Goal: Task Accomplishment & Management: Use online tool/utility

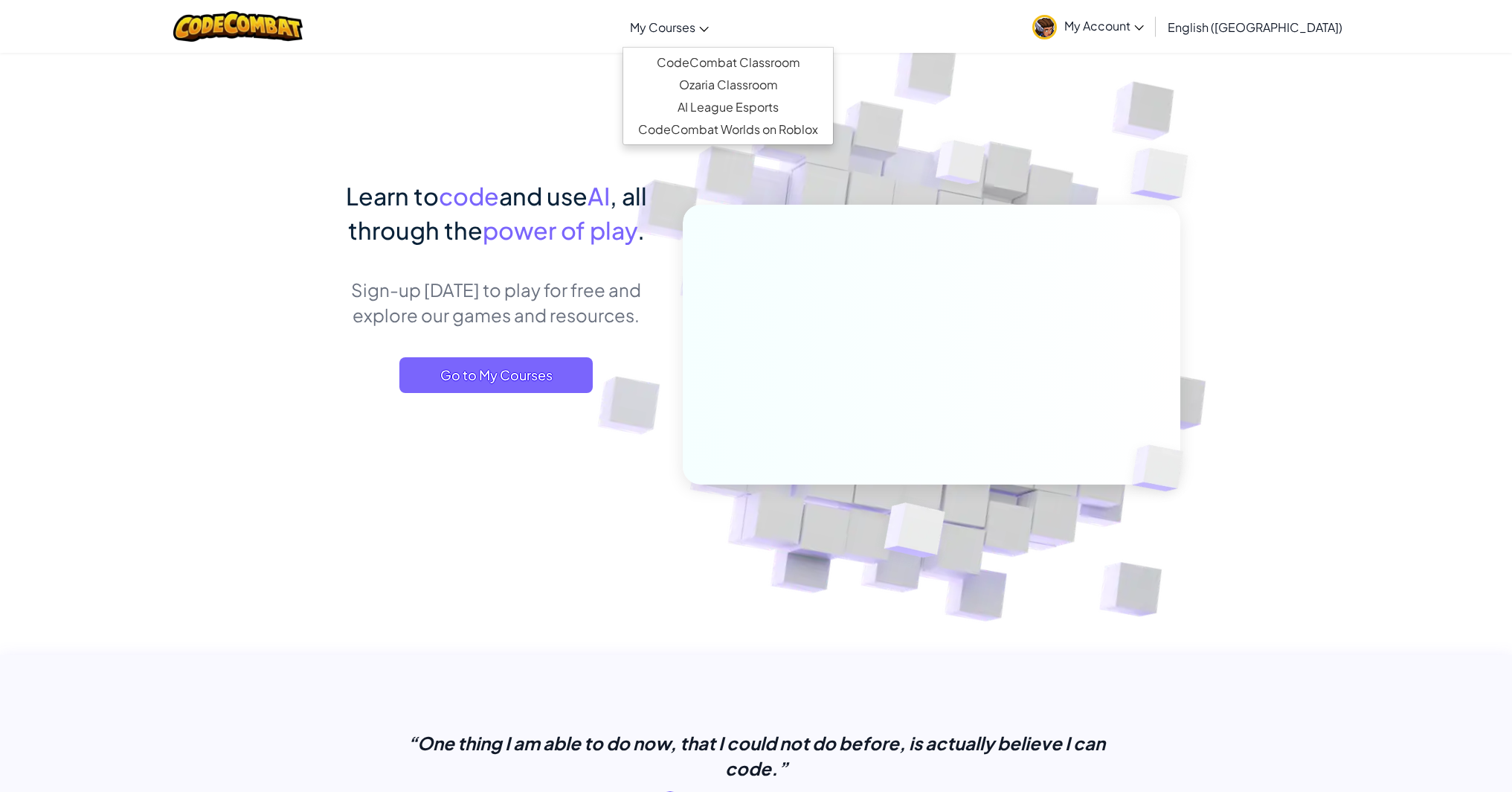
click at [695, 24] on span "My Courses" at bounding box center [662, 27] width 66 height 15
click at [751, 70] on link "CodeCombat Classroom" at bounding box center [728, 62] width 210 height 22
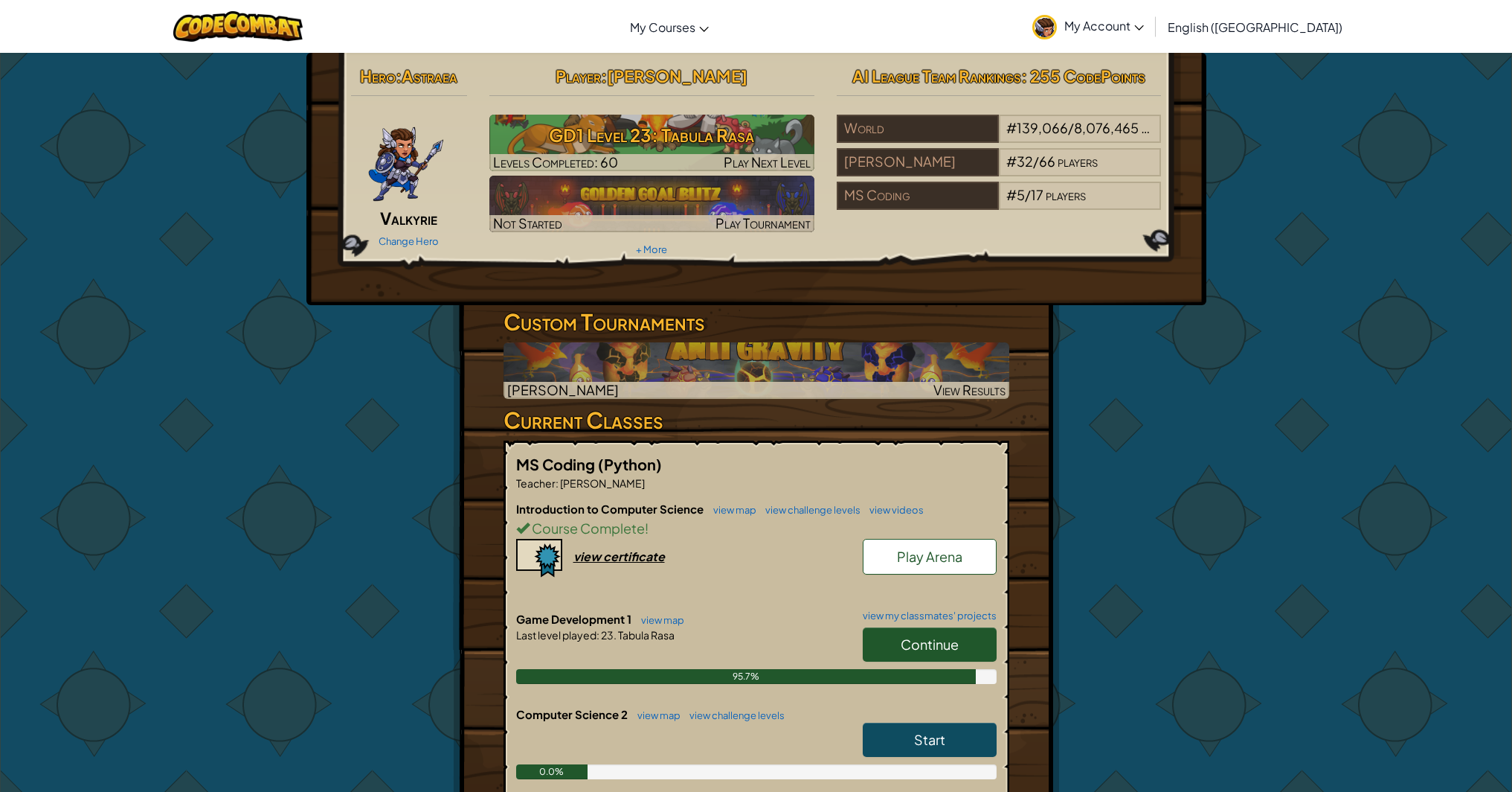
click at [917, 641] on span "Continue" at bounding box center [929, 644] width 58 height 17
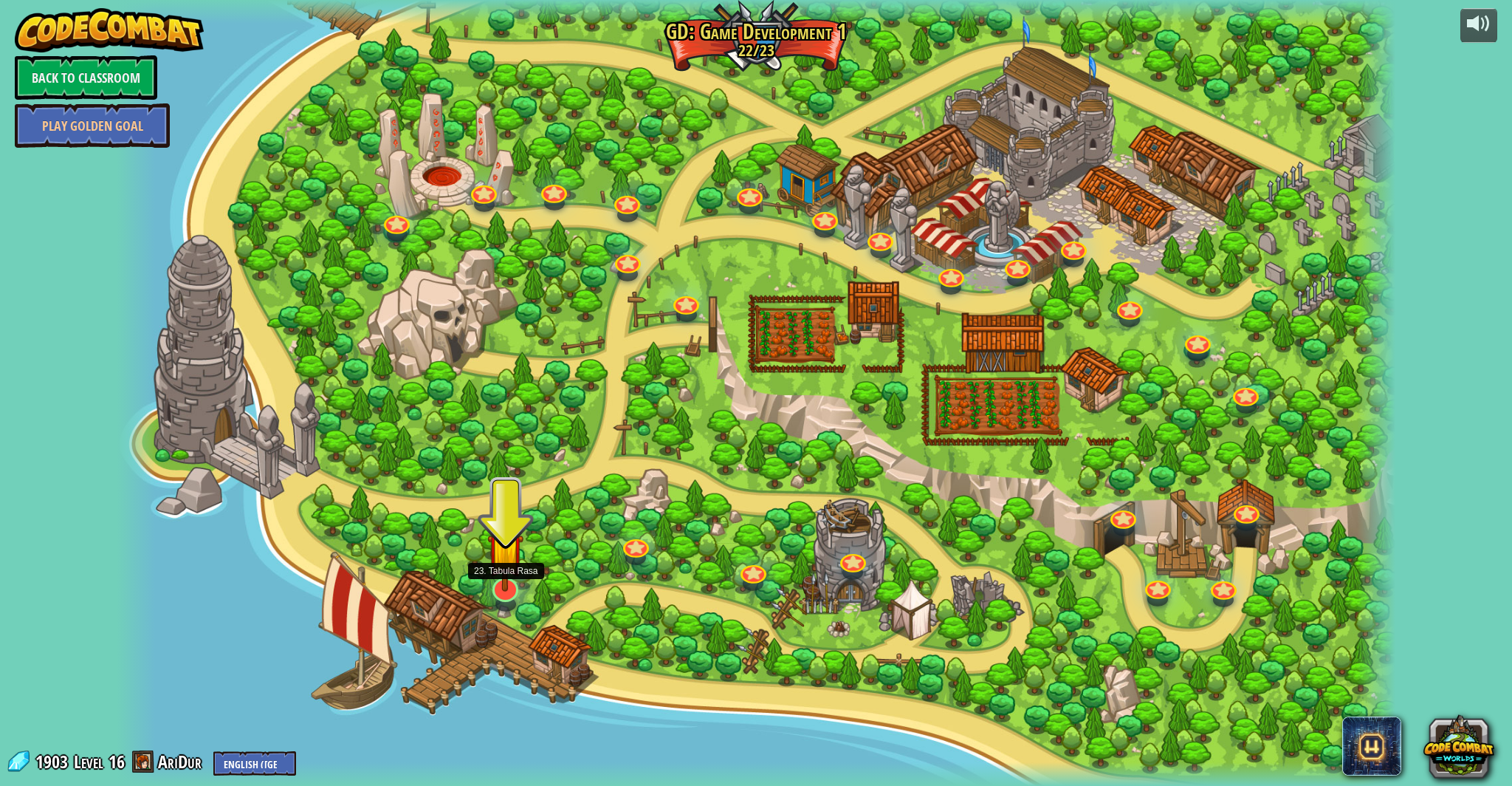
click at [494, 588] on img at bounding box center [506, 550] width 36 height 82
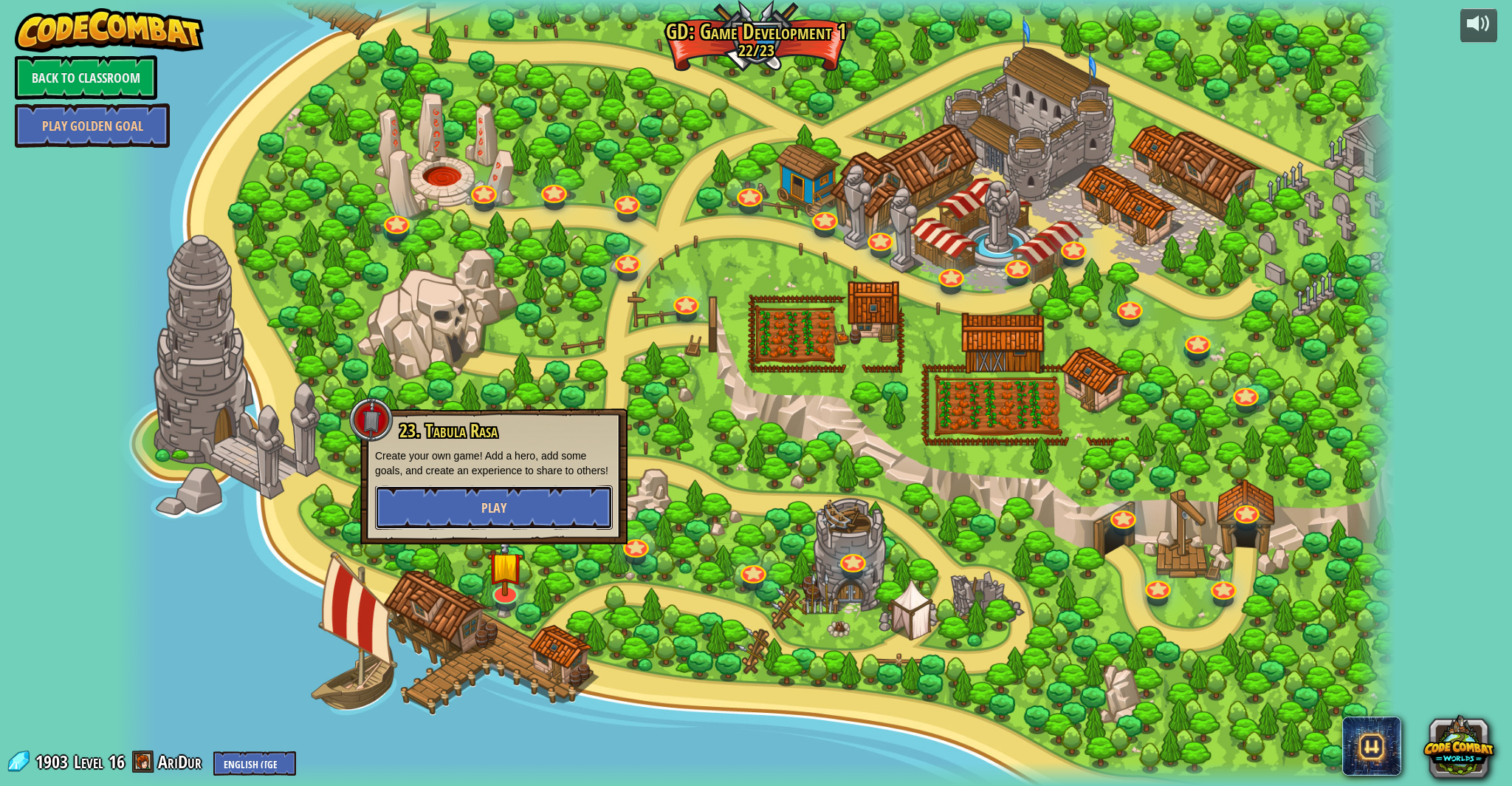
click at [509, 488] on button "Play" at bounding box center [493, 507] width 238 height 45
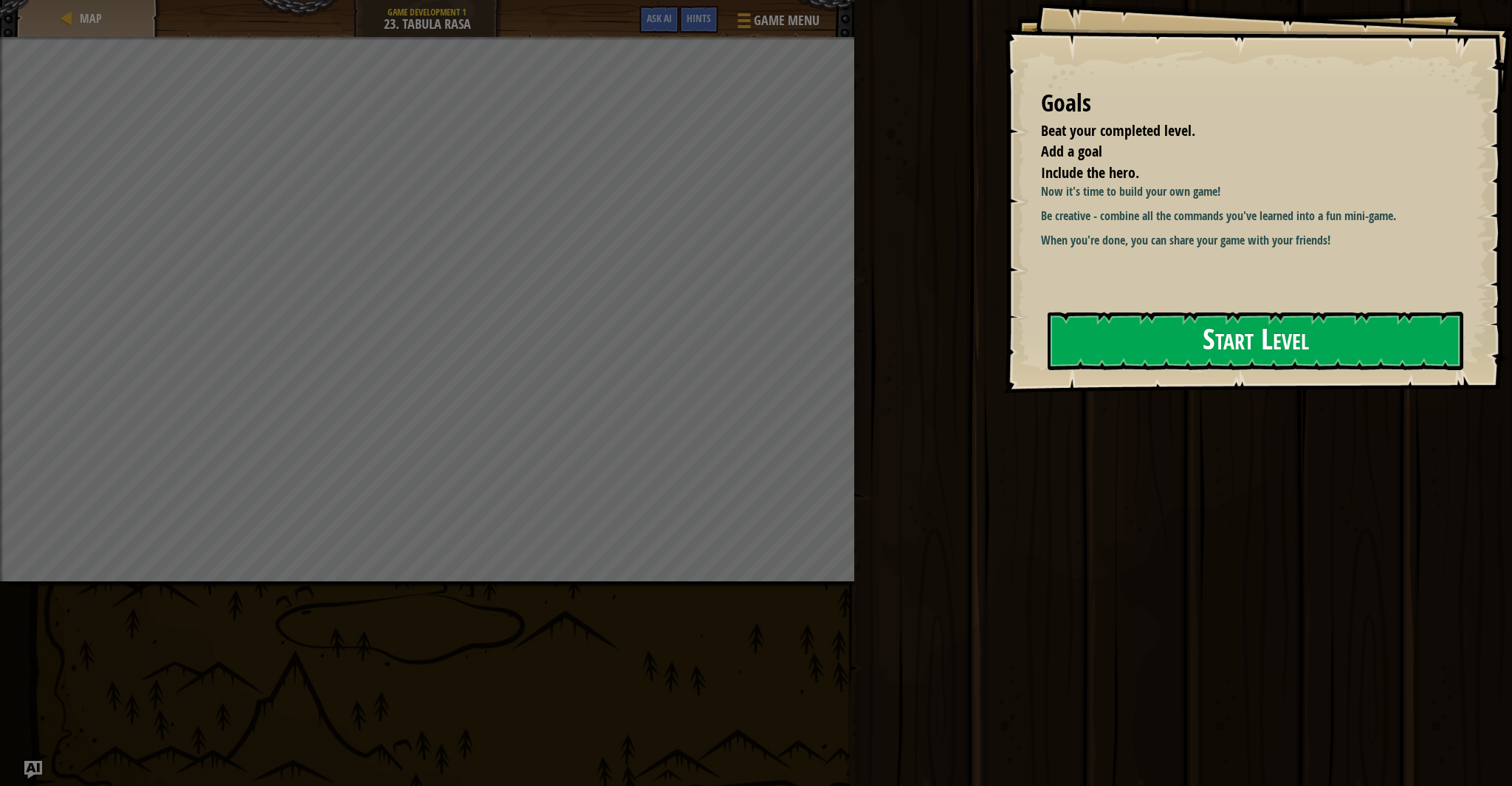
click at [1147, 338] on button "Start Level" at bounding box center [1254, 341] width 416 height 59
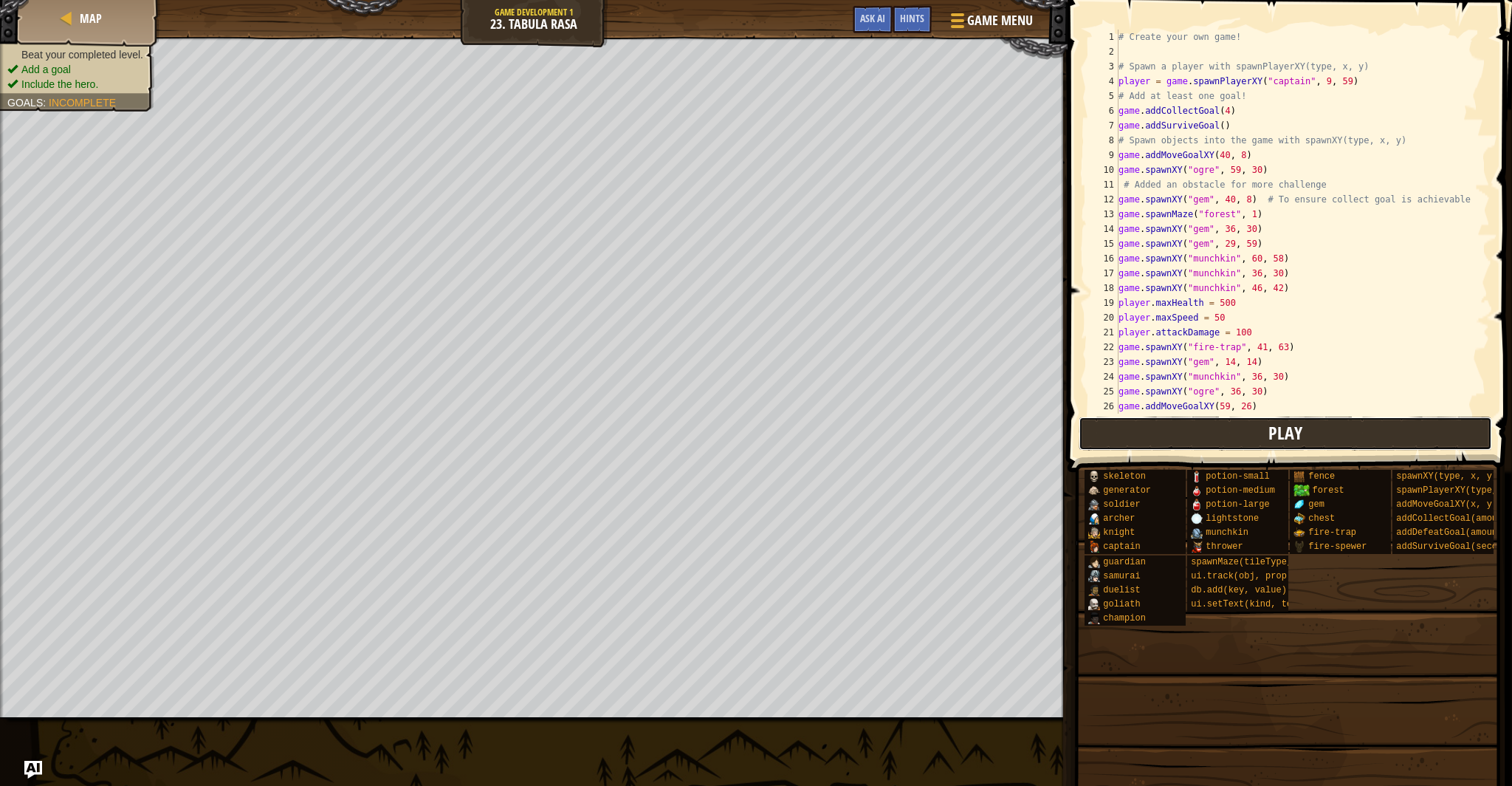
click at [1100, 434] on button "Play" at bounding box center [1285, 434] width 414 height 34
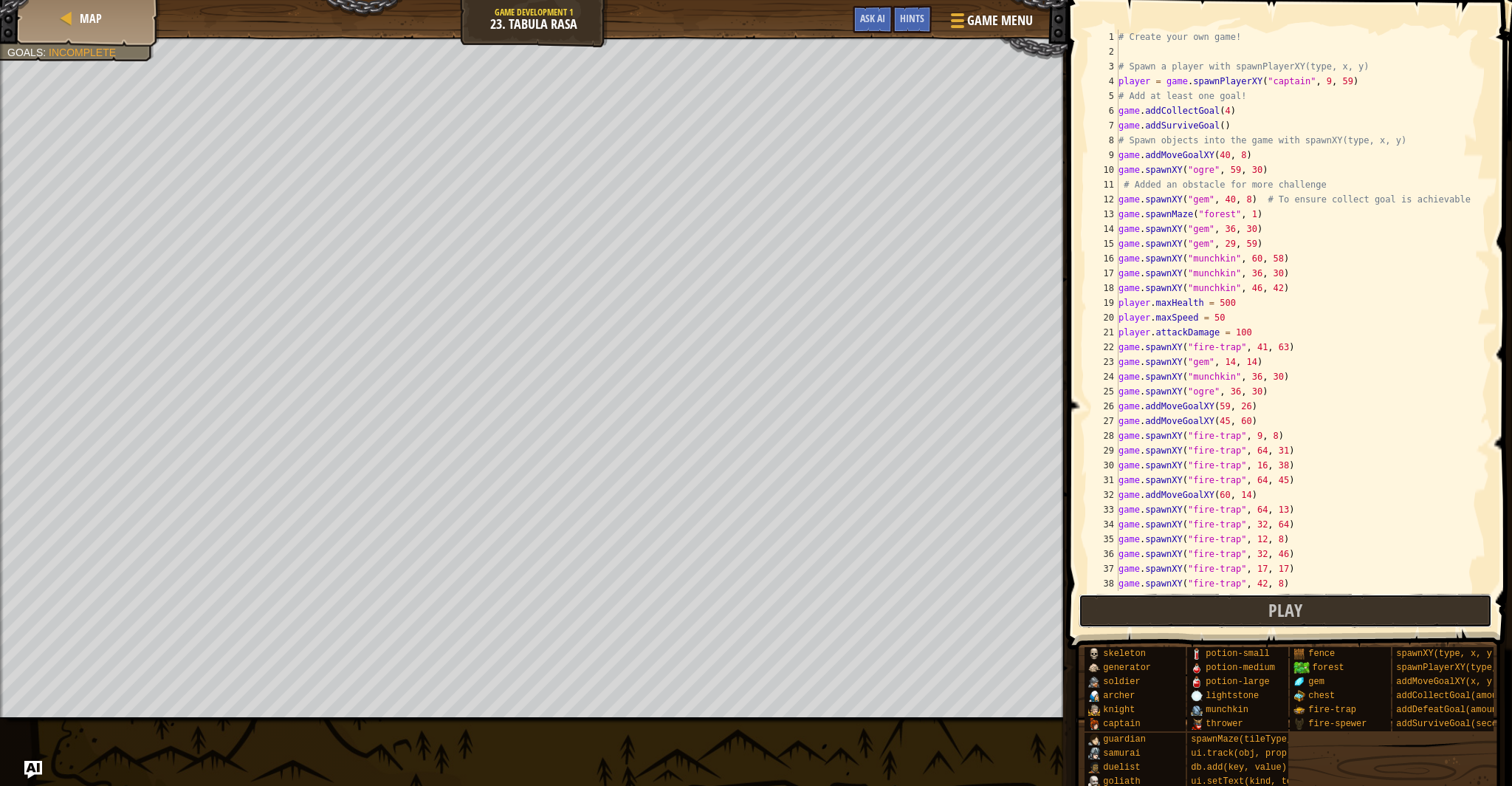
click at [1183, 607] on button "Play" at bounding box center [1285, 611] width 414 height 34
type textarea "game.spawnXY("fire-trap", 42, 8)"
click at [1165, 583] on div "# Create your own game! # Spawn a player with spawnPlayerXY(type, x, y) player …" at bounding box center [1297, 325] width 364 height 591
click at [1170, 599] on button "Play" at bounding box center [1285, 611] width 414 height 34
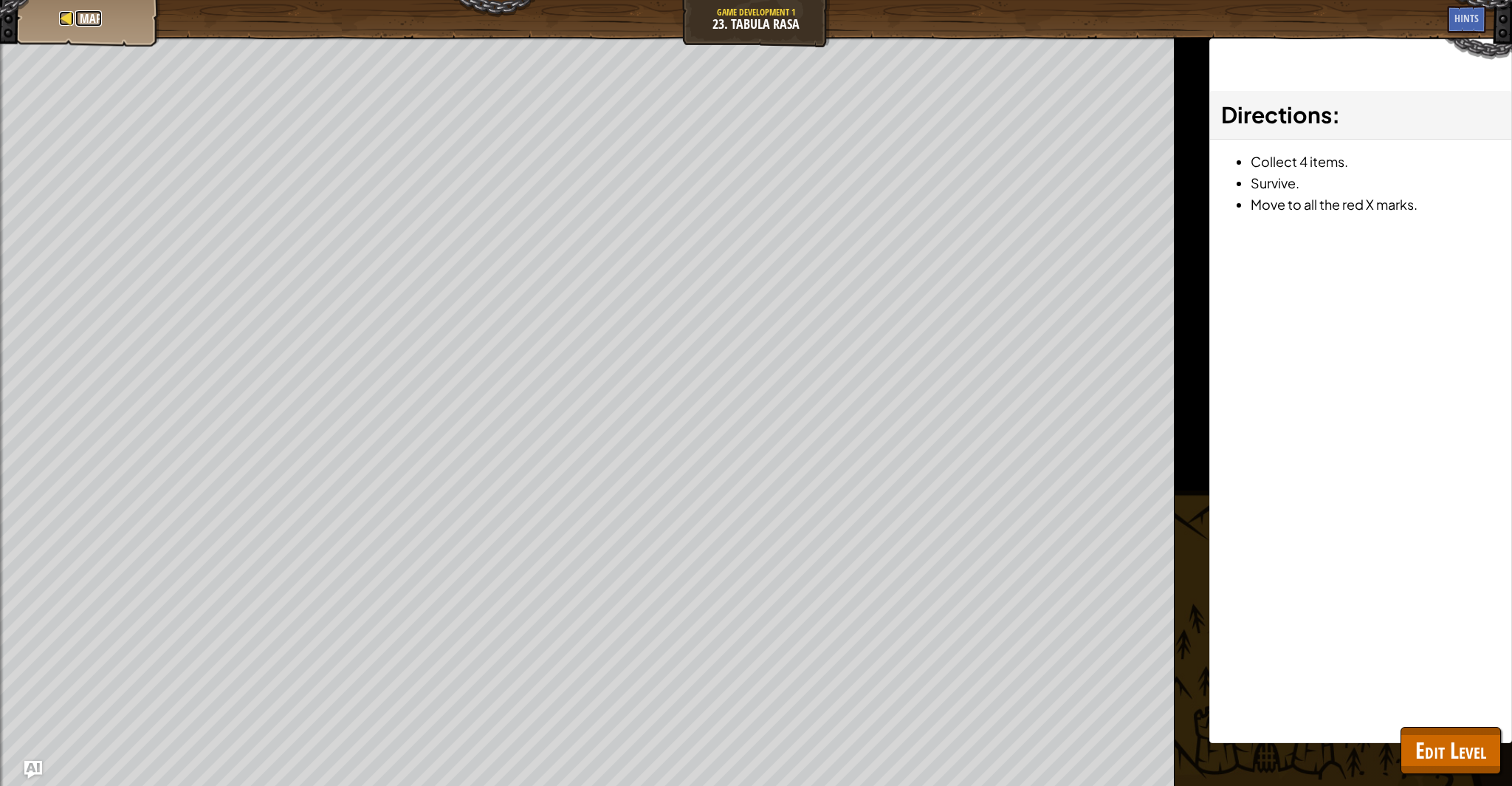
click at [72, 16] on div at bounding box center [66, 19] width 15 height 15
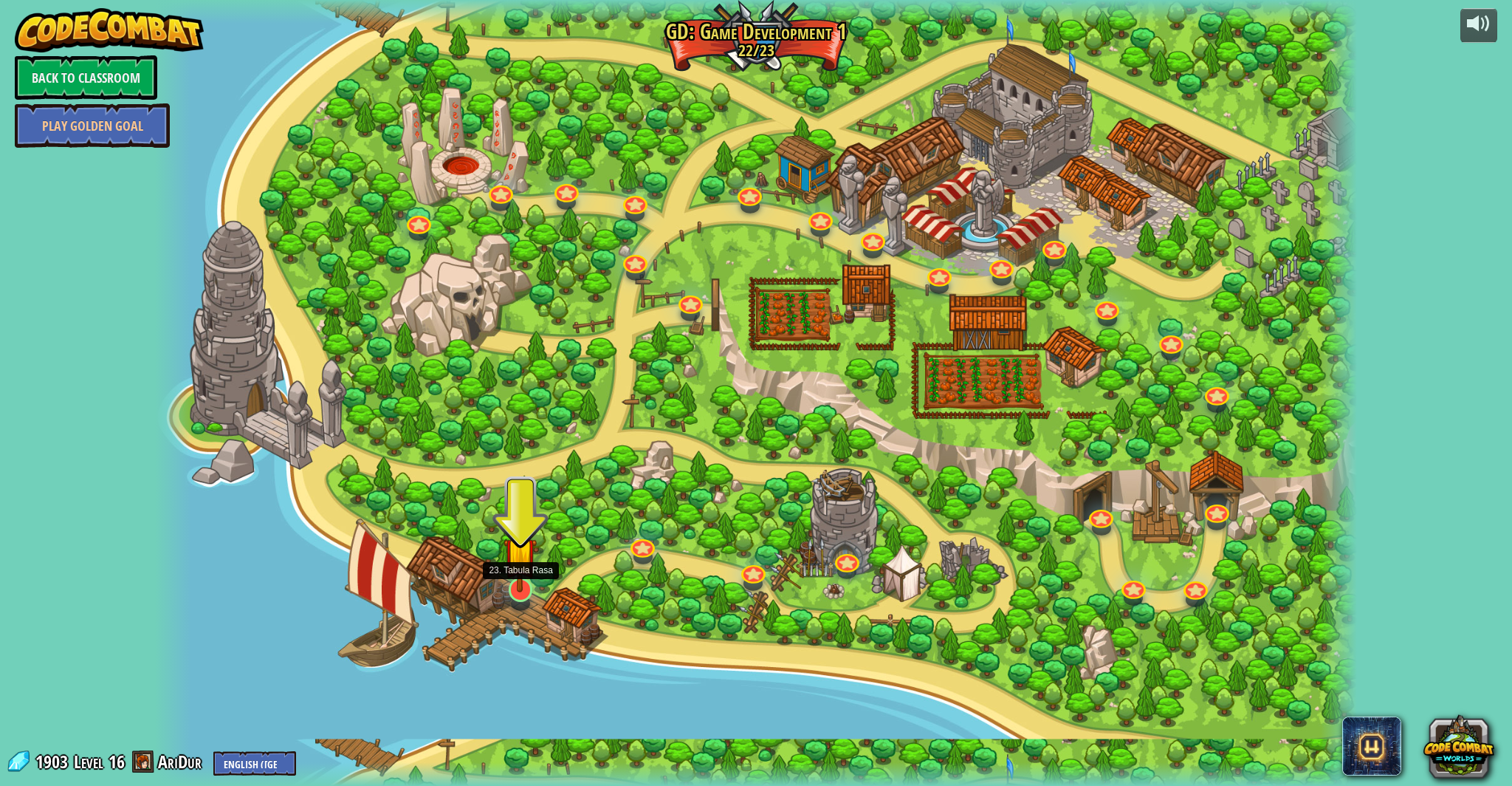
click at [518, 585] on img at bounding box center [520, 553] width 33 height 77
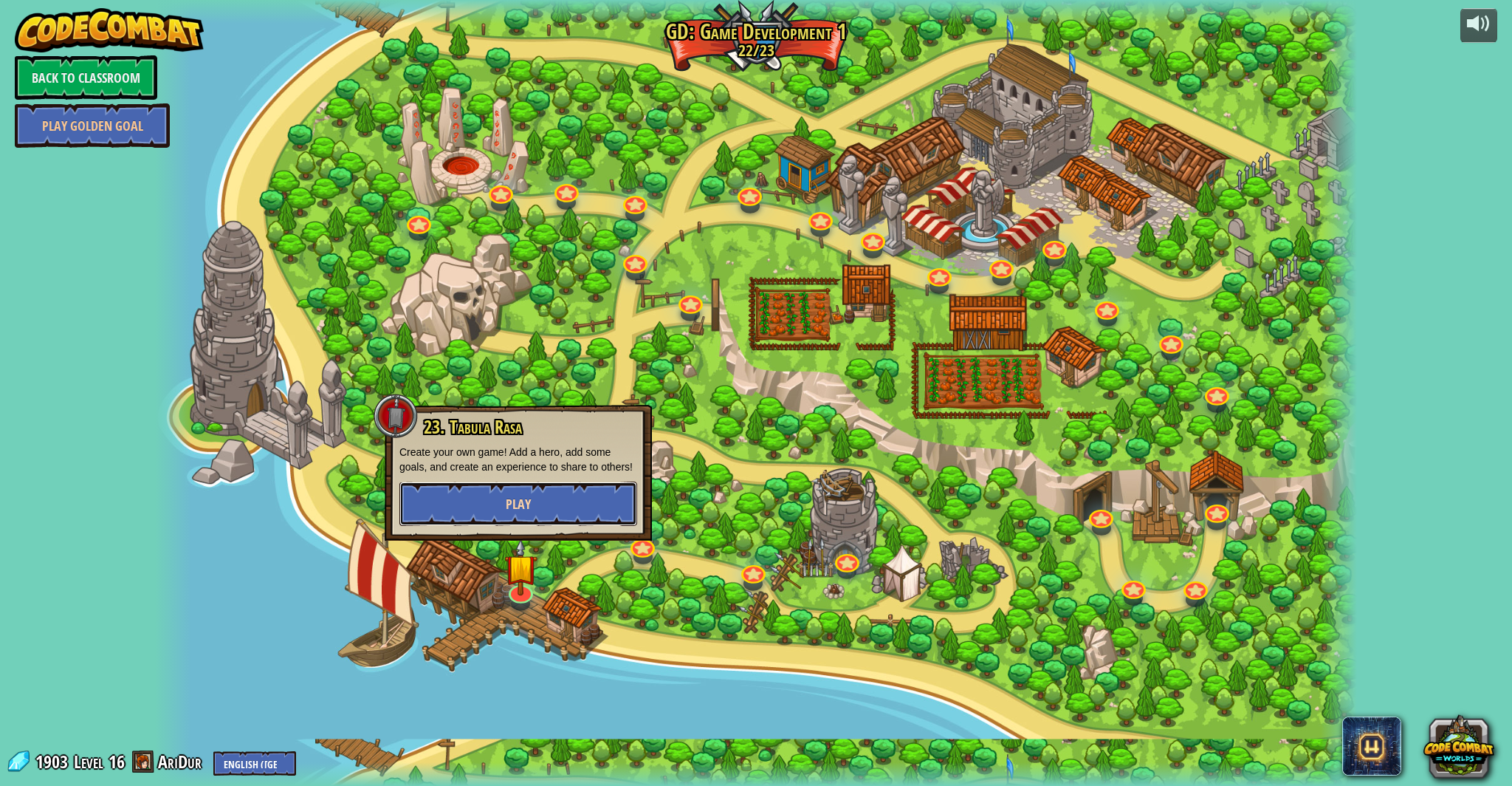
click at [550, 501] on button "Play" at bounding box center [518, 503] width 238 height 45
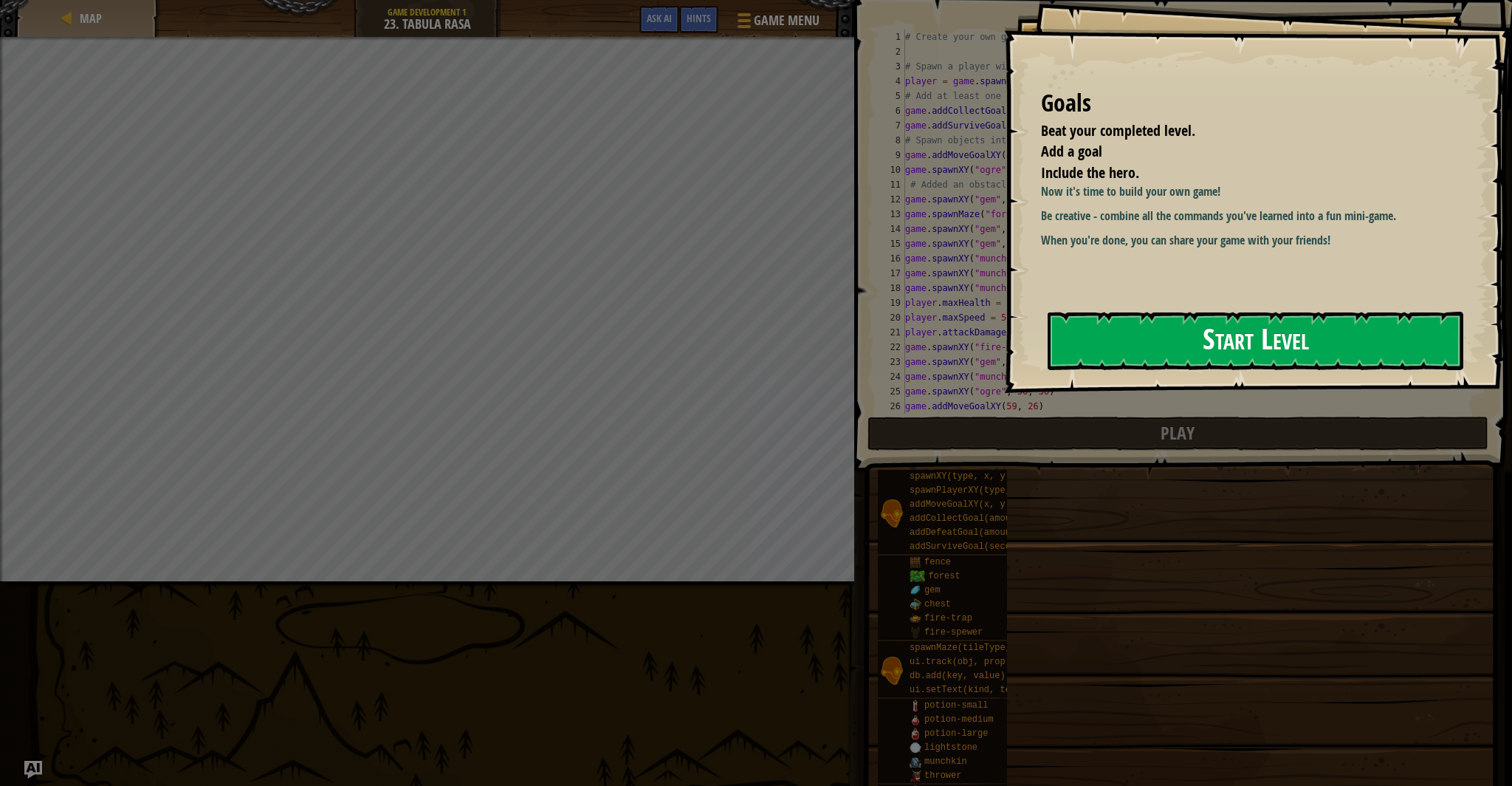
drag, startPoint x: 1249, startPoint y: 329, endPoint x: 1210, endPoint y: 326, distance: 39.1
click at [1241, 325] on button "Start Level" at bounding box center [1254, 341] width 416 height 59
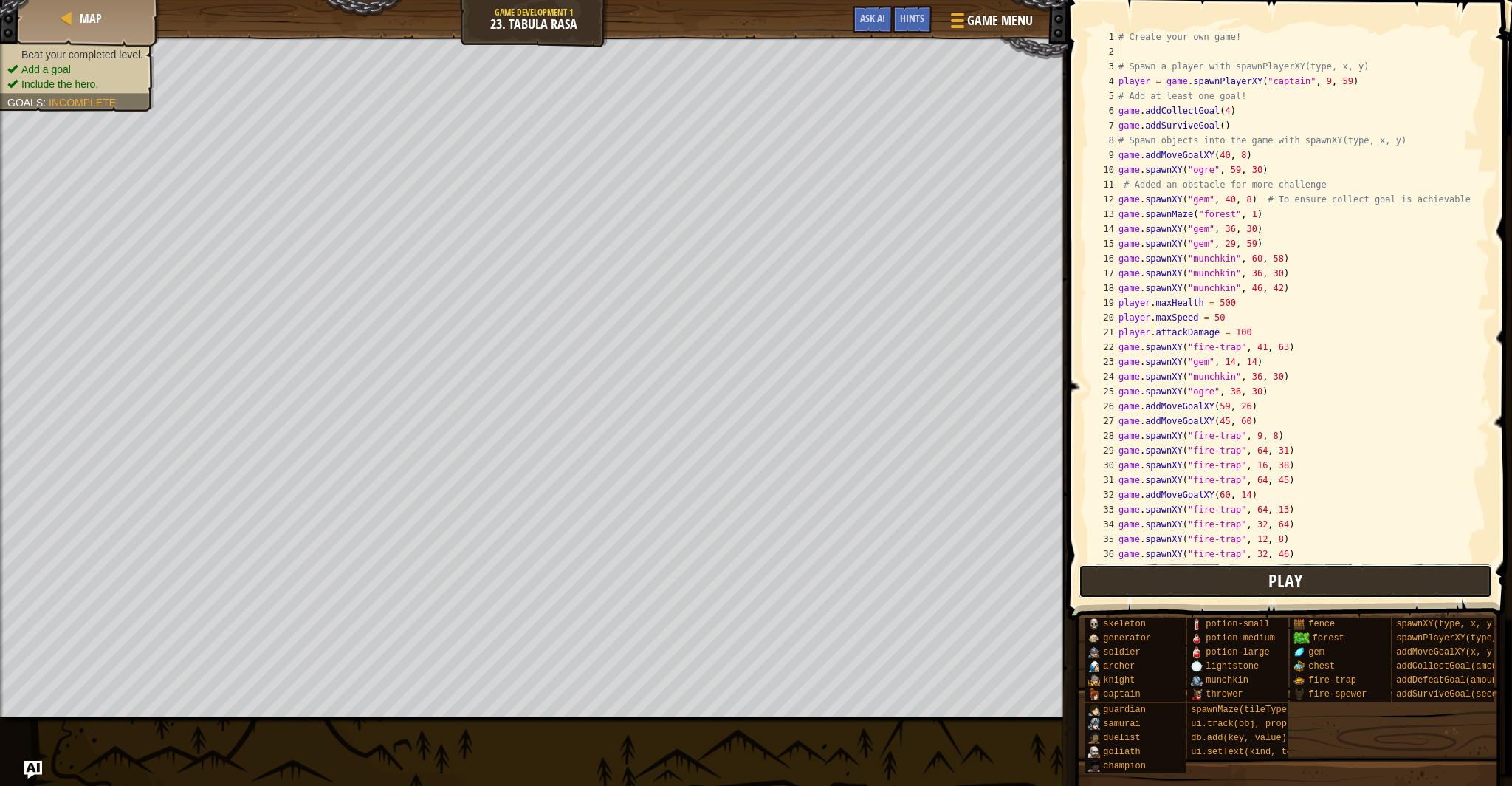
click at [1378, 578] on button "Play" at bounding box center [1285, 581] width 414 height 34
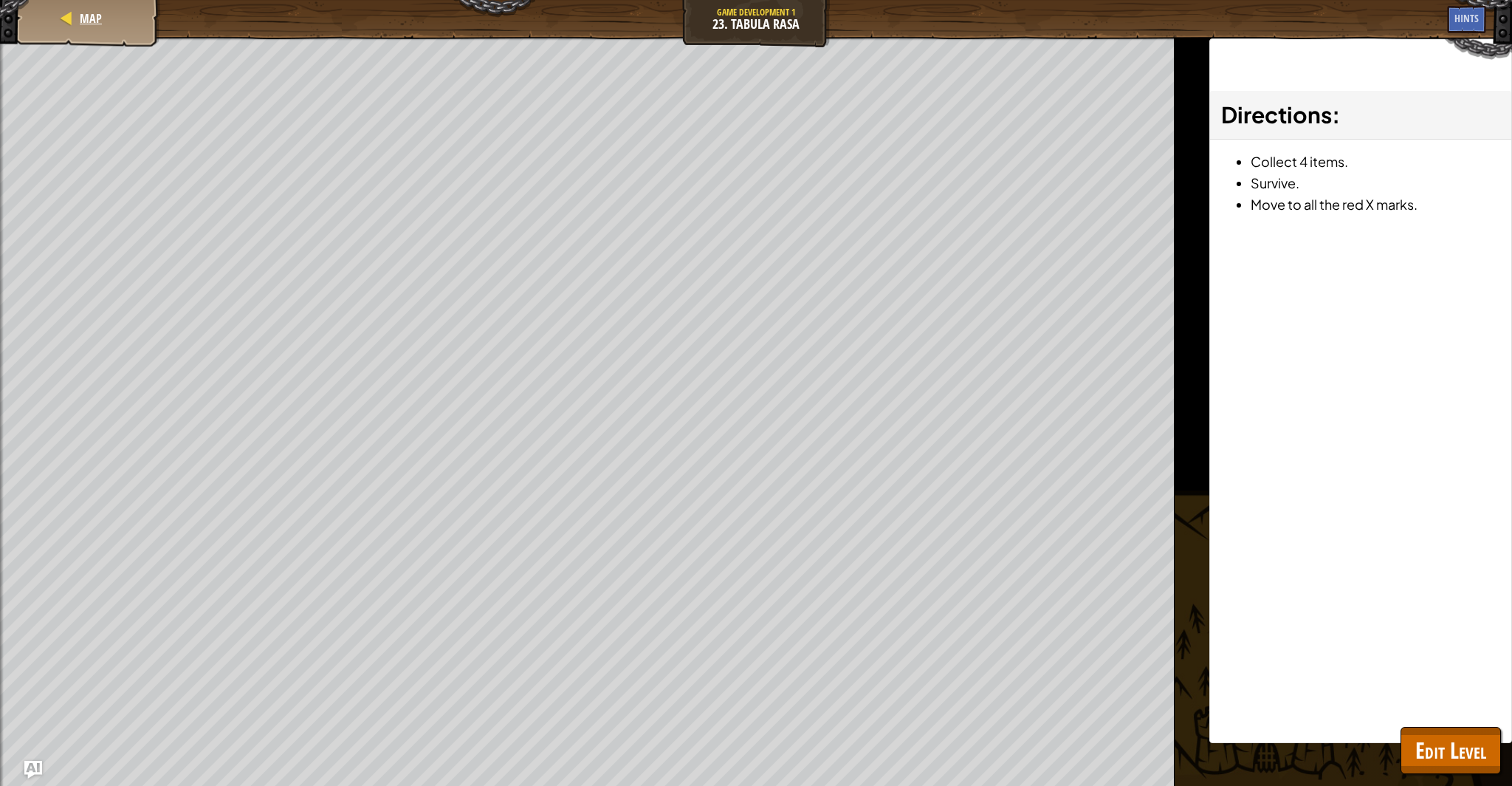
click at [85, 4] on div "Map" at bounding box center [88, 18] width 118 height 37
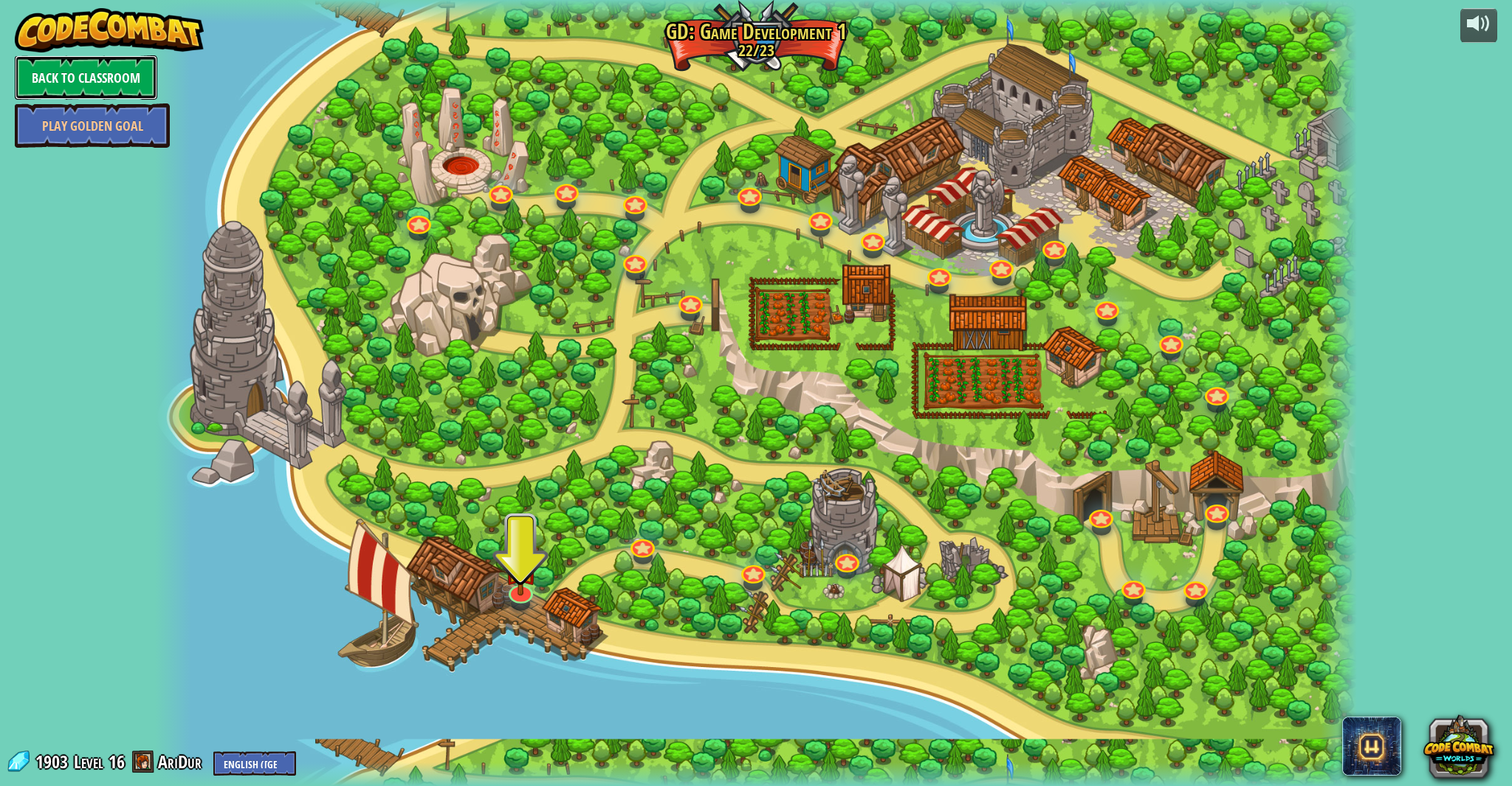
click at [108, 69] on link "Back to Classroom" at bounding box center [86, 77] width 142 height 45
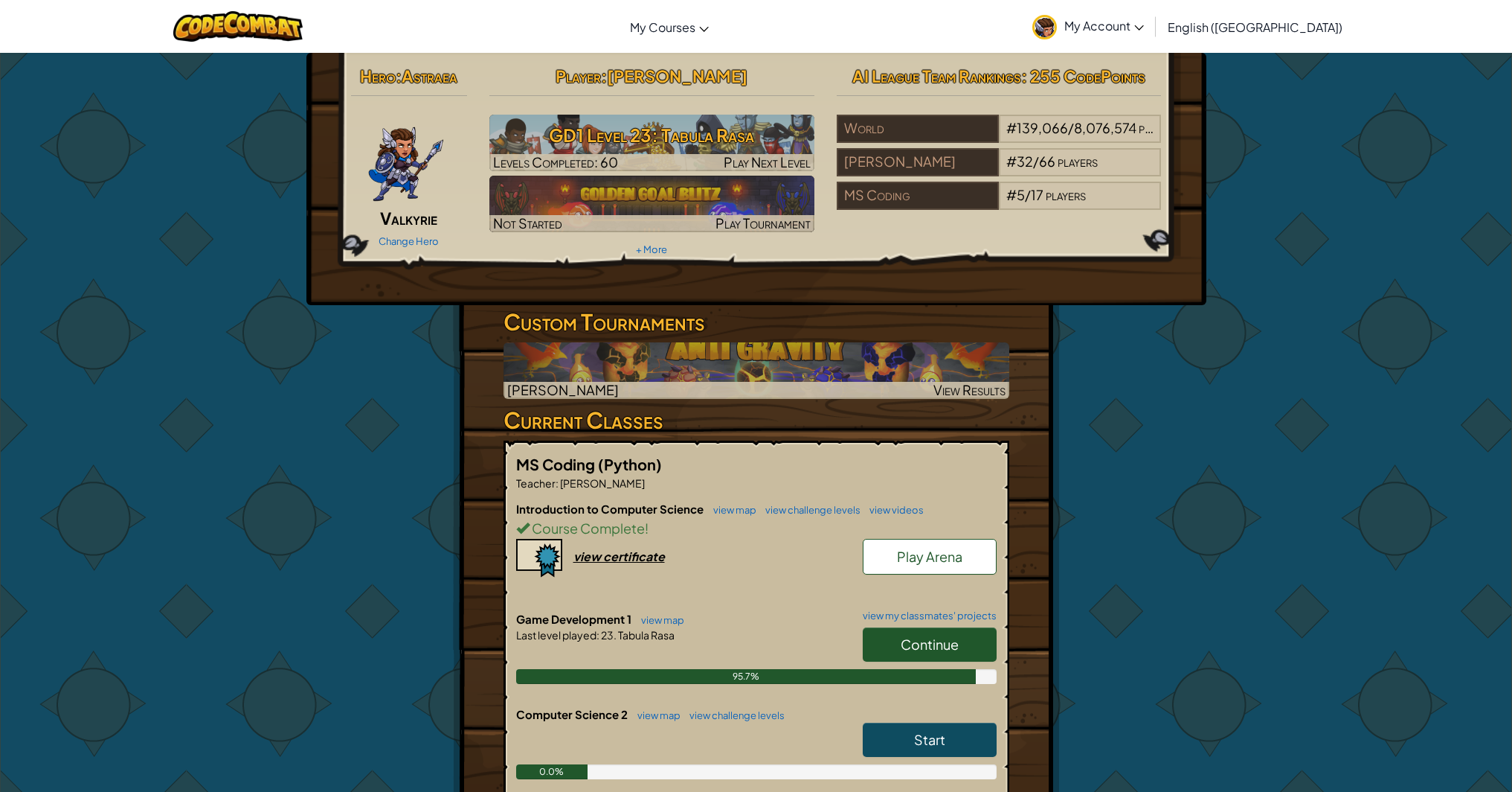
click at [908, 740] on link "Start" at bounding box center [929, 740] width 134 height 34
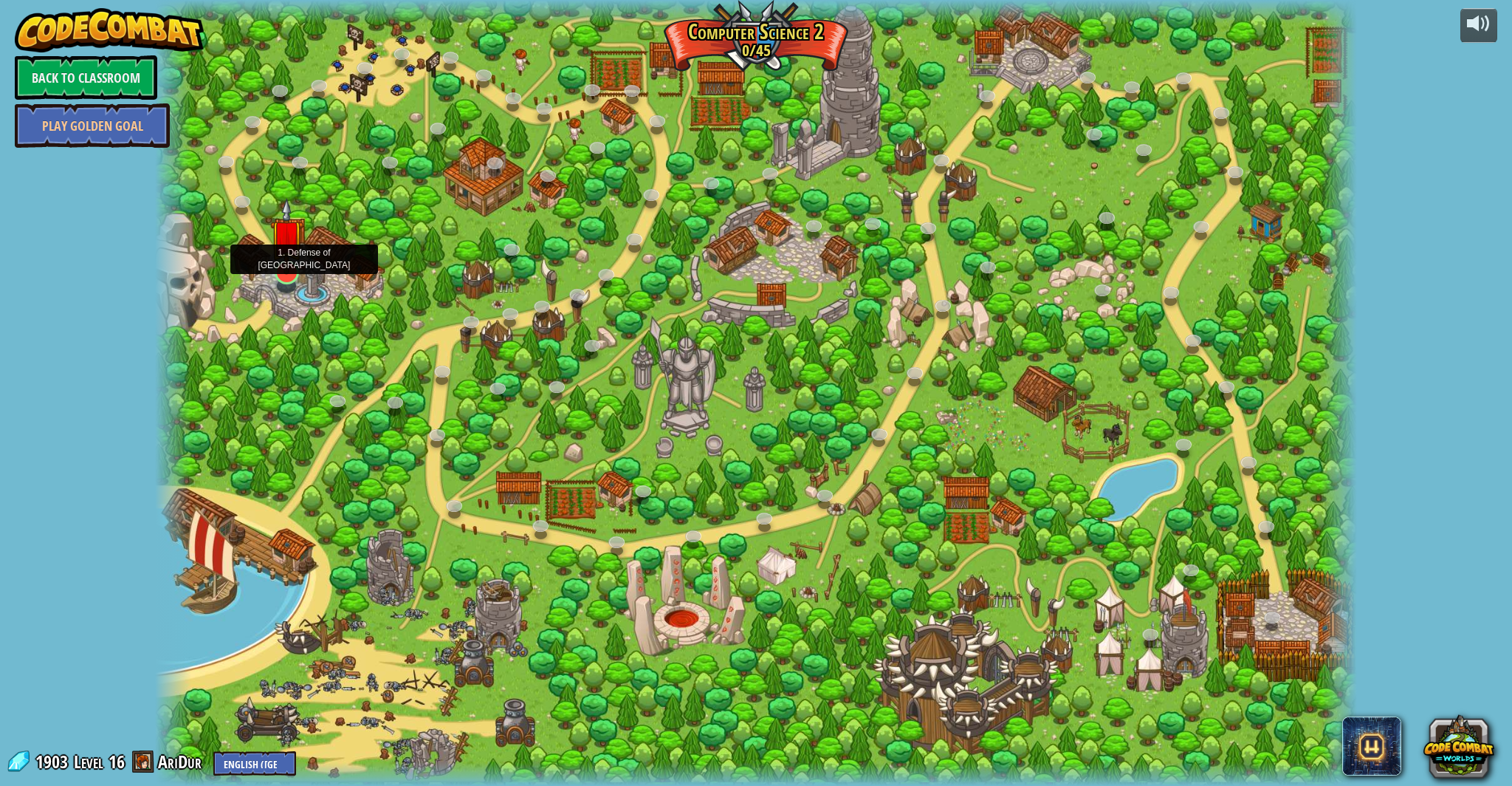
click at [285, 272] on img at bounding box center [286, 236] width 33 height 77
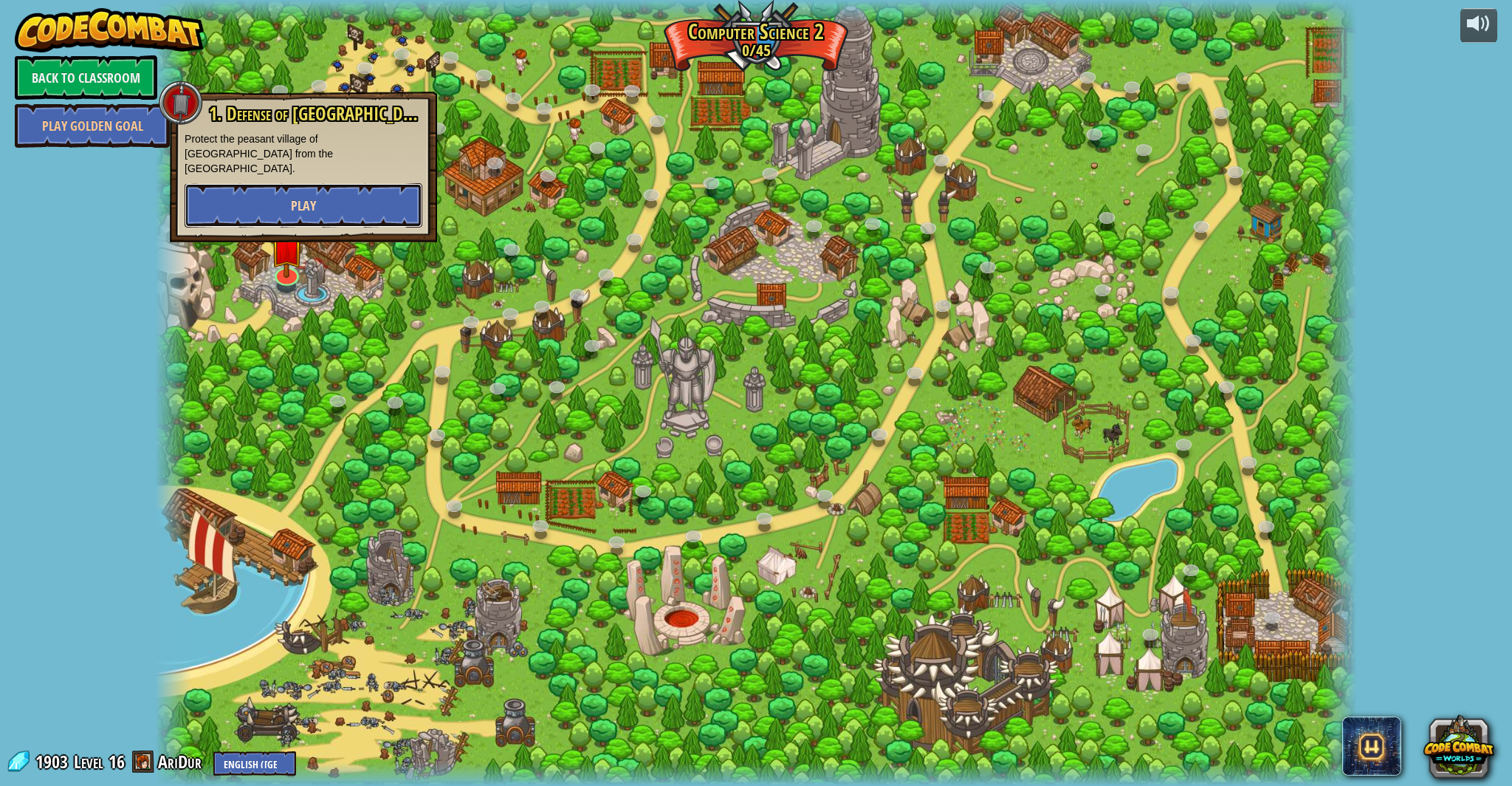
click at [258, 196] on button "Play" at bounding box center [303, 205] width 238 height 45
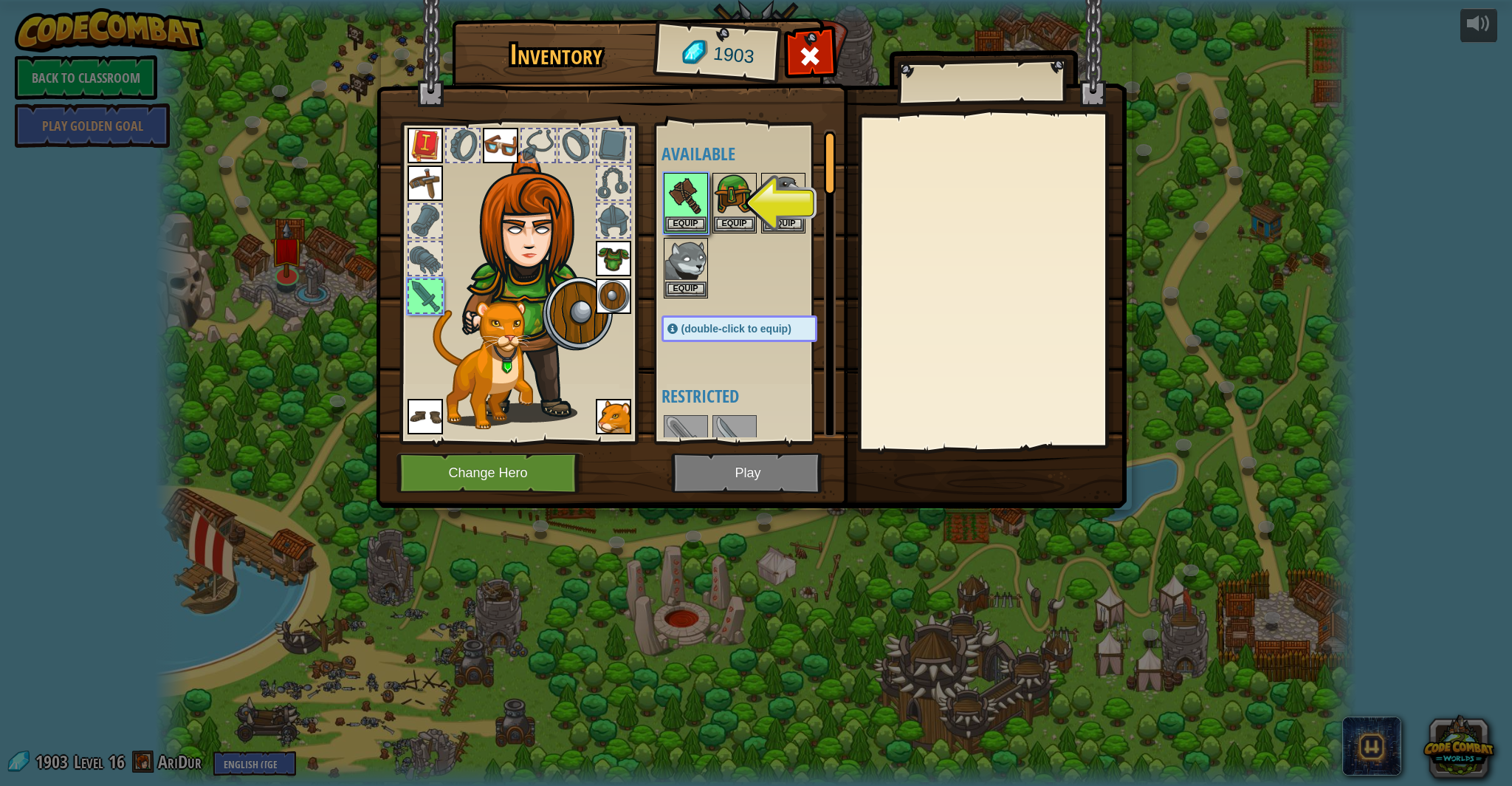
click at [604, 366] on img at bounding box center [535, 286] width 159 height 272
click at [679, 223] on button "Equip" at bounding box center [685, 223] width 42 height 15
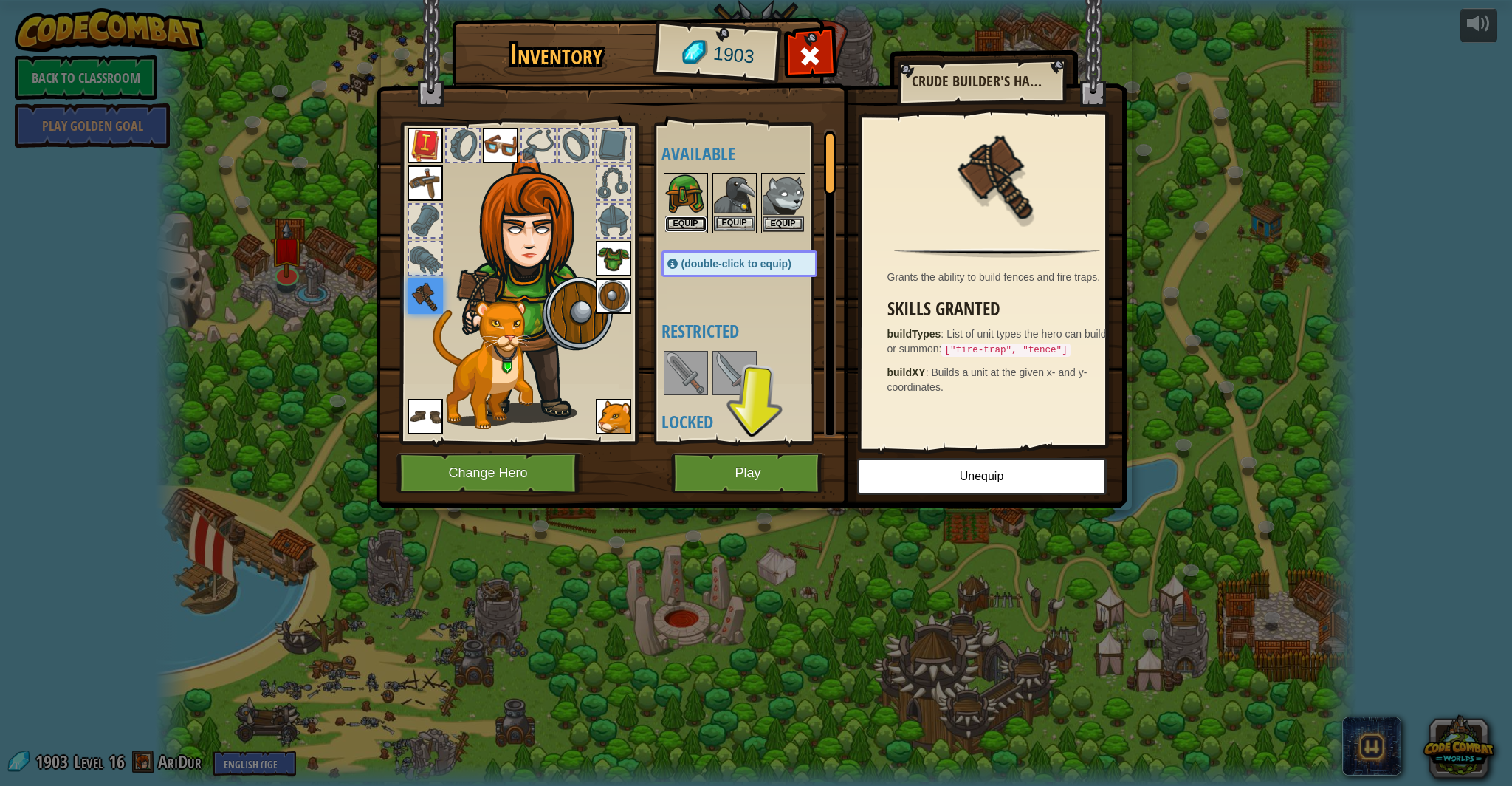
click at [696, 227] on button "Equip" at bounding box center [685, 223] width 42 height 15
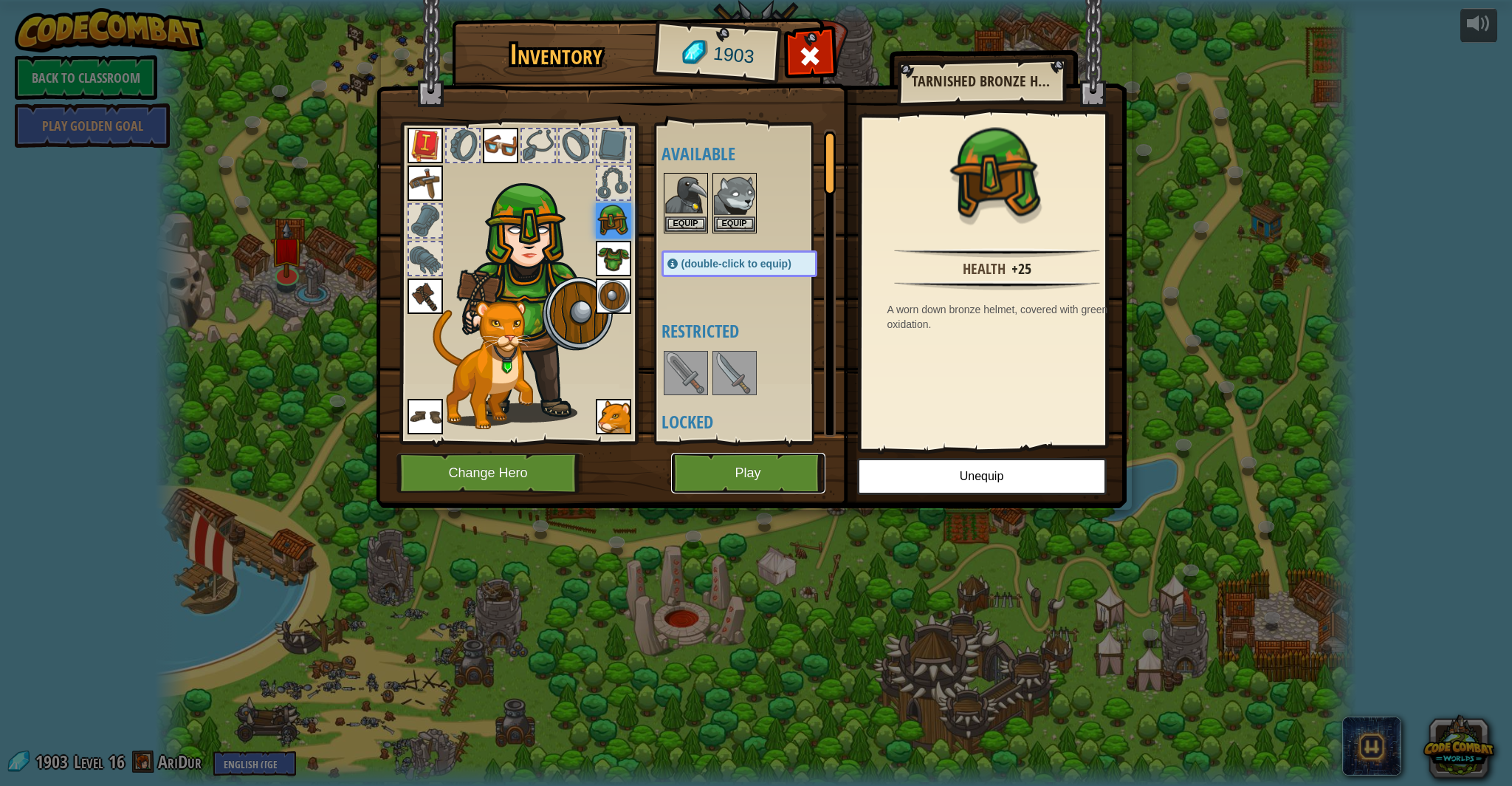
click at [762, 491] on button "Play" at bounding box center [748, 473] width 154 height 41
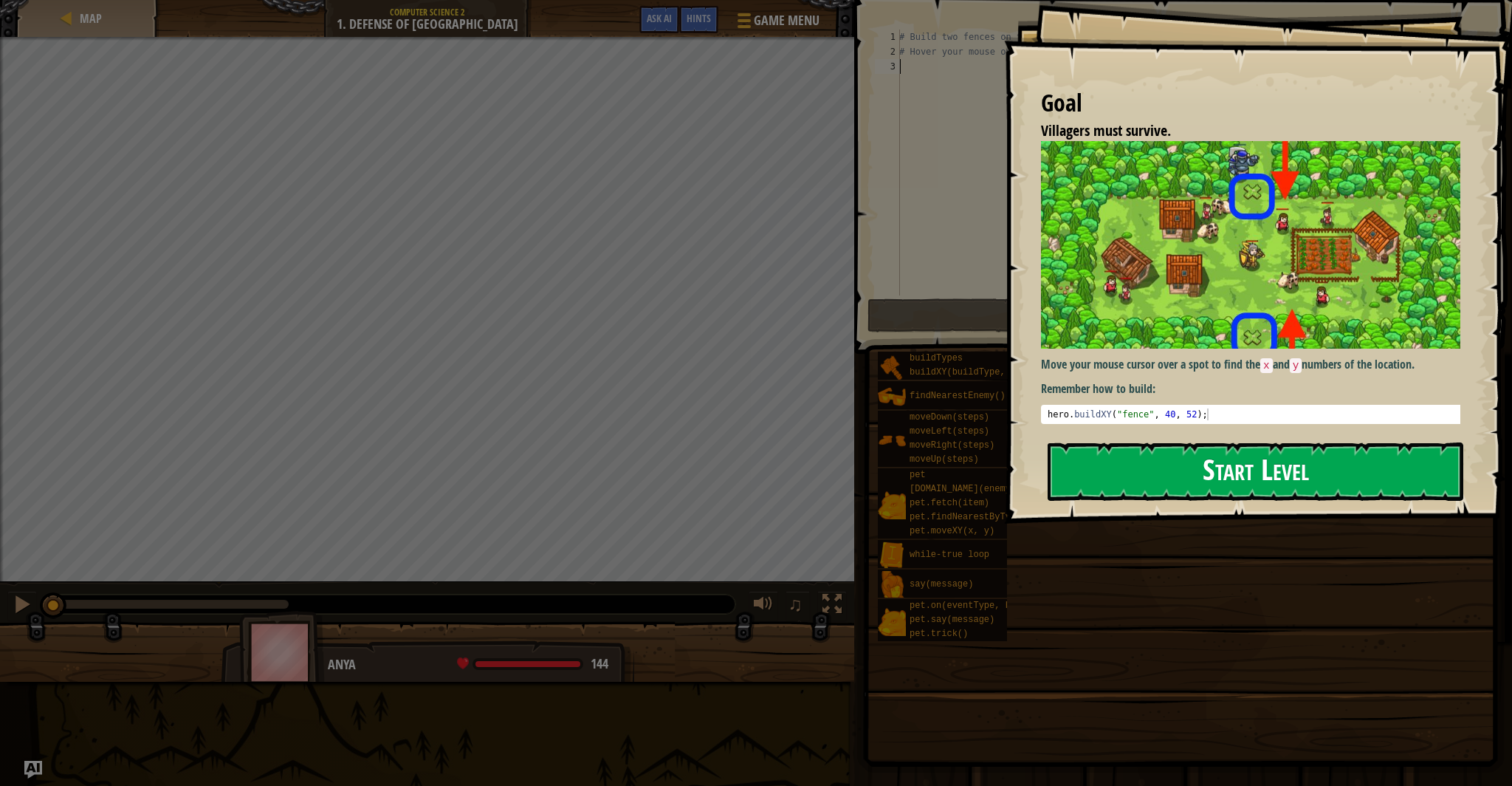
click at [1270, 481] on button "Start Level" at bounding box center [1254, 472] width 416 height 59
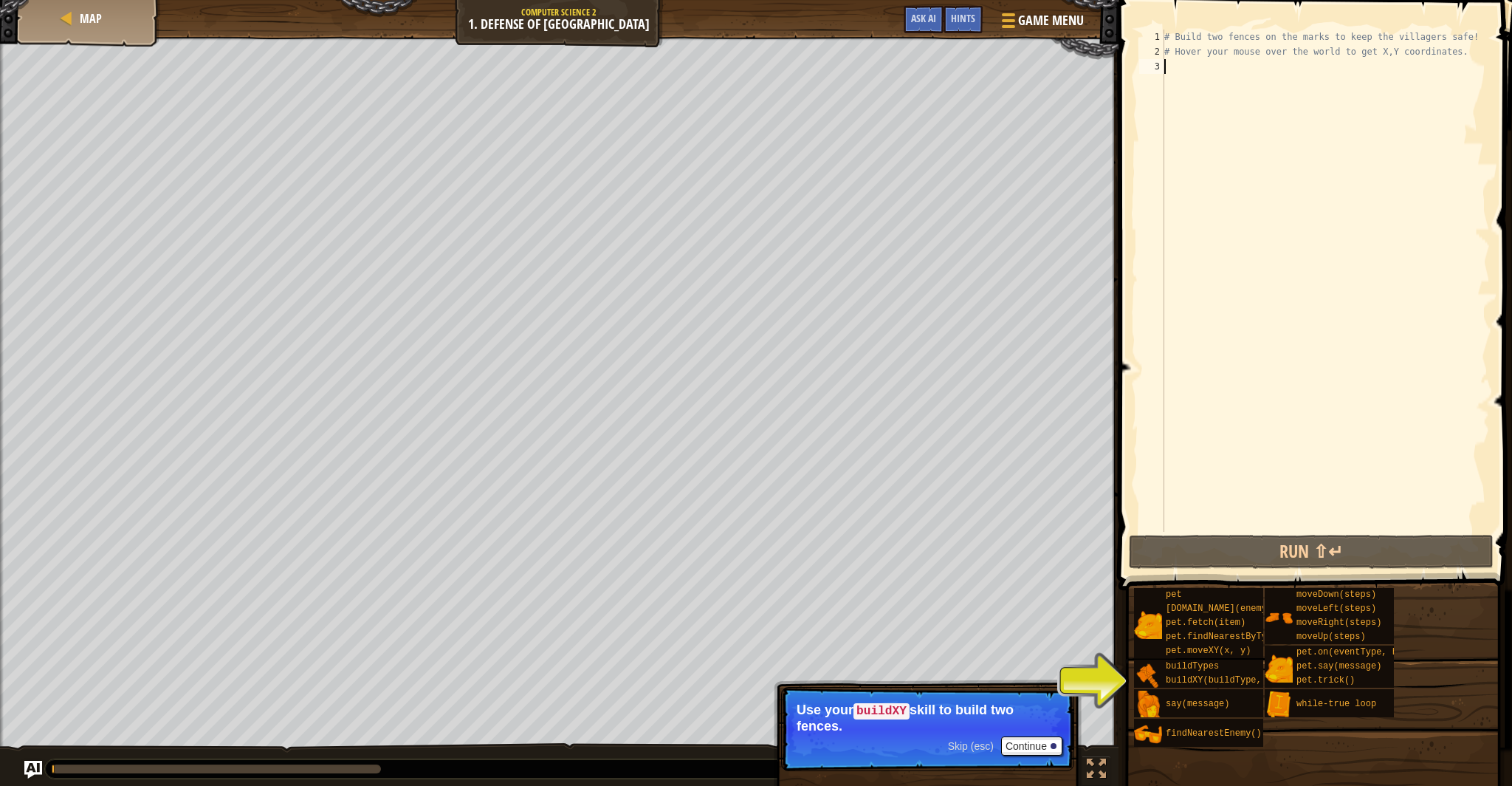
click at [1218, 109] on div "# Build two fences on the marks to keep the villagers safe! # Hover your mouse …" at bounding box center [1325, 295] width 329 height 531
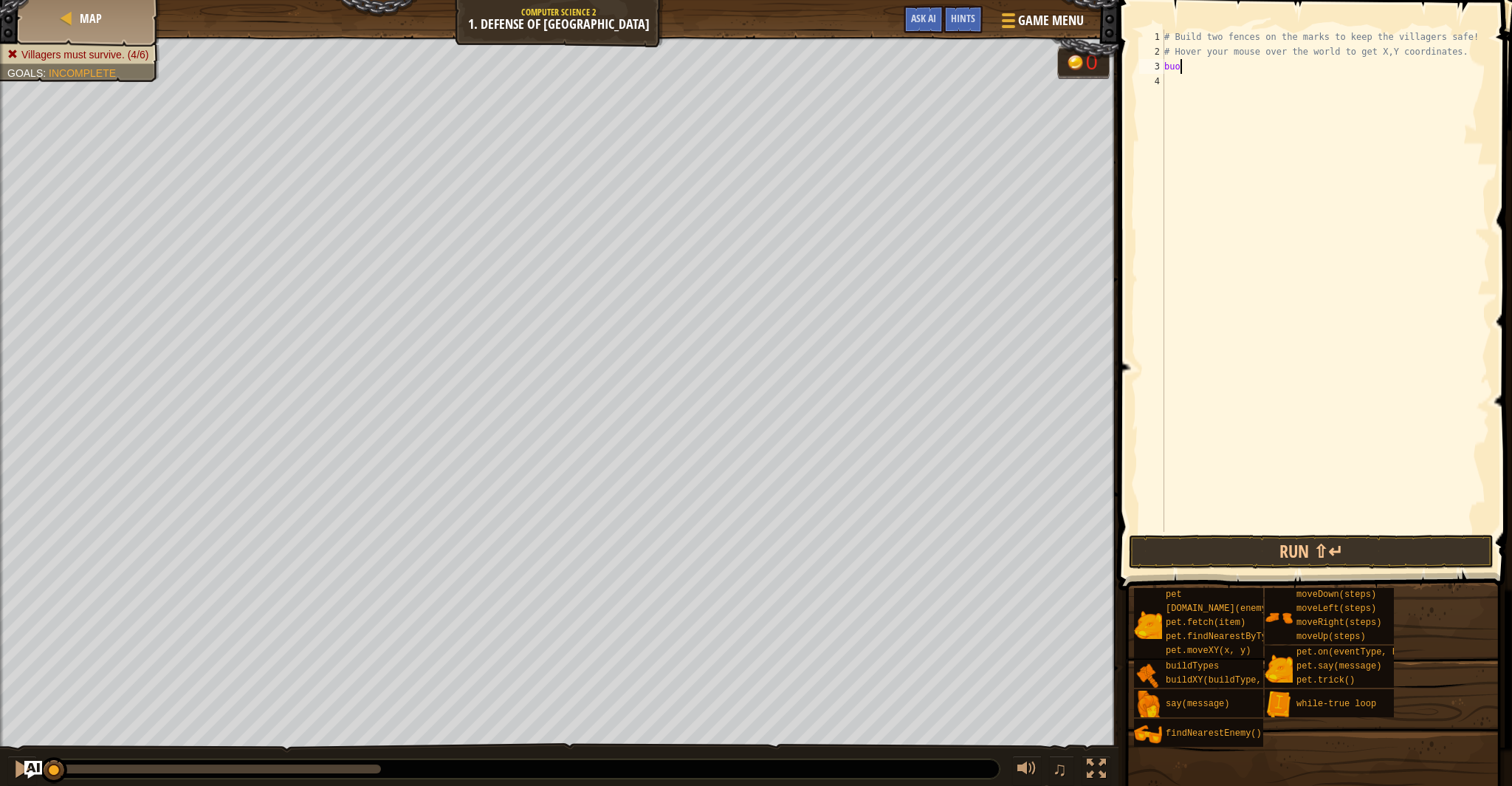
scroll to position [7, 0]
click at [1291, 78] on div "hero. bu ildXY press enter hero. bu ildTypes press enter" at bounding box center [1300, 111] width 279 height 71
click at [1291, 67] on div "# Build two fences on the marks to keep the villagers safe! # Hover your mouse …" at bounding box center [1325, 295] width 329 height 531
click at [1315, 70] on div "# Build two fences on the marks to keep the villagers safe! # Hover your mouse …" at bounding box center [1325, 295] width 329 height 531
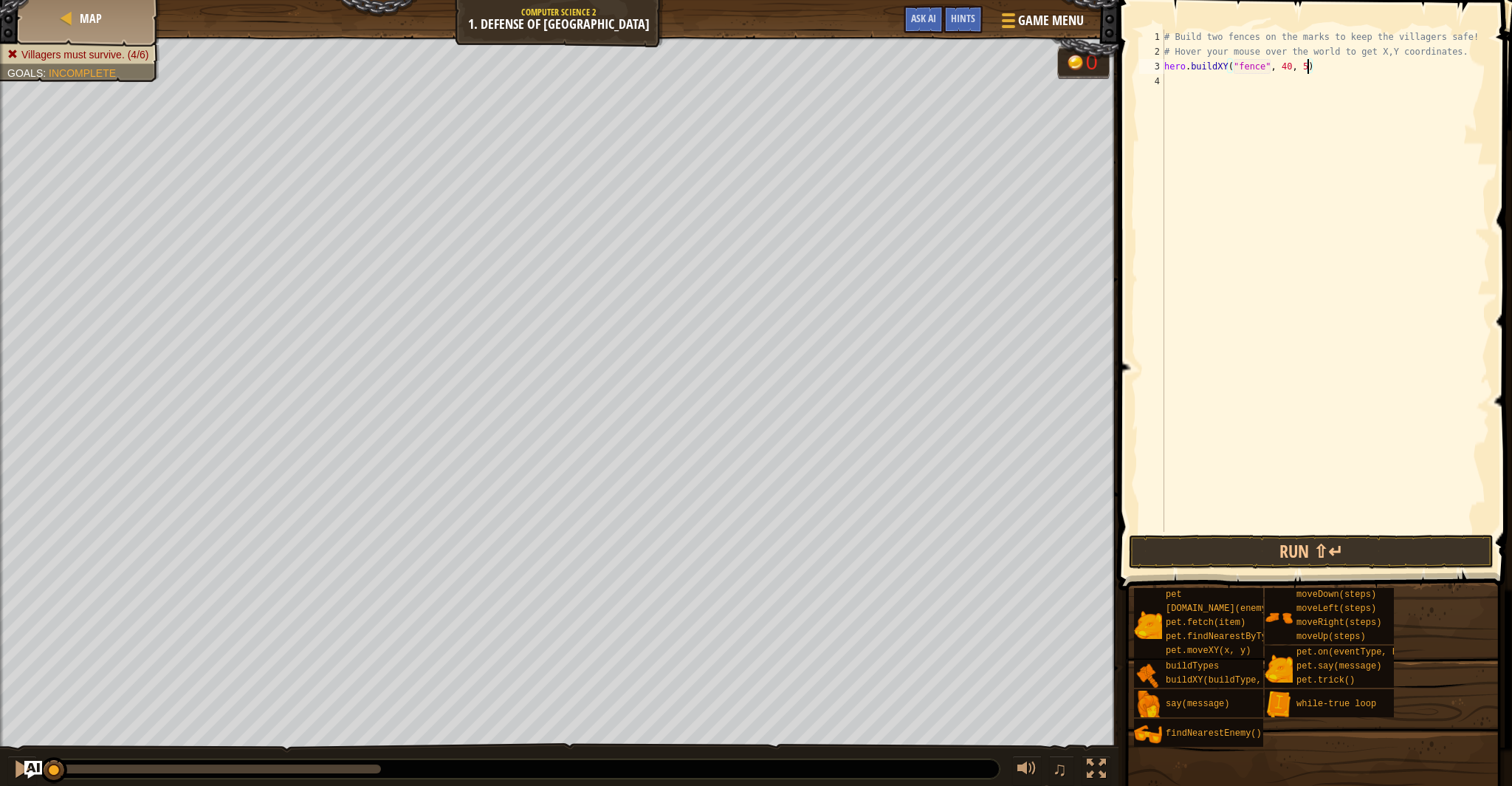
type textarea "hero.buildXY("fence", 40, 52)"
click at [1269, 89] on div "# Build two fences on the marks to keep the villagers safe! # Hover your mouse …" at bounding box center [1325, 295] width 329 height 531
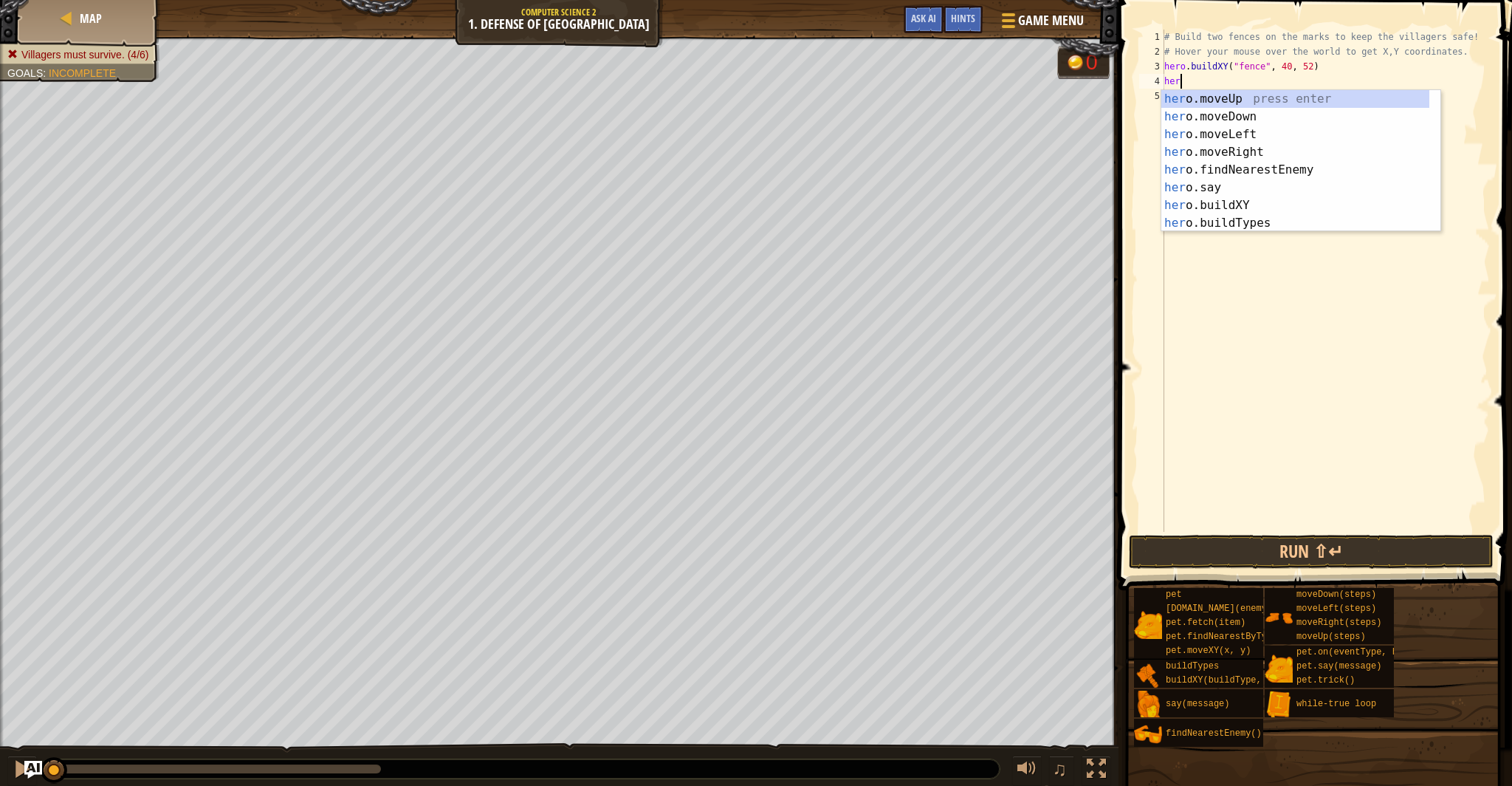
scroll to position [7, 0]
click at [1270, 205] on div "her o.moveUp press enter her o.moveDown press enter her o.moveLeft press enter …" at bounding box center [1294, 178] width 268 height 177
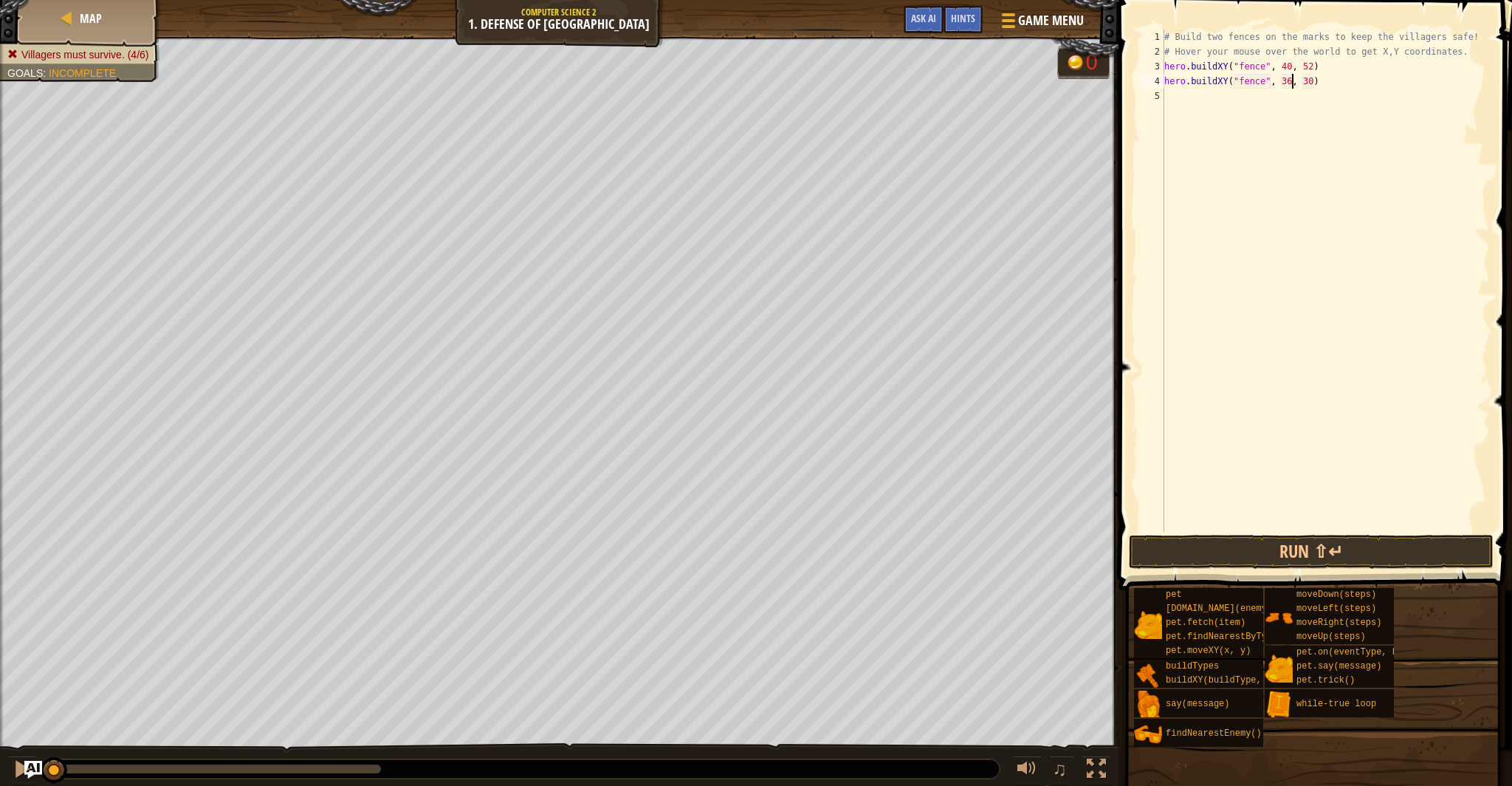
click at [1291, 84] on div "# Build two fences on the marks to keep the villagers safe! # Hover your mouse …" at bounding box center [1325, 295] width 329 height 531
drag, startPoint x: 1313, startPoint y: 77, endPoint x: 1317, endPoint y: 83, distance: 7.2
click at [1315, 79] on div "# Build two fences on the marks to keep the villagers safe! # Hover your mouse …" at bounding box center [1325, 295] width 329 height 531
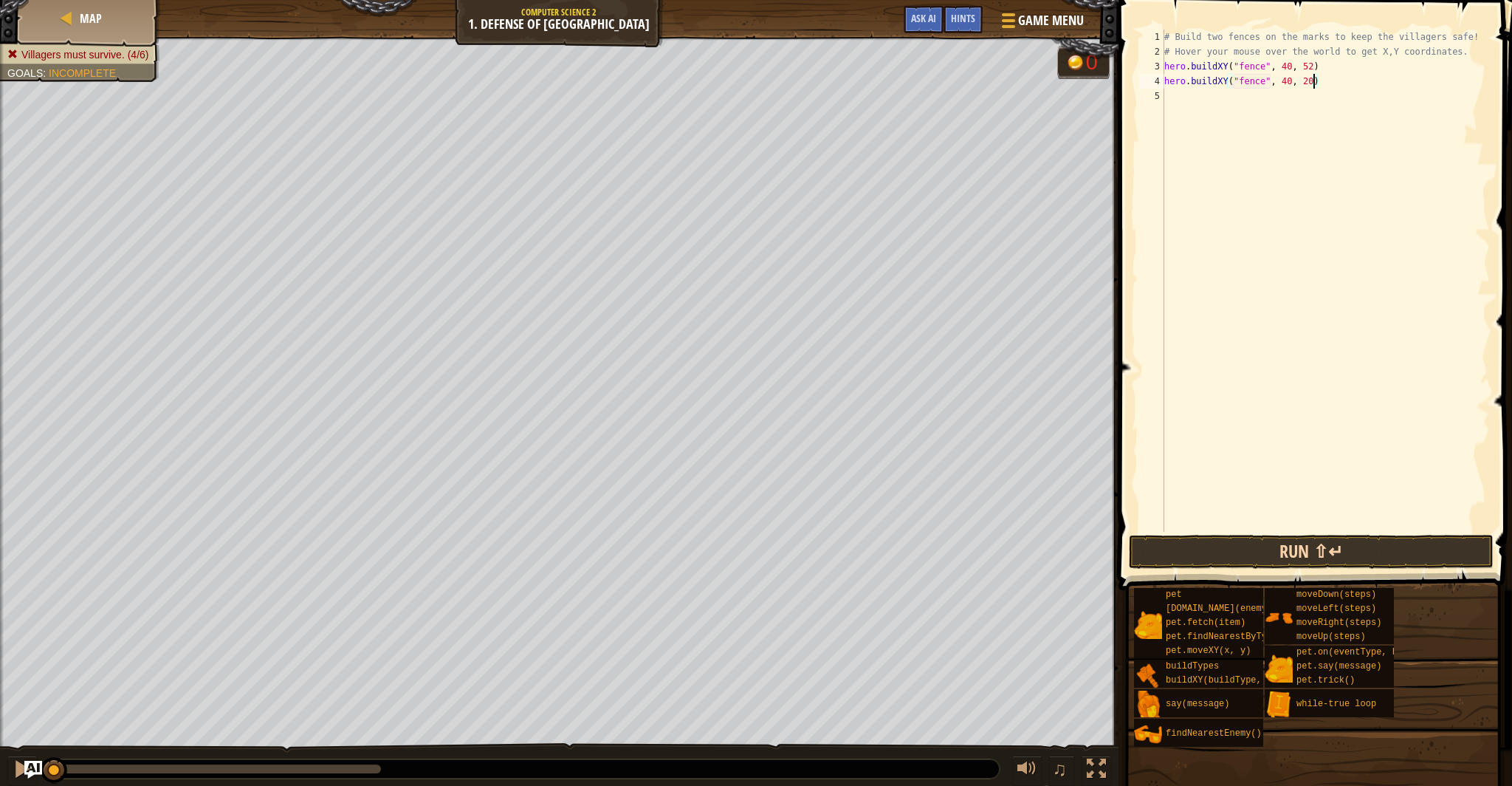
type textarea "hero.buildXY("fence", 40, 20)"
click at [1295, 551] on button "Run ⇧↵" at bounding box center [1310, 551] width 365 height 34
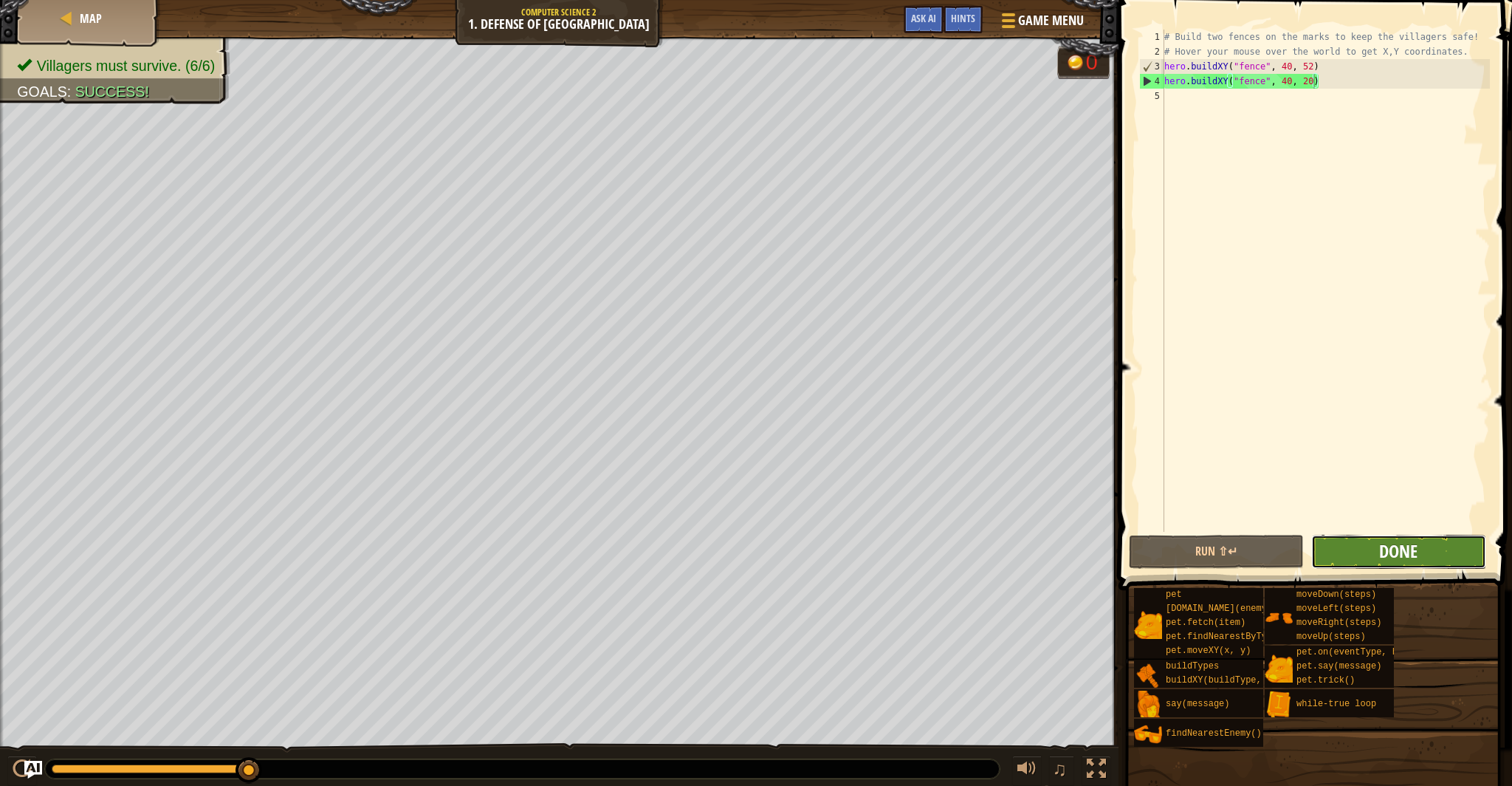
click at [1390, 551] on span "Done" at bounding box center [1397, 550] width 39 height 24
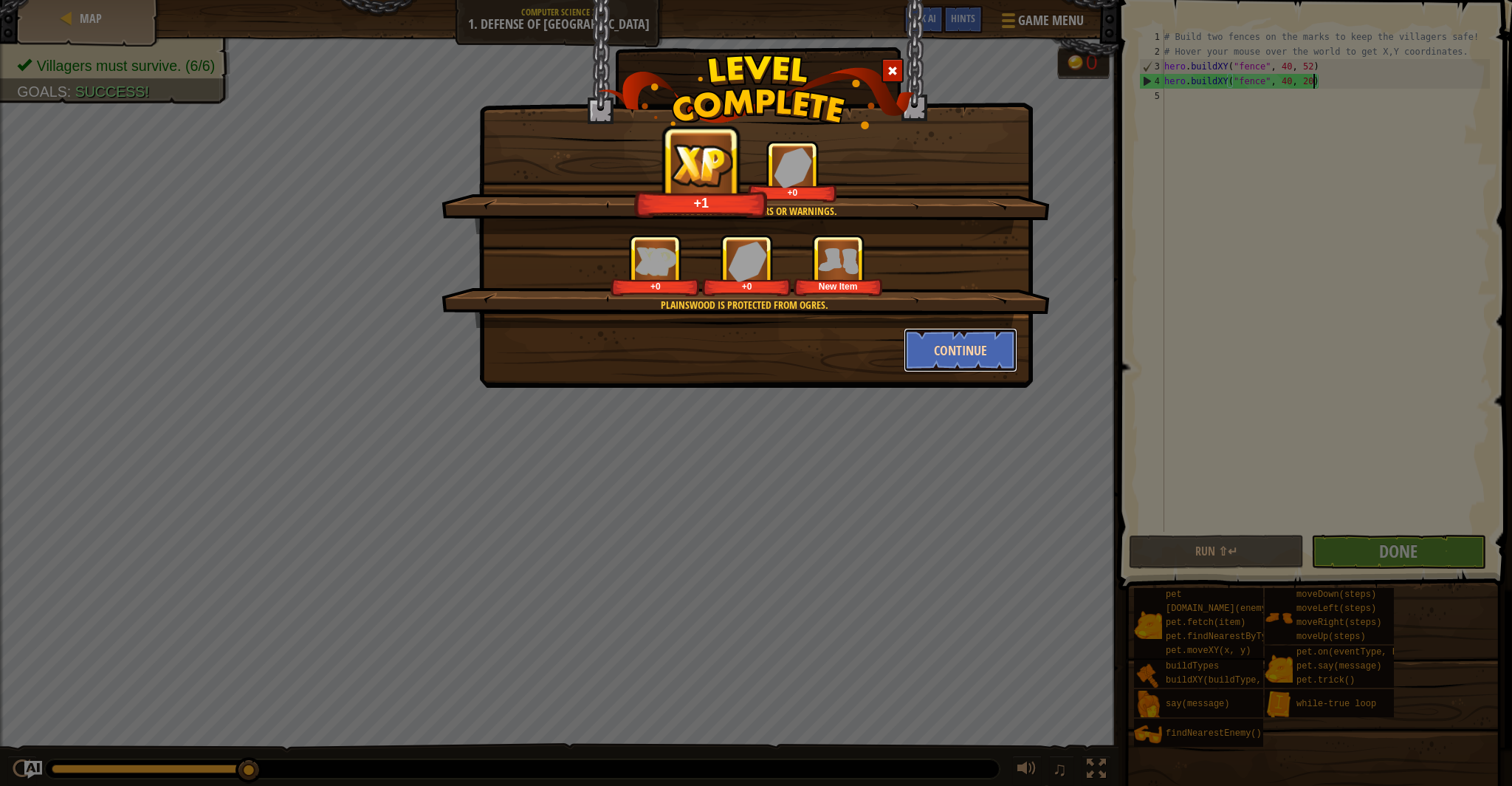
click at [957, 341] on button "Continue" at bounding box center [960, 349] width 115 height 45
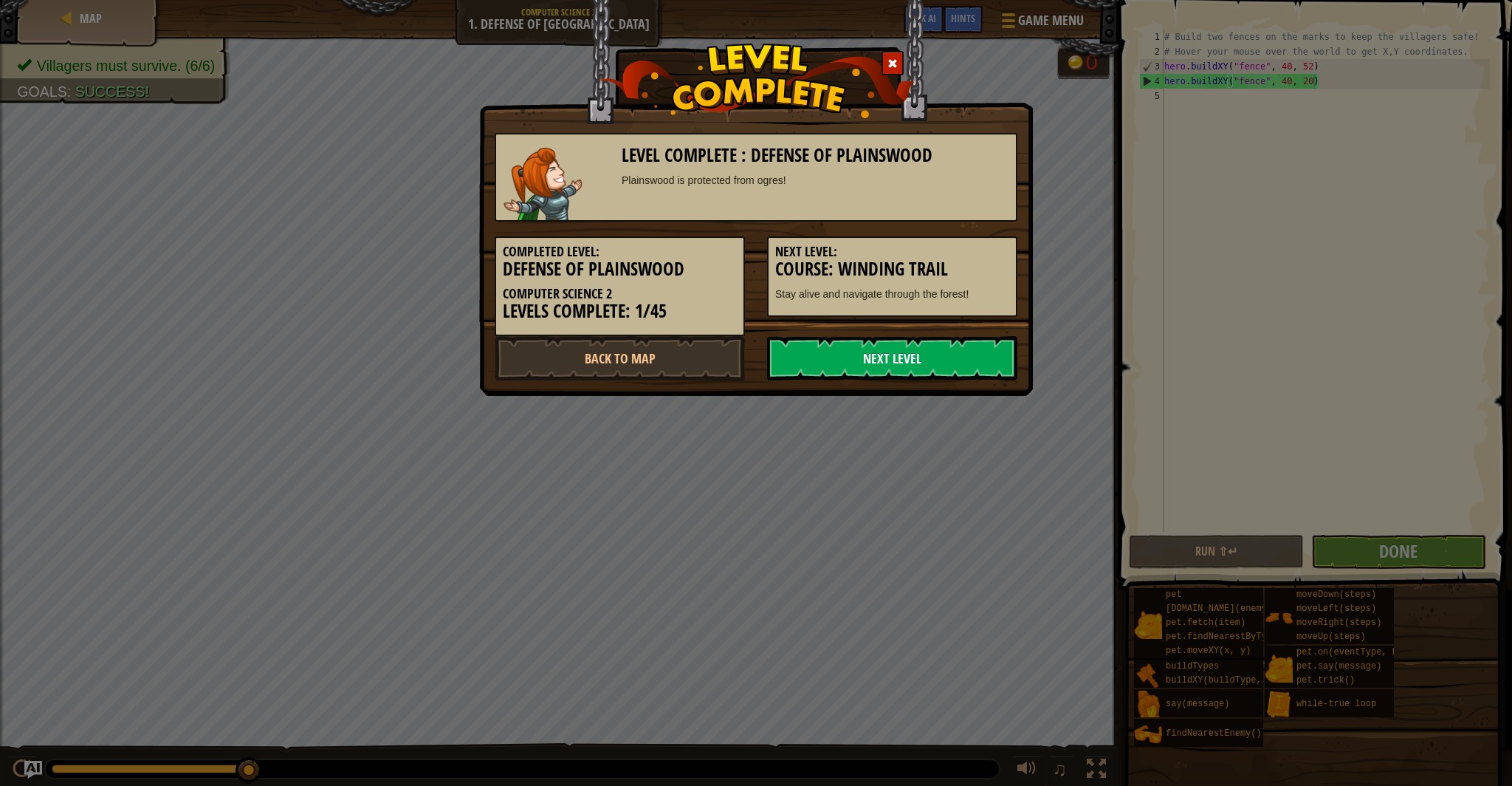
click at [949, 371] on link "Next Level" at bounding box center [892, 358] width 250 height 45
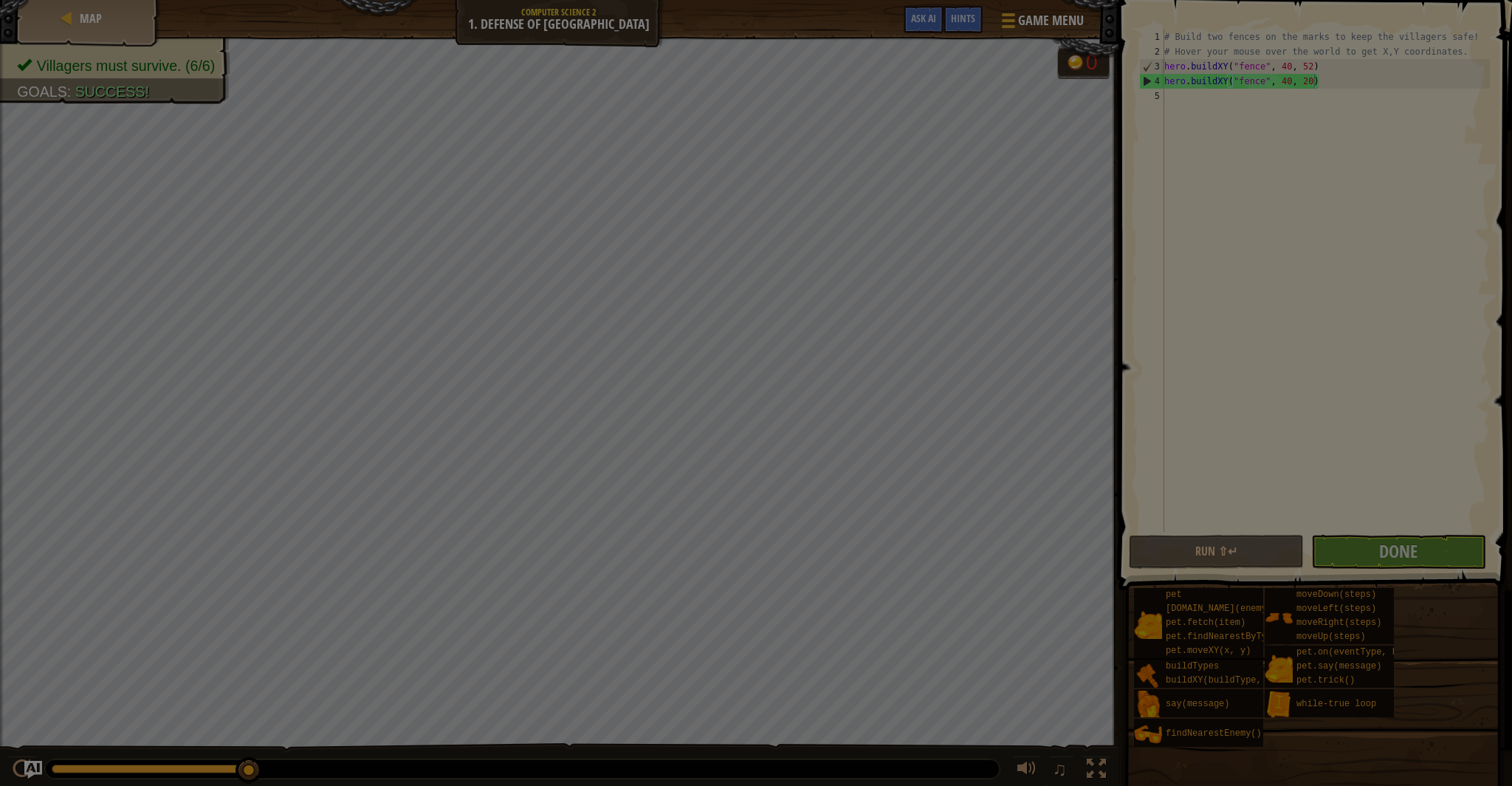
click at [949, 2] on body "Map Computer Science 2 1. Defense of Plainswood Game Menu Done Hints Ask AI 1 ה…" at bounding box center [756, 1] width 1512 height 2
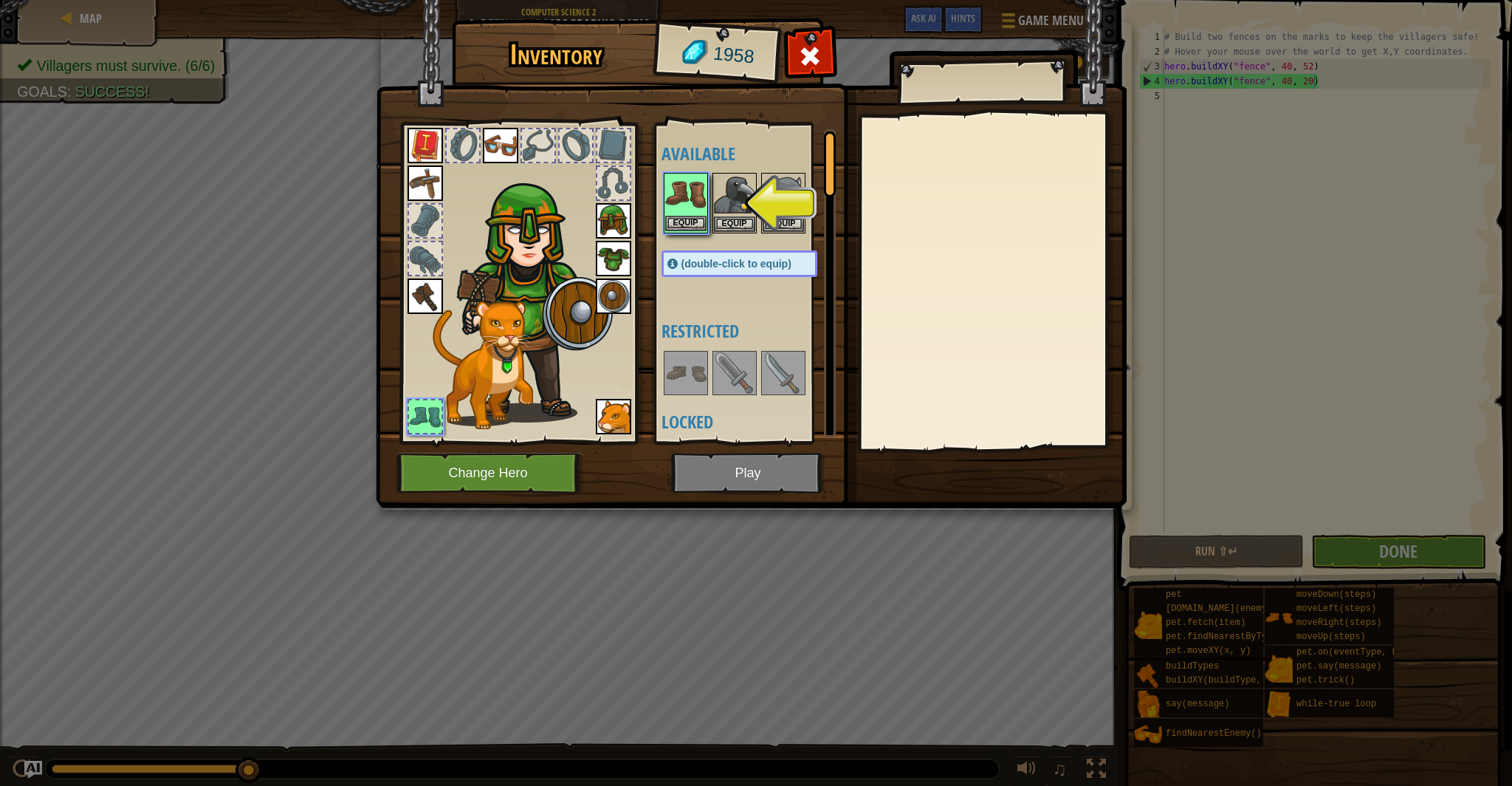
click at [687, 214] on img at bounding box center [685, 195] width 42 height 42
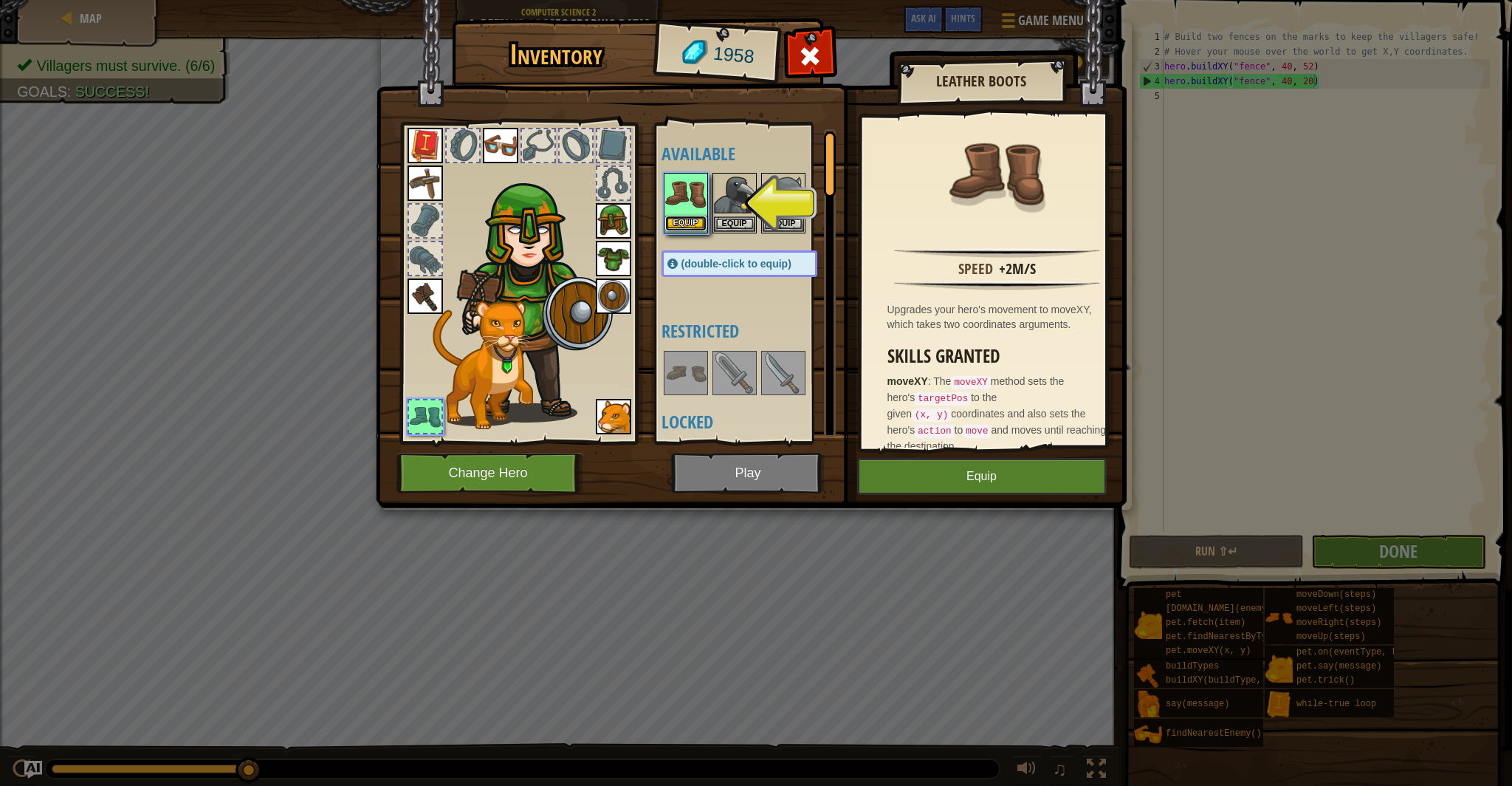
click at [686, 223] on button "Equip" at bounding box center [685, 223] width 42 height 15
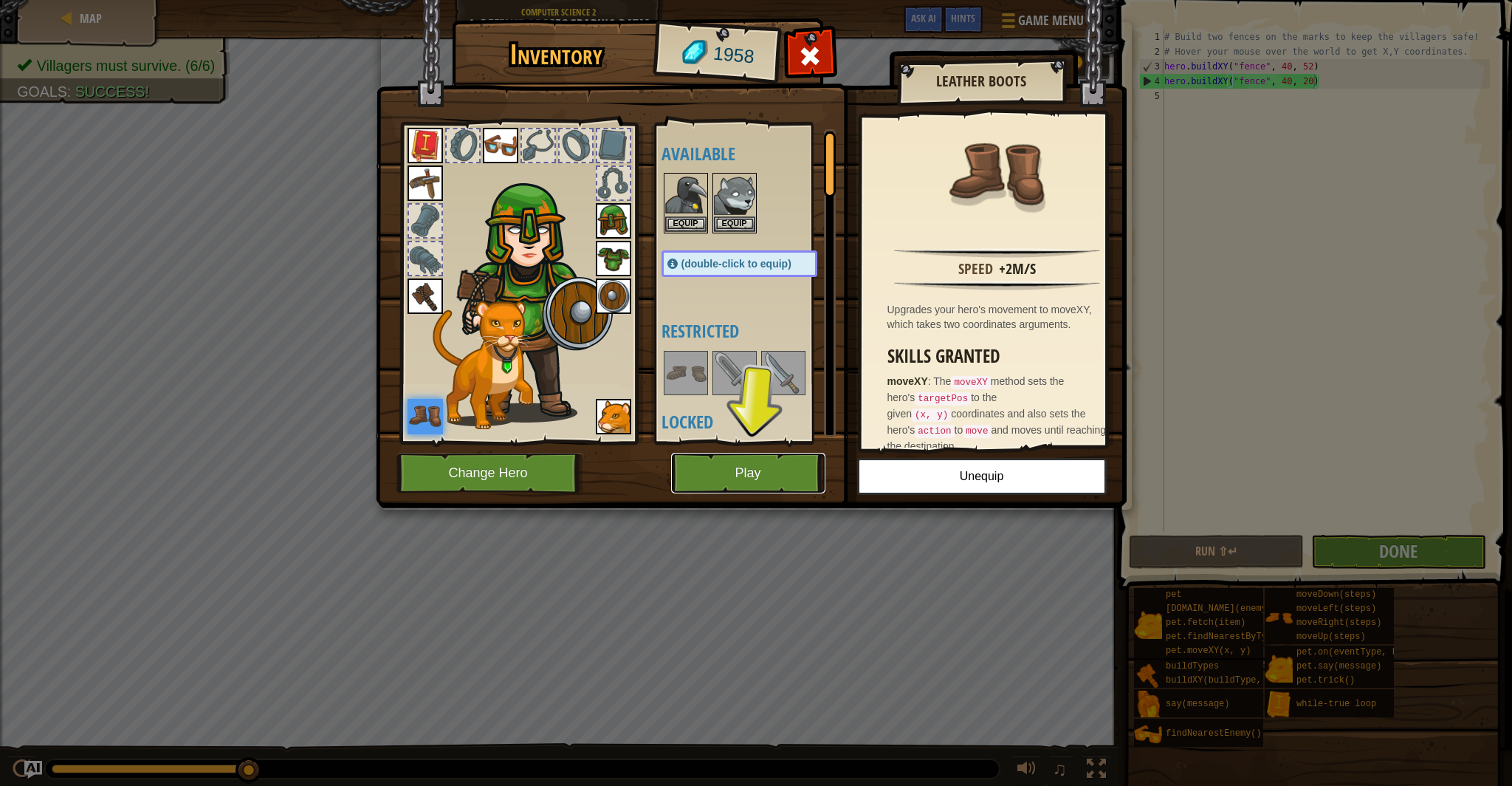
click at [803, 469] on button "Play" at bounding box center [748, 473] width 154 height 41
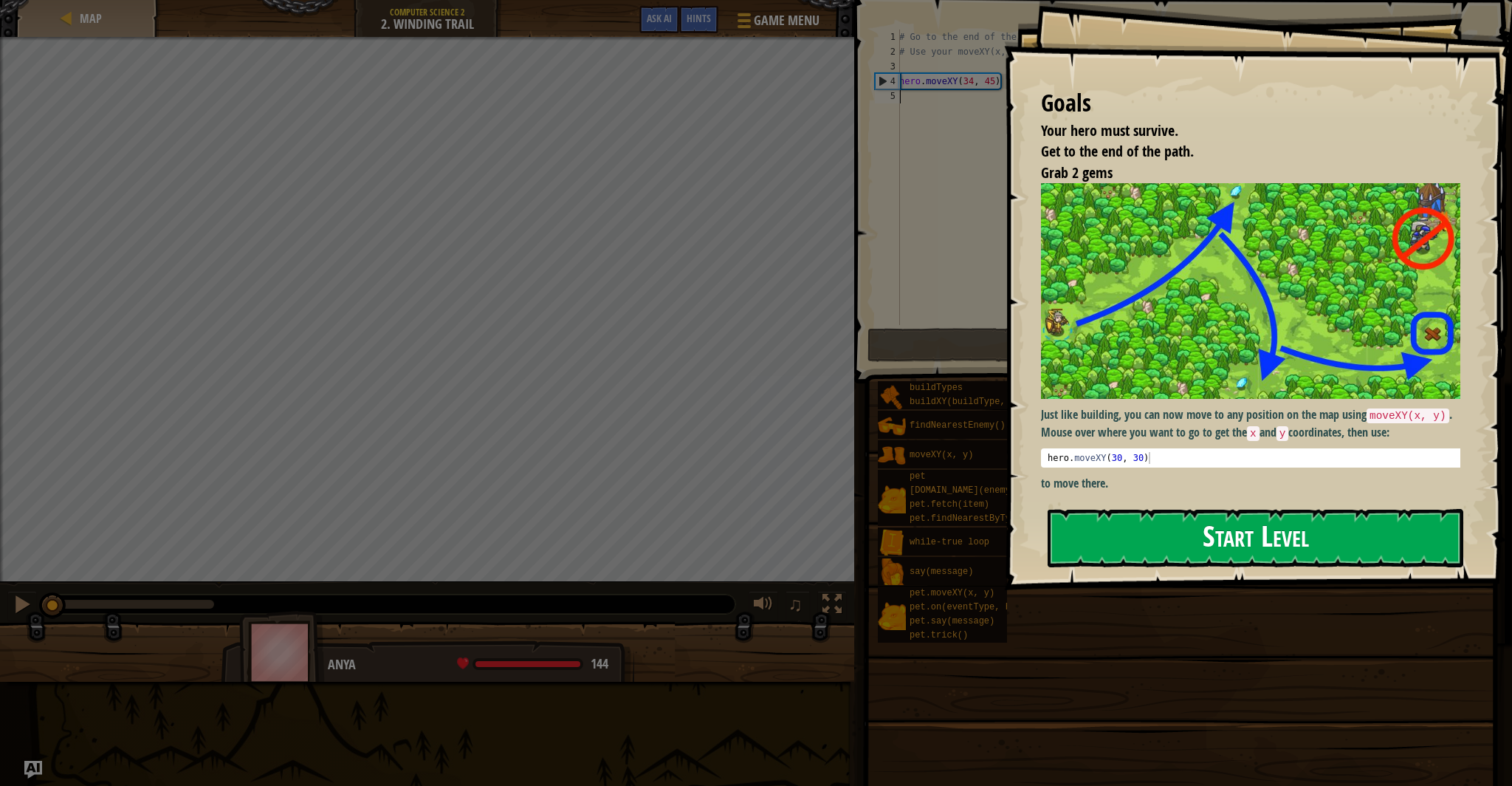
drag, startPoint x: 1226, startPoint y: 543, endPoint x: 1144, endPoint y: 529, distance: 83.2
click at [1226, 543] on button "Start Level" at bounding box center [1254, 538] width 416 height 59
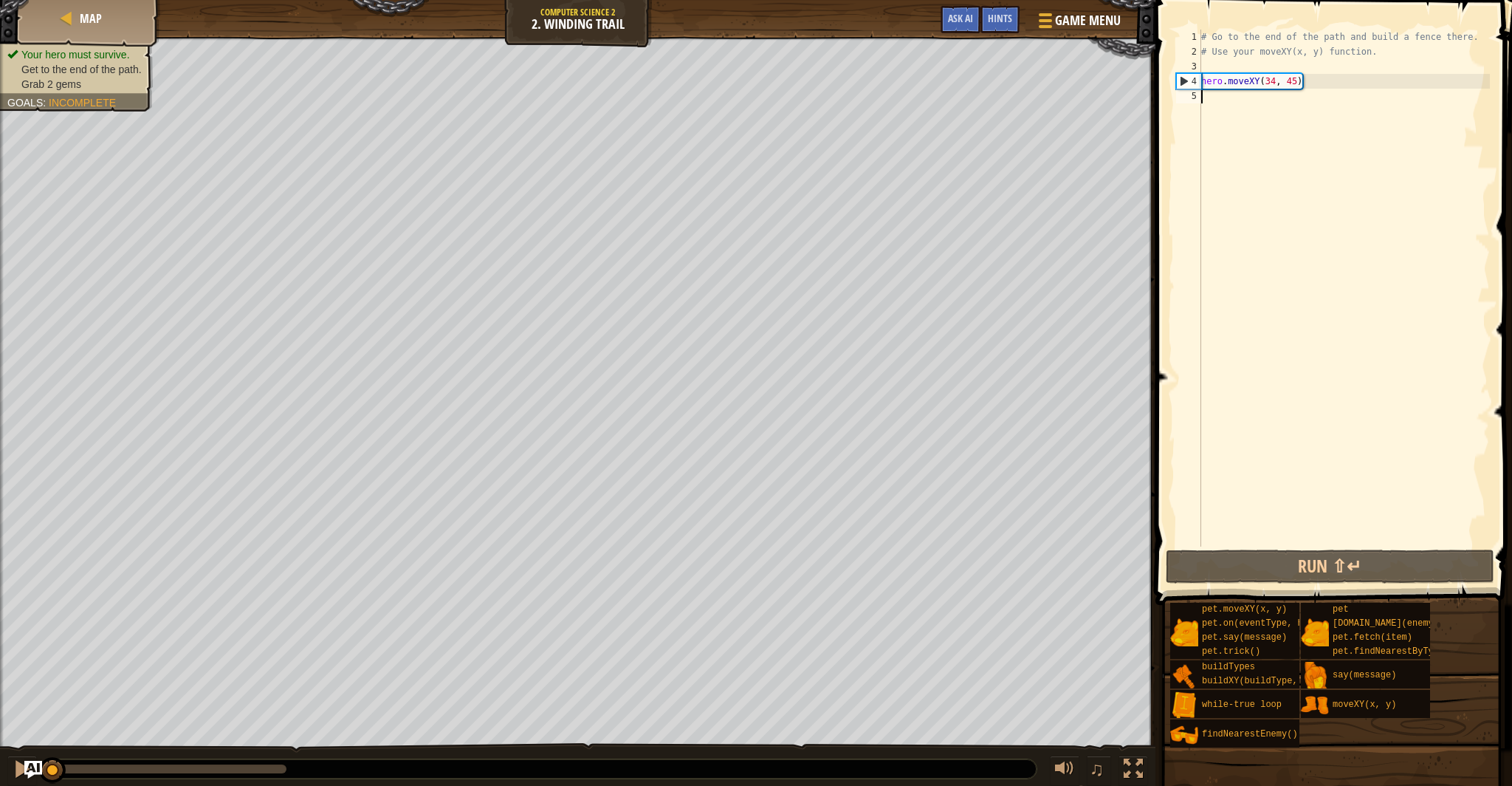
click at [1258, 117] on div "# Go to the end of the path and build a fence there. # Use your moveXY(x, y) fu…" at bounding box center [1343, 302] width 292 height 546
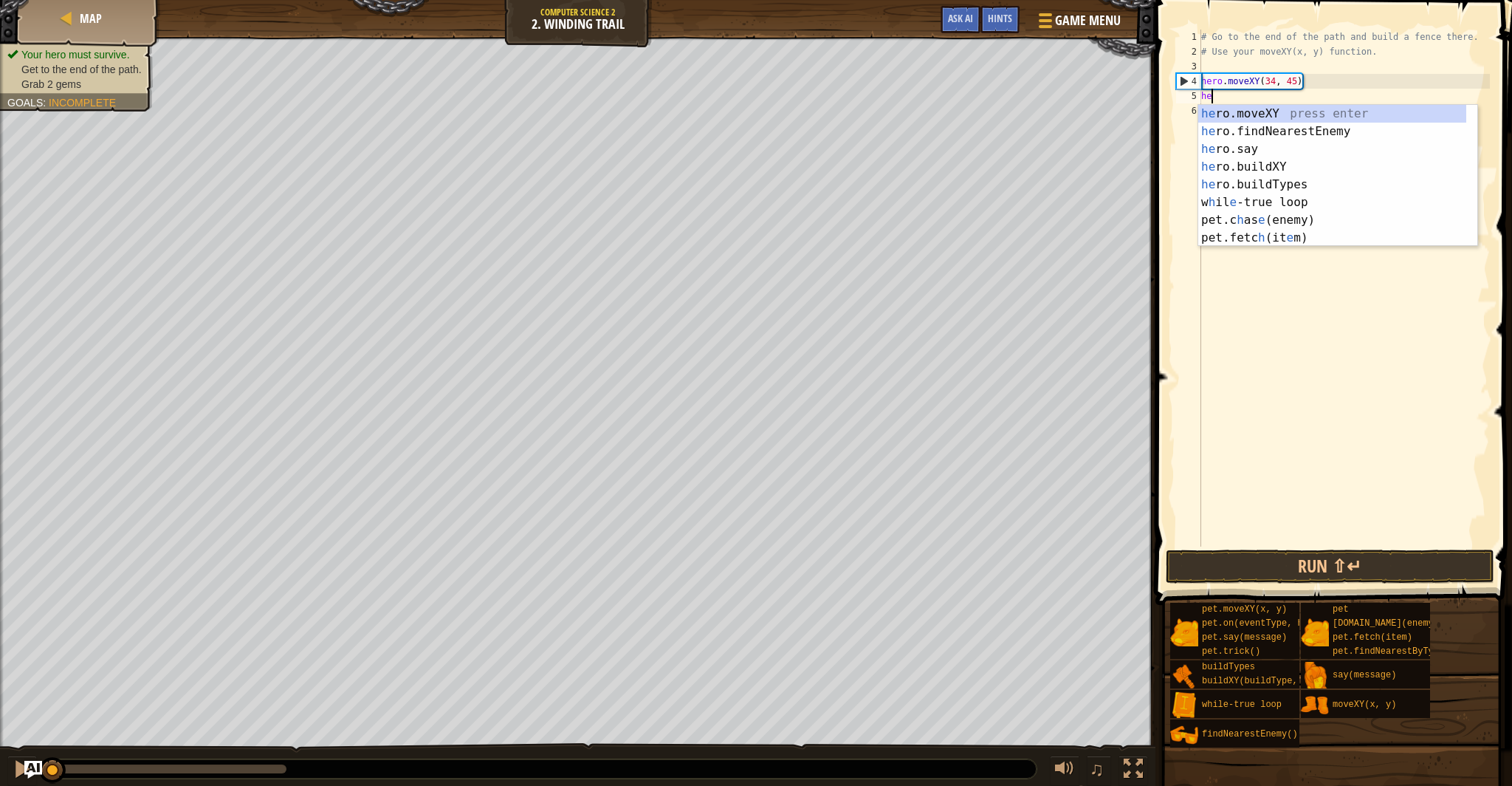
scroll to position [7, 1]
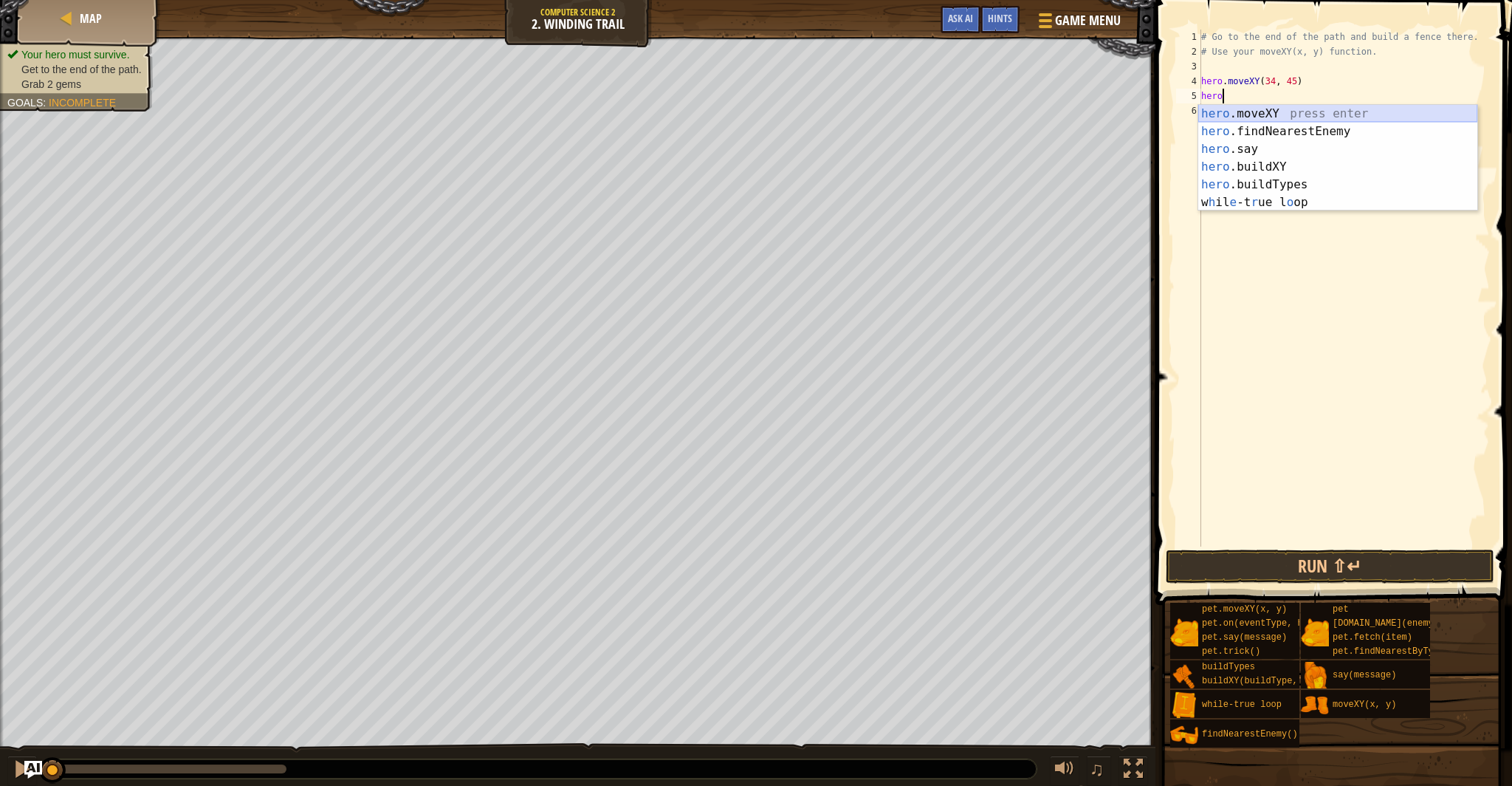
click at [1260, 116] on div "hero .moveXY press enter hero .findNearestEnemy press enter hero .say press ent…" at bounding box center [1337, 176] width 279 height 142
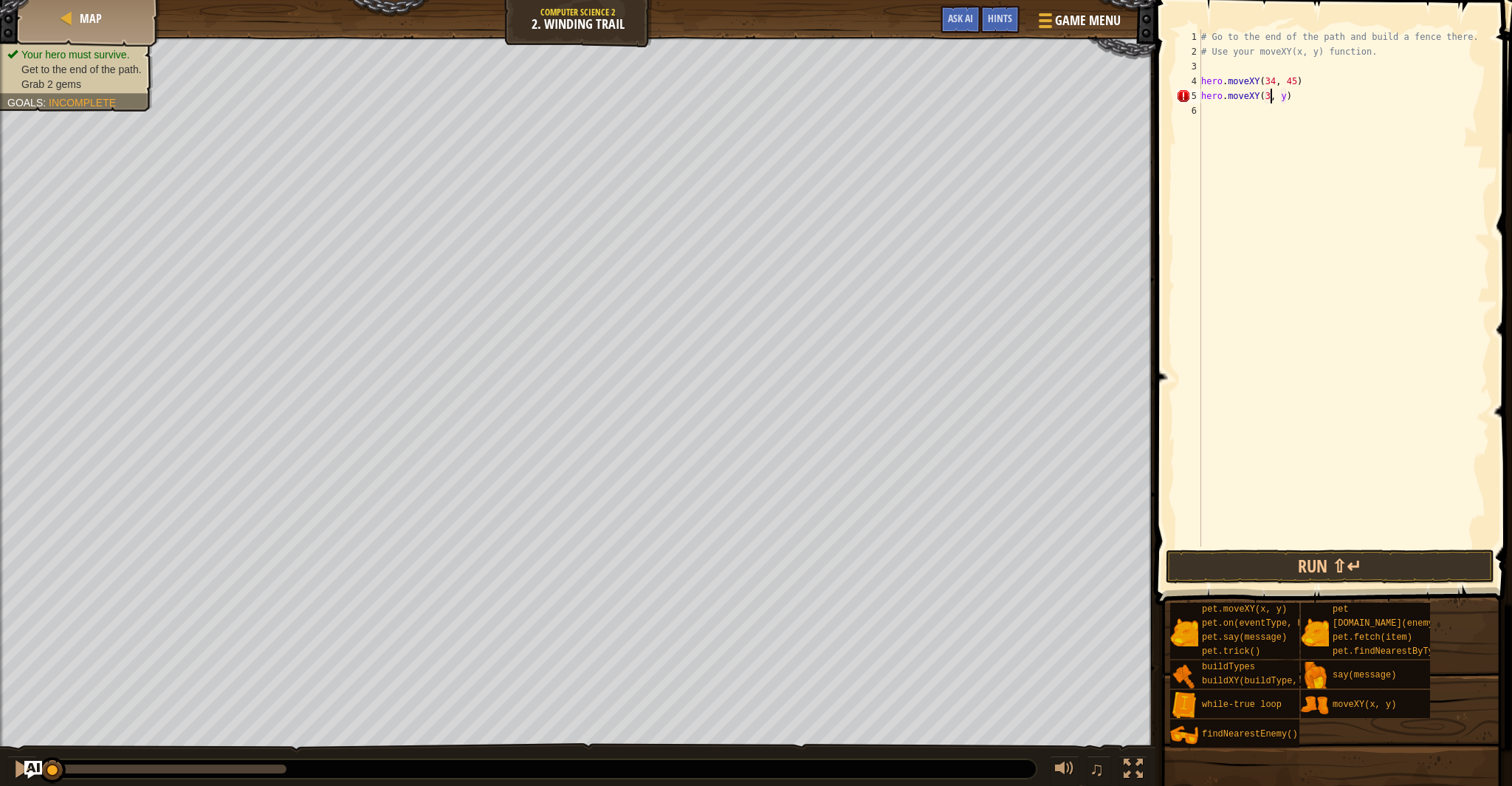
scroll to position [7, 6]
click at [1295, 98] on div "# Go to the end of the path and build a fence there. # Use your moveXY(x, y) fu…" at bounding box center [1343, 302] width 292 height 546
click at [1292, 100] on div "# Go to the end of the path and build a fence there. # Use your moveXY(x, y) fu…" at bounding box center [1343, 302] width 292 height 546
type textarea "hero.moveXY(36, 60)"
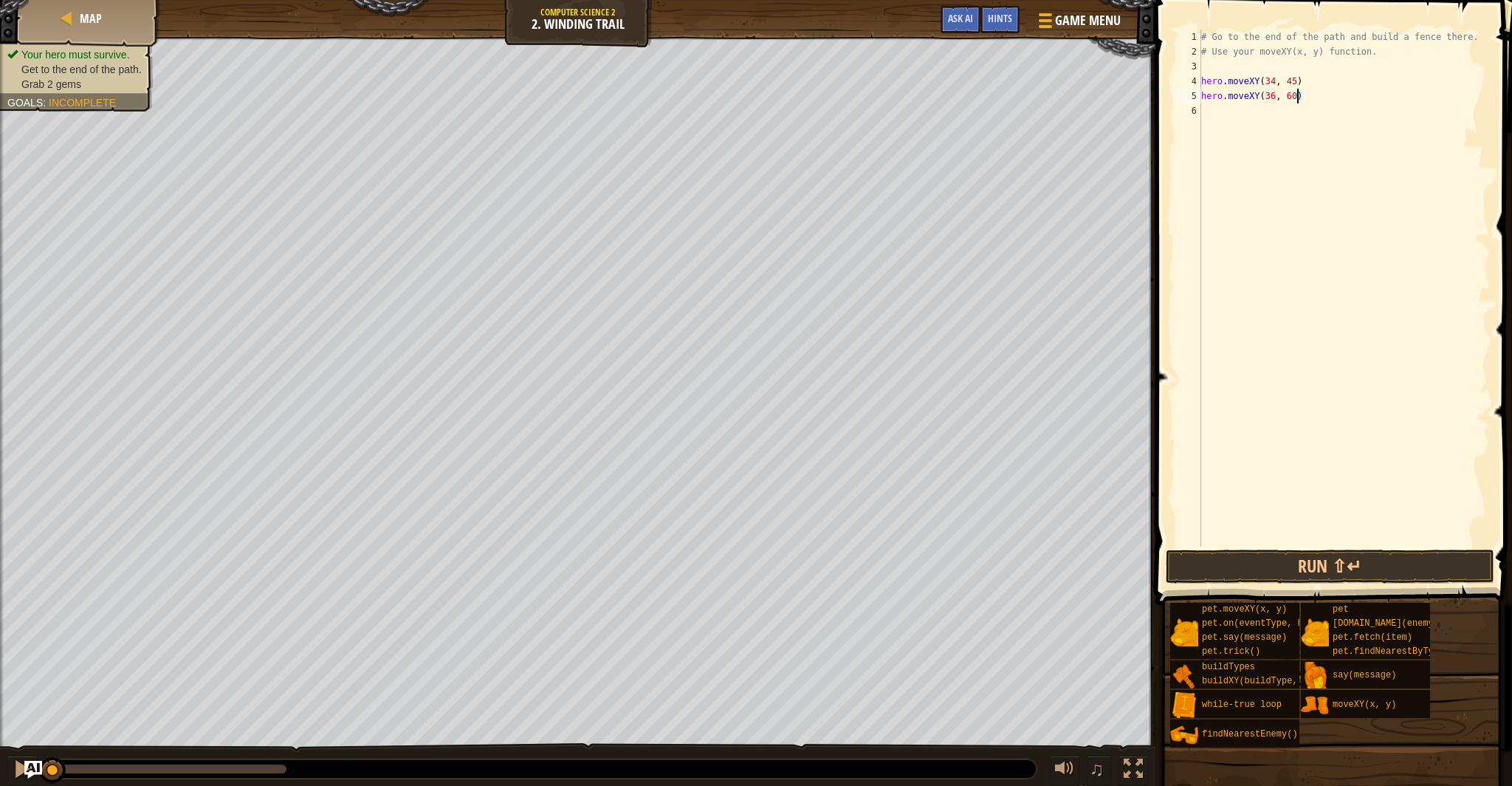
click at [1224, 112] on div "# Go to the end of the path and build a fence there. # Use your moveXY(x, y) fu…" at bounding box center [1343, 302] width 292 height 546
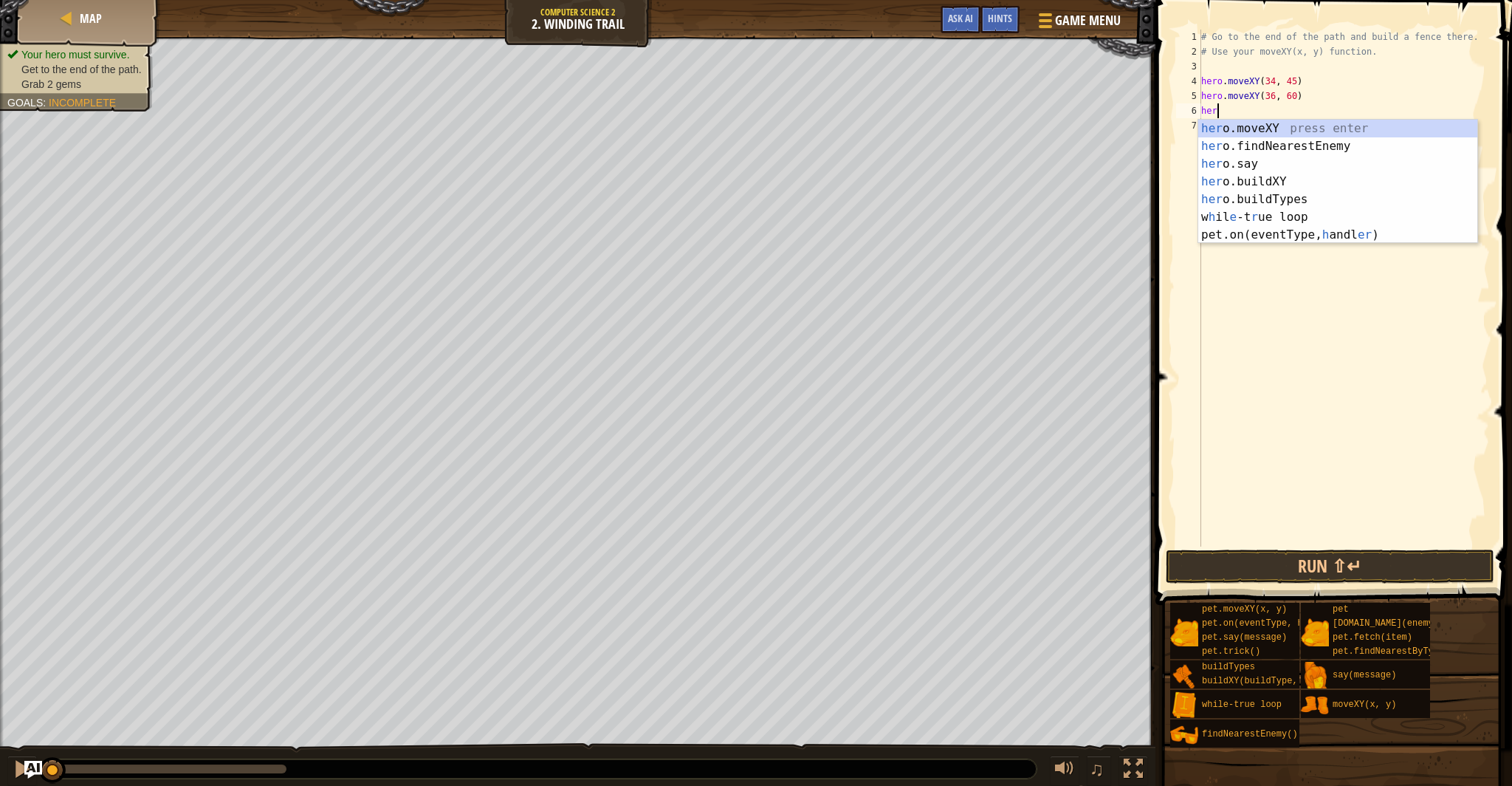
scroll to position [7, 1]
click at [1269, 129] on div "hero .moveXY press enter hero .findNearestEnemy press enter hero .say press ent…" at bounding box center [1337, 190] width 279 height 142
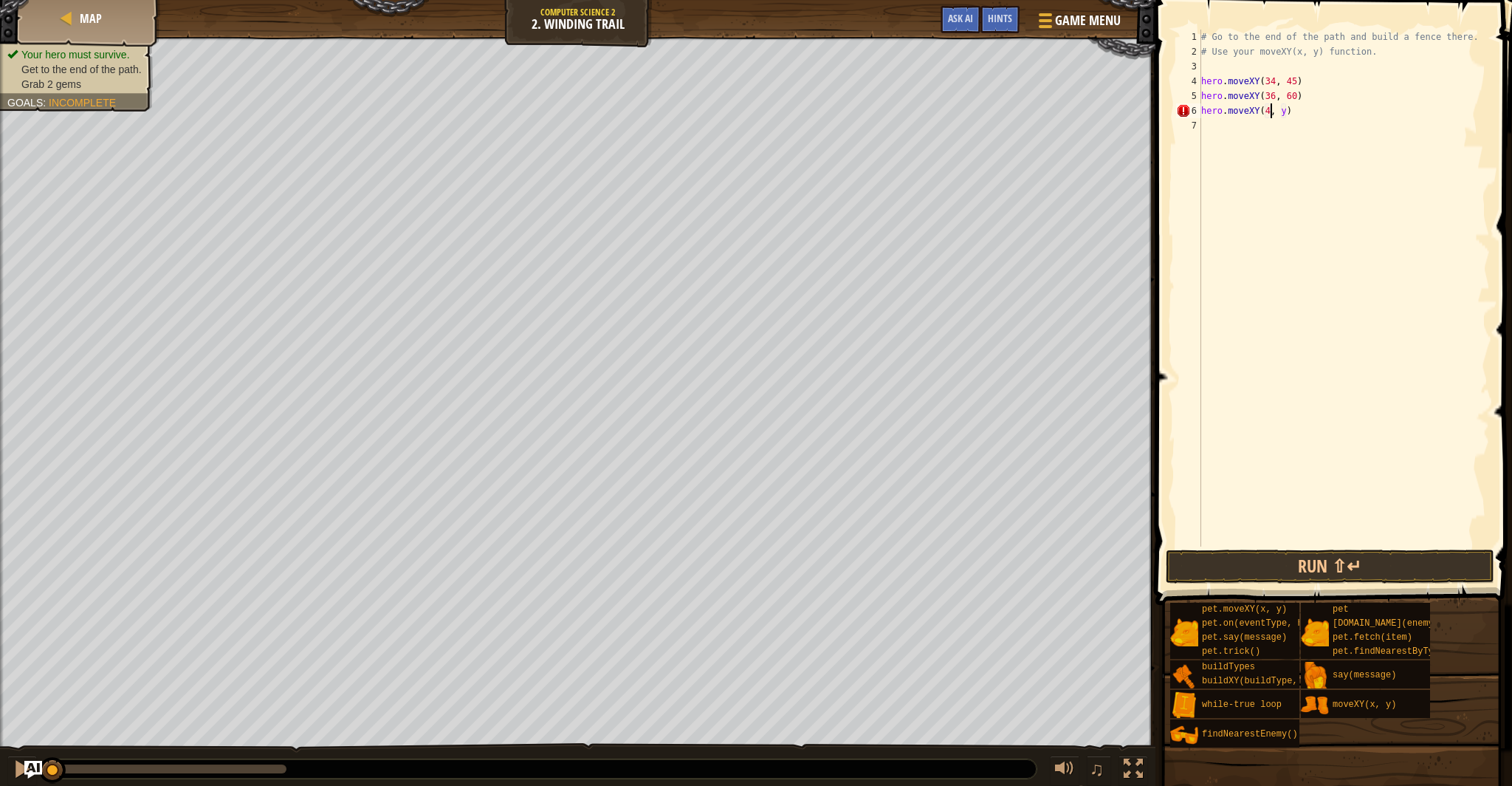
scroll to position [7, 6]
drag, startPoint x: 1294, startPoint y: 113, endPoint x: 1290, endPoint y: 122, distance: 9.8
click at [1293, 115] on div "# Go to the end of the path and build a fence there. # Use your moveXY(x, y) fu…" at bounding box center [1343, 302] width 292 height 546
type textarea "hero.moveXY(45, 21)"
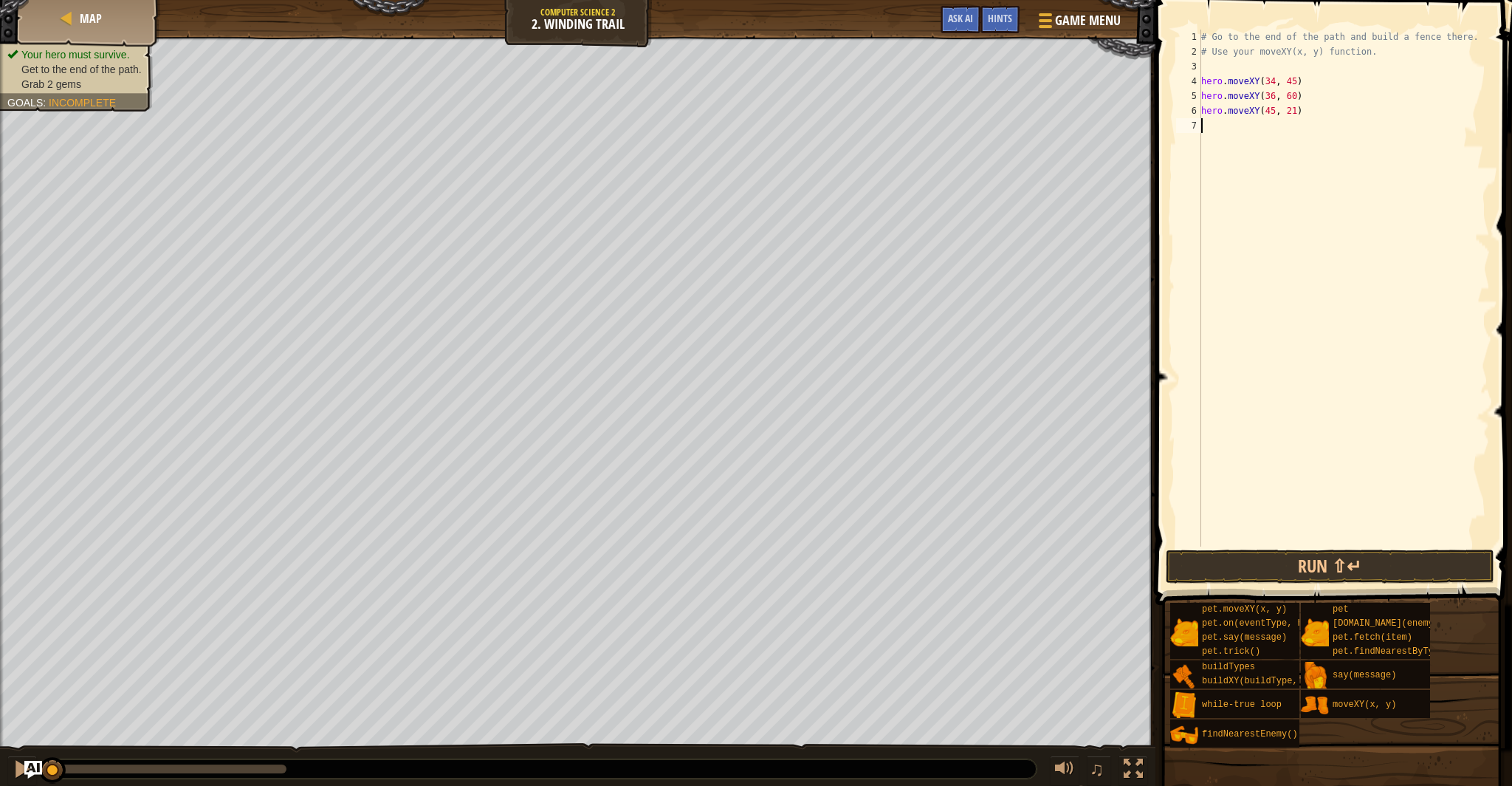
click at [1272, 135] on div "# Go to the end of the path and build a fence there. # Use your moveXY(x, y) fu…" at bounding box center [1343, 302] width 292 height 546
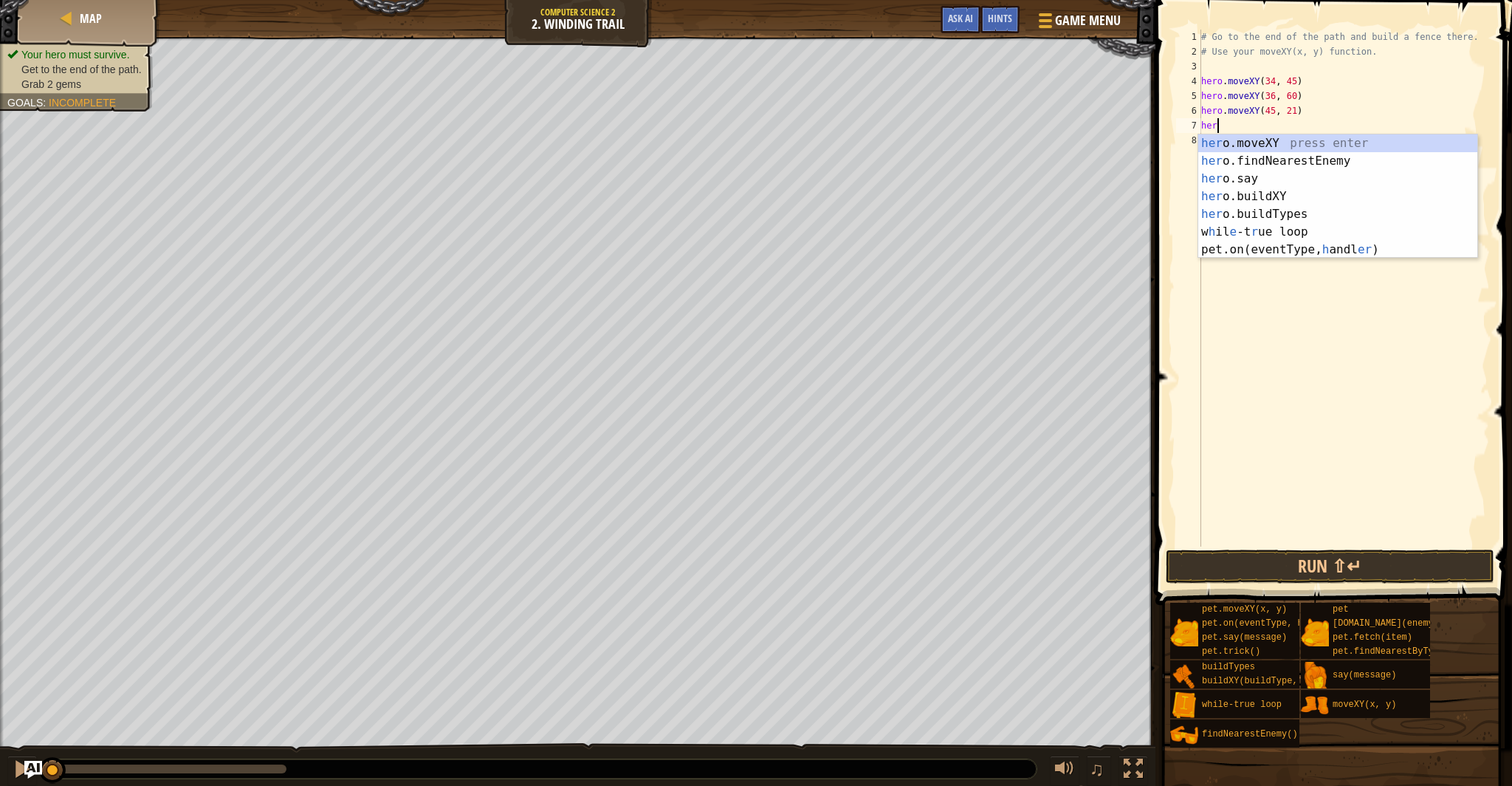
scroll to position [7, 1]
click at [1256, 143] on div "hero .moveXY press enter hero .findNearestEnemy press enter hero .say press ent…" at bounding box center [1337, 205] width 279 height 142
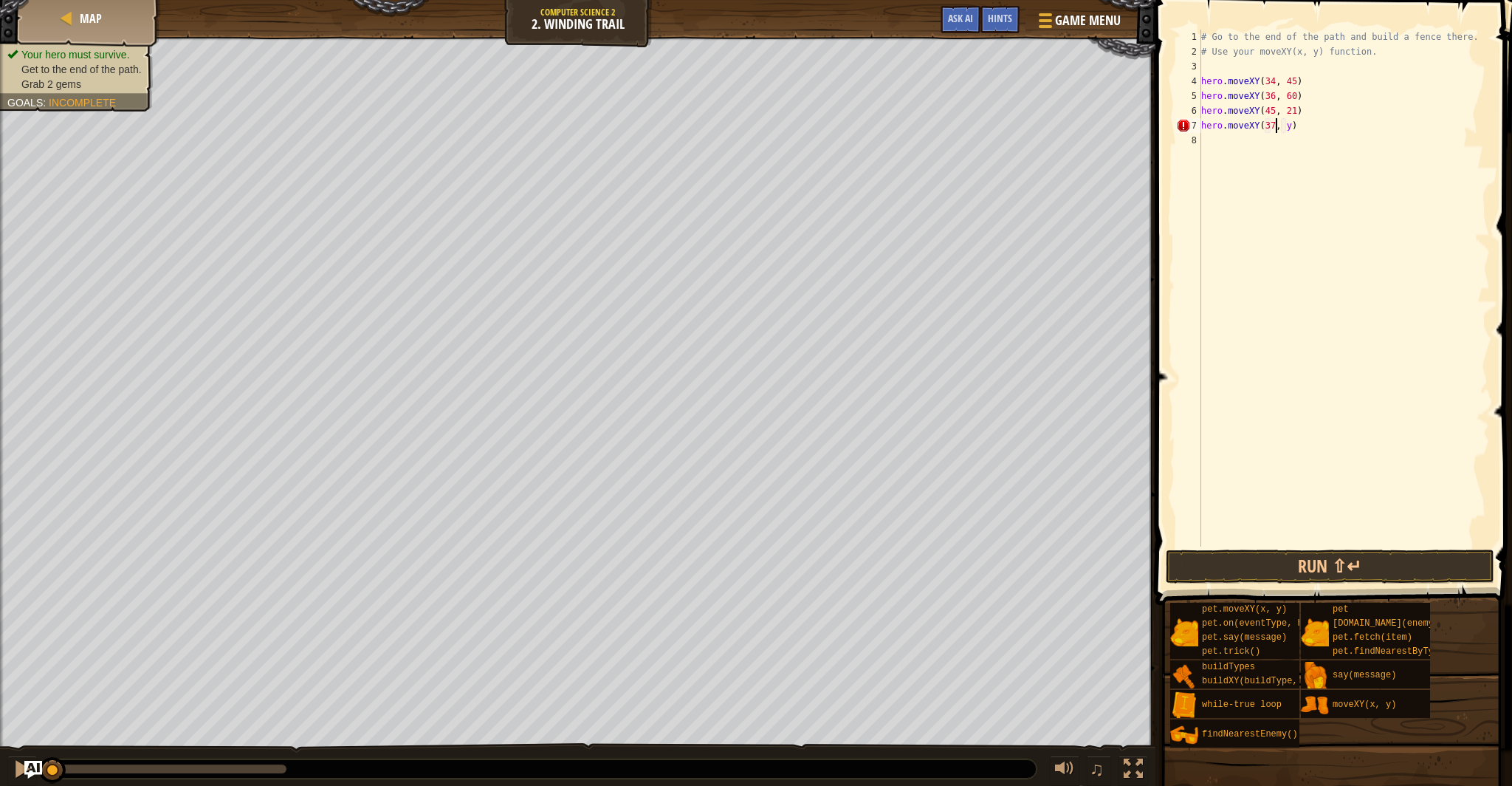
scroll to position [7, 6]
drag, startPoint x: 1291, startPoint y: 123, endPoint x: 1279, endPoint y: 156, distance: 35.1
click at [1291, 124] on div "# Go to the end of the path and build a fence there. # Use your moveXY(x, y) fu…" at bounding box center [1343, 302] width 292 height 546
type textarea "hero.moveXY(37, 13)"
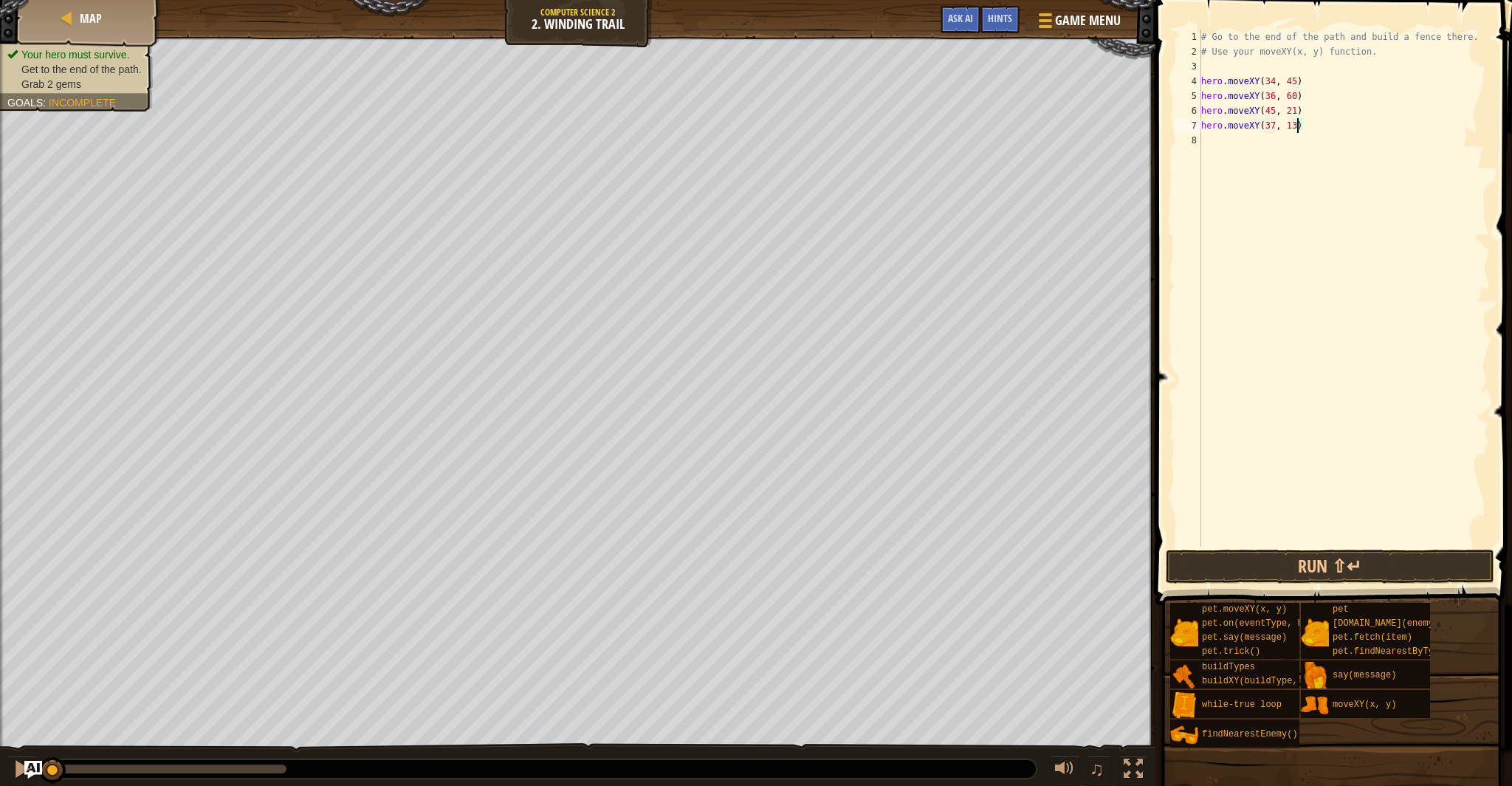
click at [1226, 137] on div "# Go to the end of the path and build a fence there. # Use your moveXY(x, y) fu…" at bounding box center [1343, 302] width 292 height 546
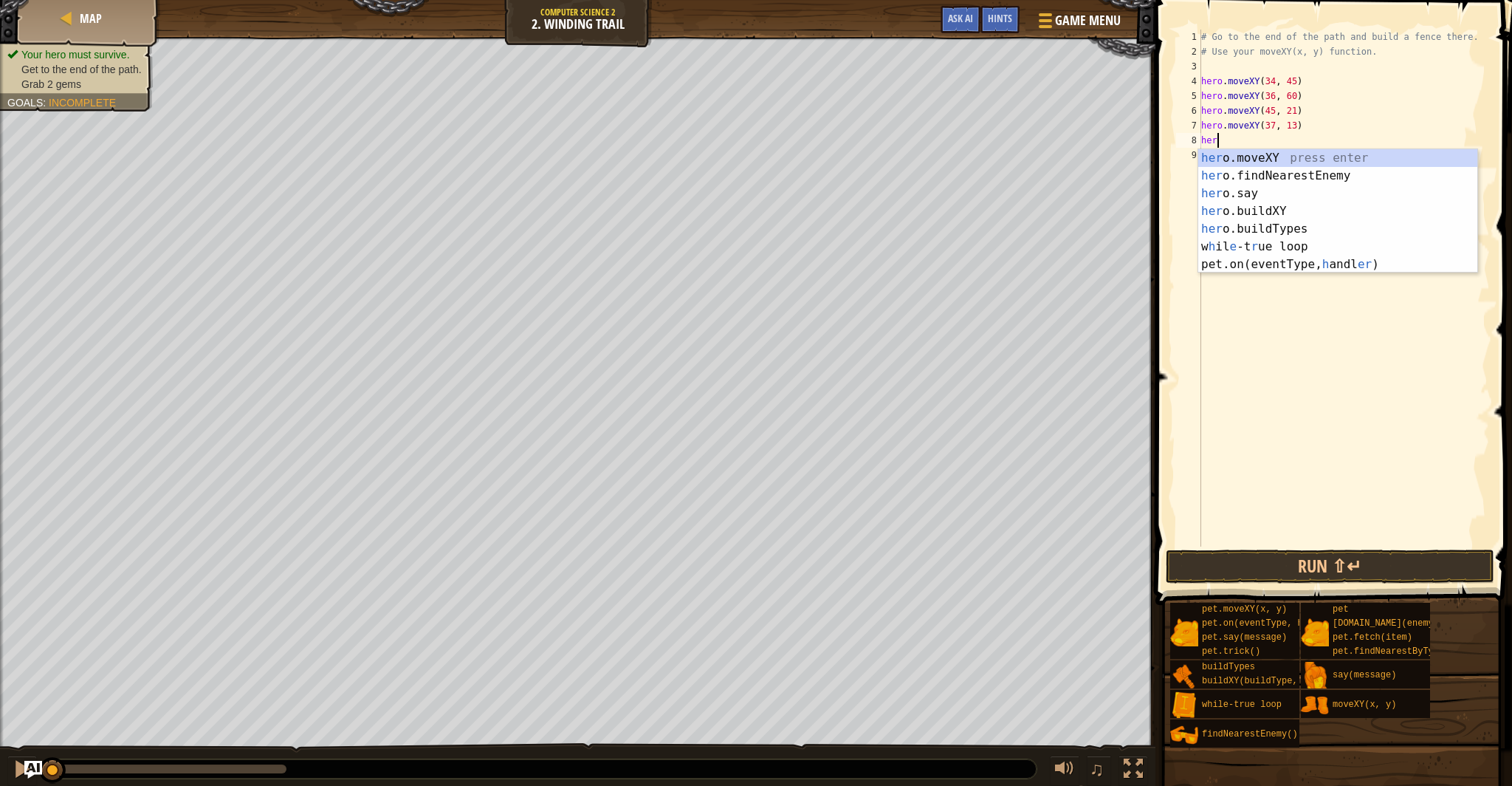
scroll to position [7, 1]
click at [1269, 155] on div "hero .moveXY press enter hero .findNearestEnemy press enter hero .say press ent…" at bounding box center [1337, 220] width 279 height 142
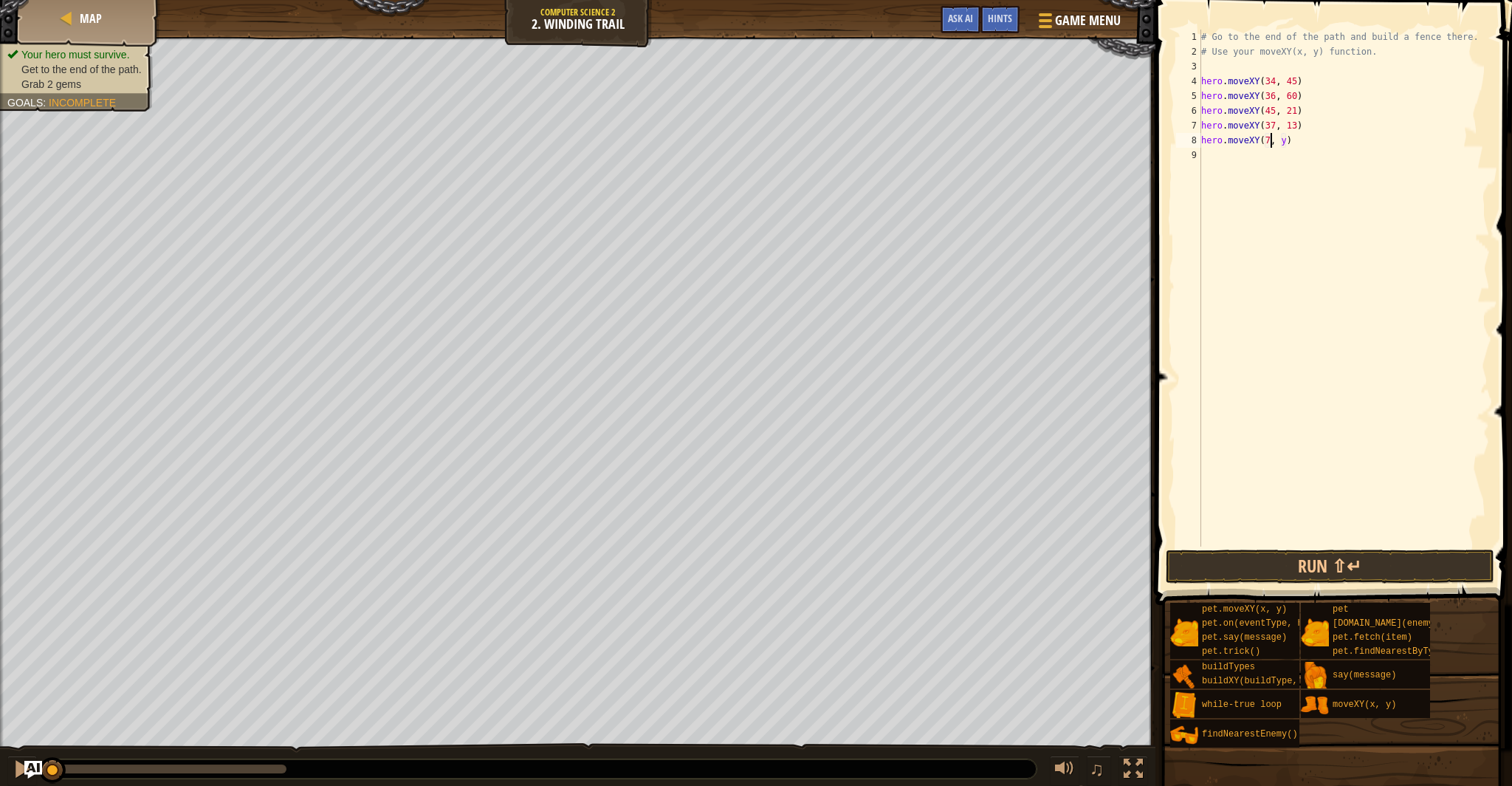
scroll to position [7, 6]
drag, startPoint x: 1291, startPoint y: 142, endPoint x: 1290, endPoint y: 159, distance: 17.0
click at [1291, 141] on div "# Go to the end of the path and build a fence there. # Use your moveXY(x, y) fu…" at bounding box center [1343, 302] width 292 height 546
click at [1316, 571] on button "Run ⇧↵" at bounding box center [1329, 566] width 329 height 34
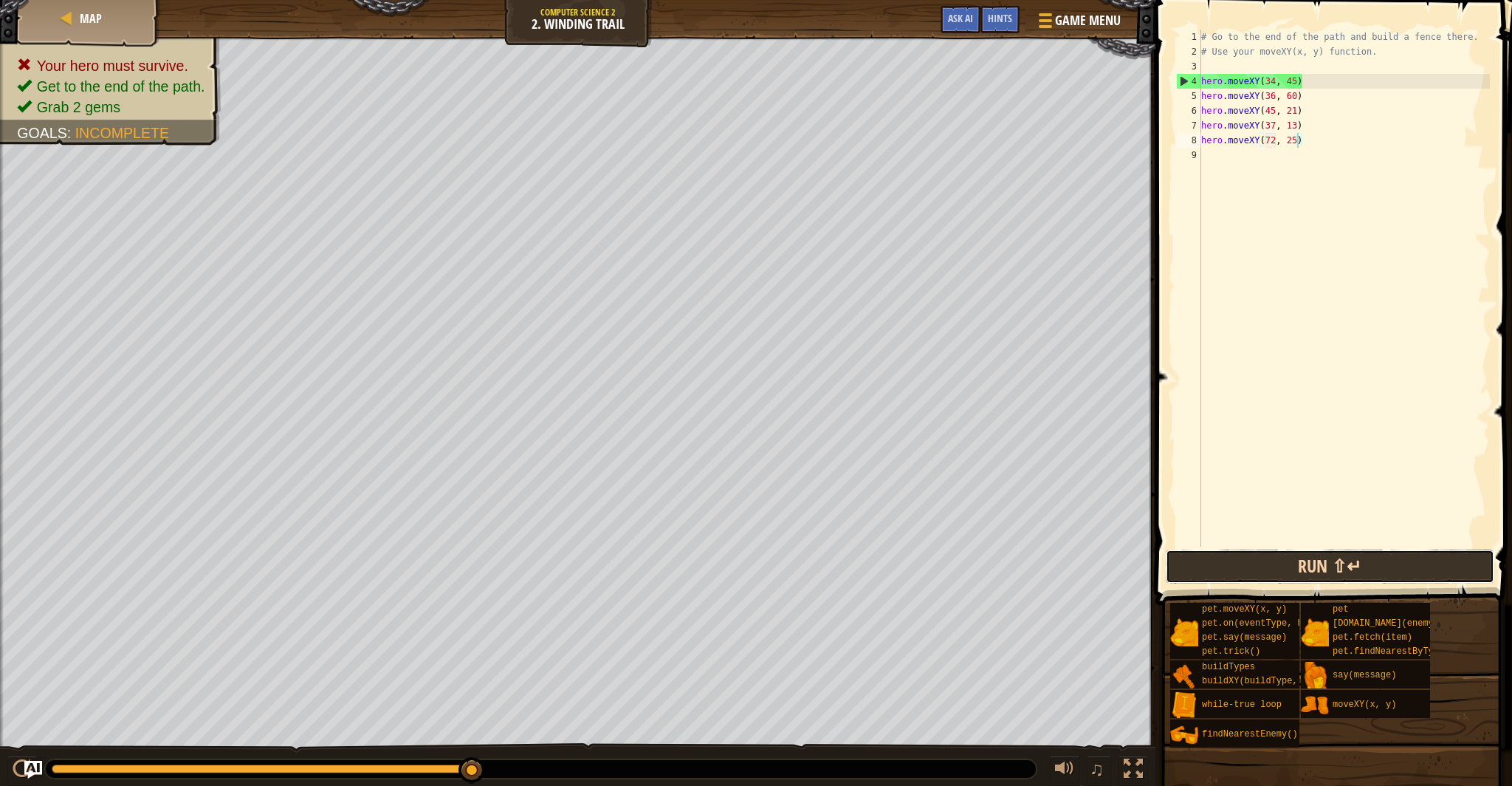
click at [1295, 571] on button "Run ⇧↵" at bounding box center [1329, 566] width 329 height 34
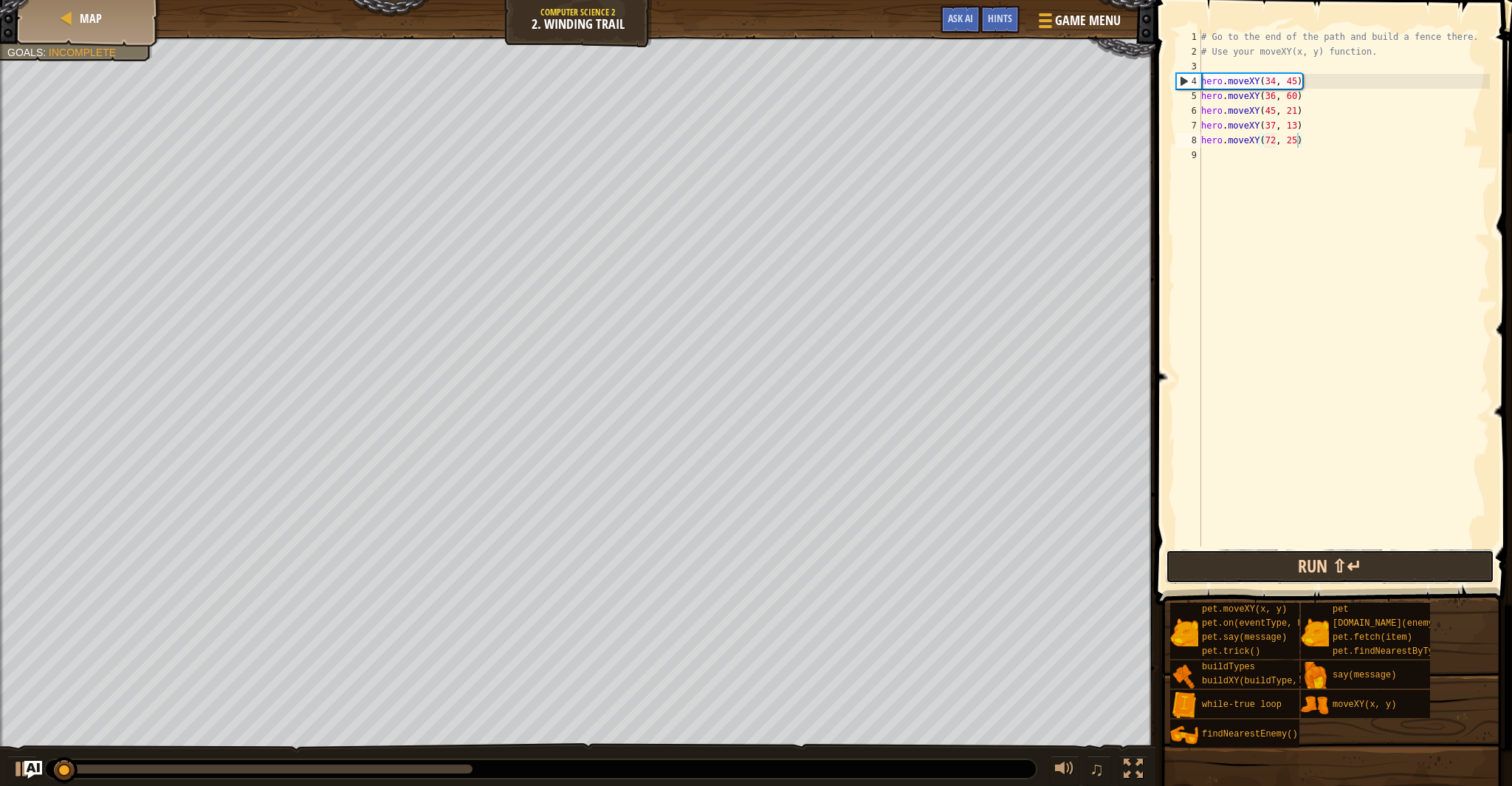
click at [1287, 574] on button "Run ⇧↵" at bounding box center [1329, 566] width 329 height 34
click at [1275, 144] on div "# Go to the end of the path and build a fence there. # Use your moveXY(x, y) fu…" at bounding box center [1343, 302] width 292 height 546
drag, startPoint x: 1291, startPoint y: 145, endPoint x: 1298, endPoint y: 149, distance: 8.1
click at [1292, 146] on div "# Go to the end of the path and build a fence there. # Use your moveXY(x, y) fu…" at bounding box center [1343, 302] width 292 height 546
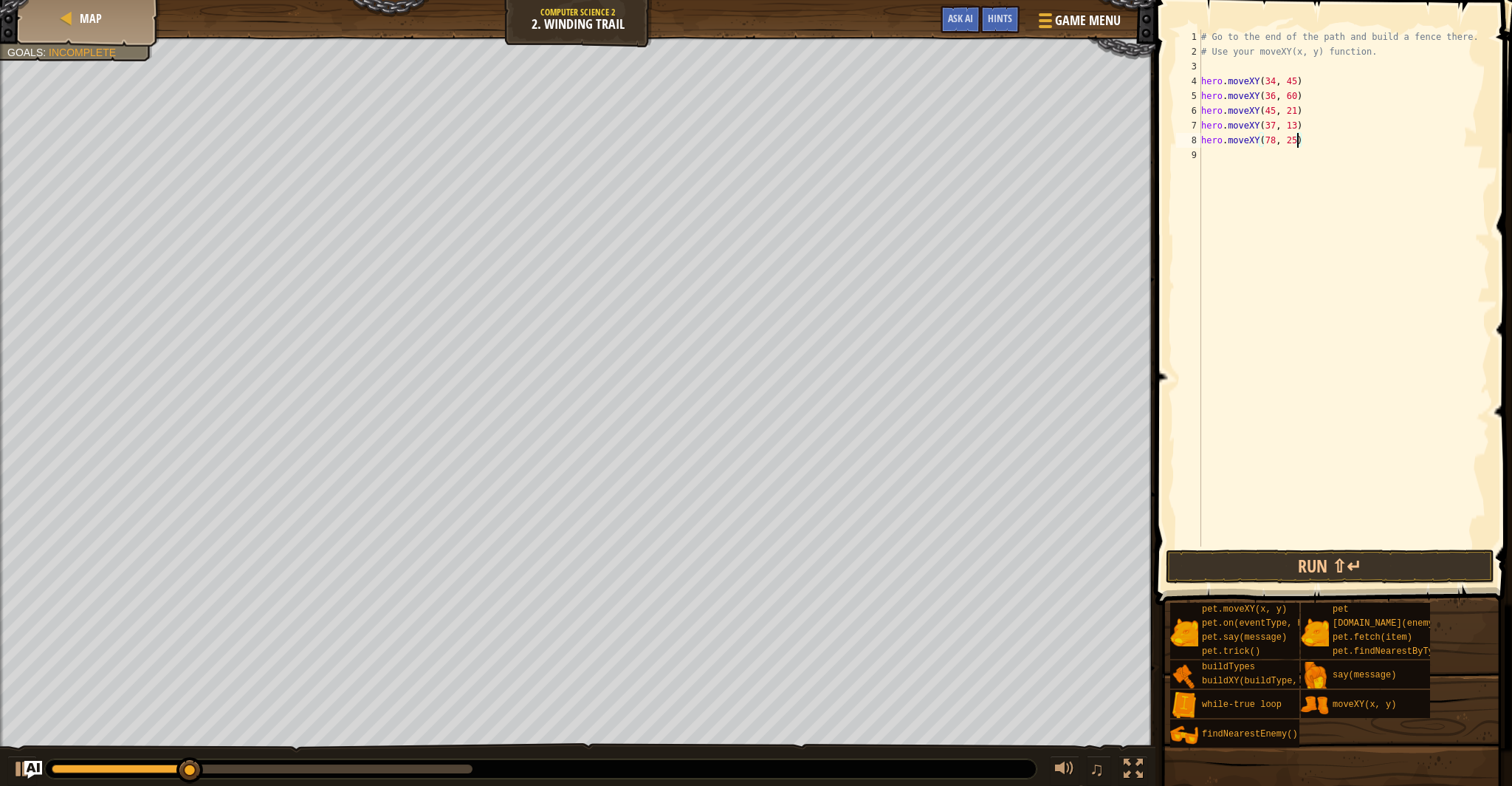
click at [1298, 146] on div "# Go to the end of the path and build a fence there. # Use your moveXY(x, y) fu…" at bounding box center [1343, 302] width 292 height 546
type textarea "hero.moveXY(78, 17)"
click at [1330, 558] on button "Run ⇧↵" at bounding box center [1329, 566] width 329 height 34
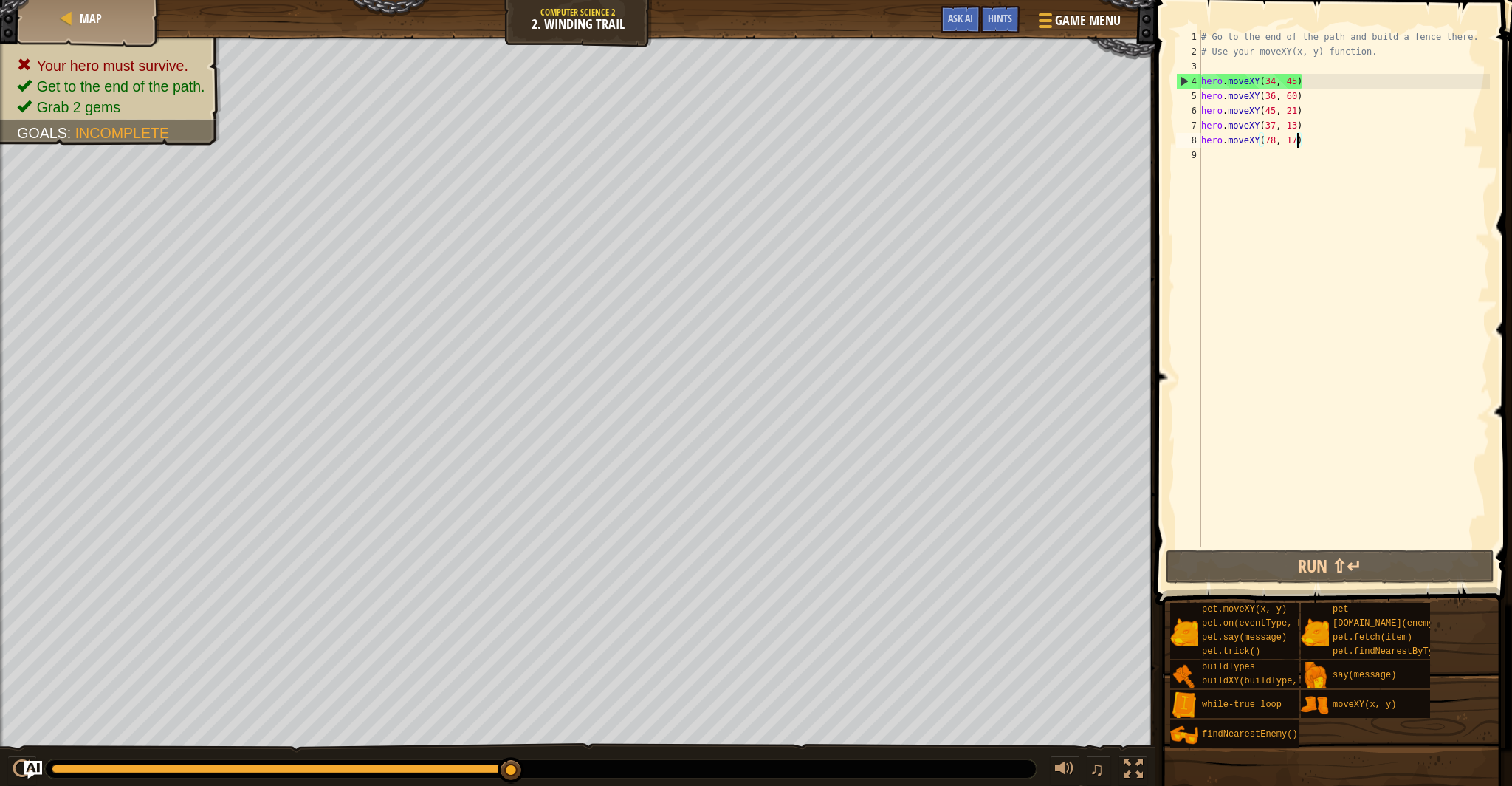
click at [1275, 172] on div "# Go to the end of the path and build a fence there. # Use your moveXY(x, y) fu…" at bounding box center [1343, 302] width 292 height 546
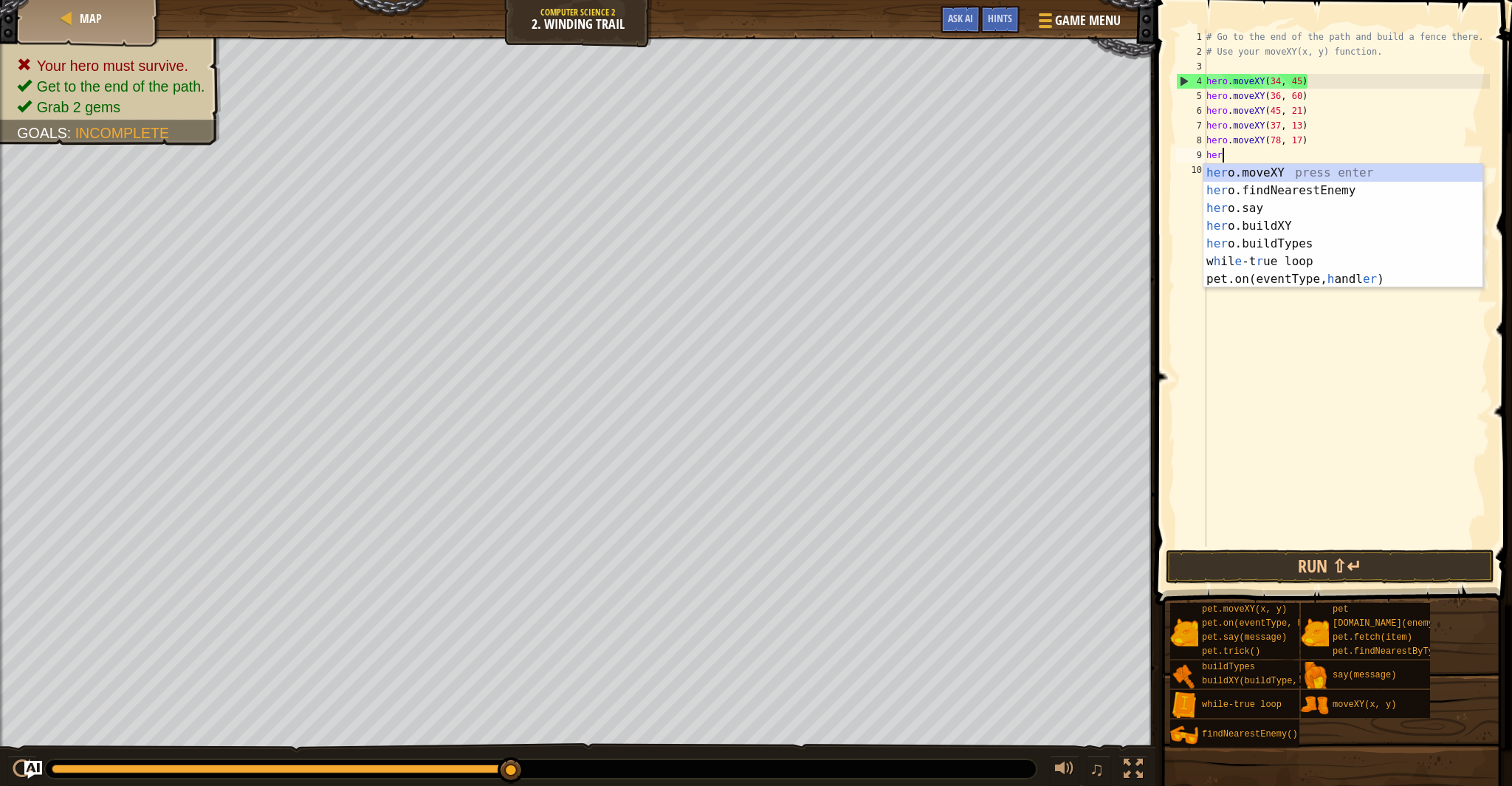
scroll to position [7, 1]
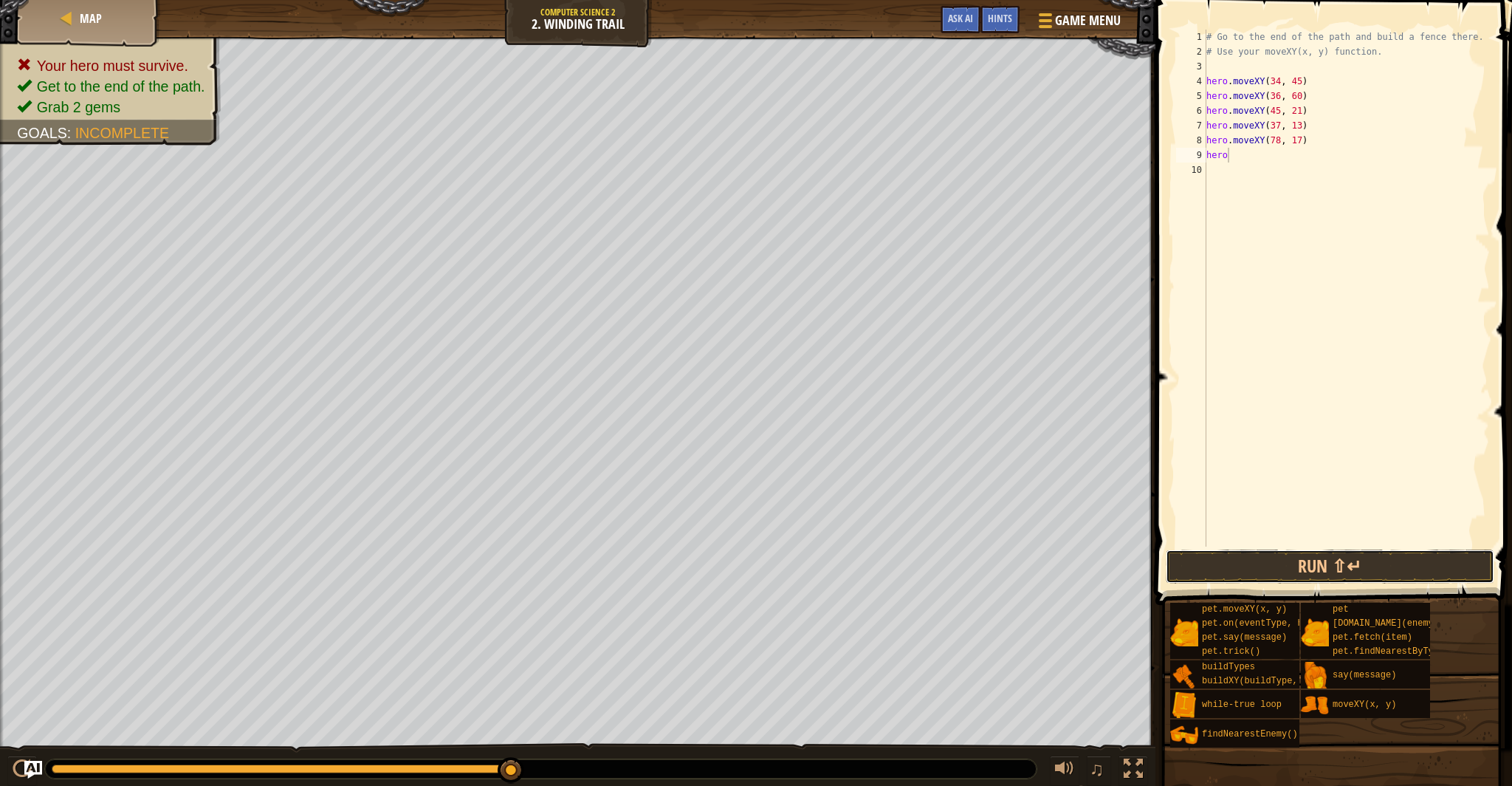
drag, startPoint x: 1343, startPoint y: 571, endPoint x: 1205, endPoint y: 526, distance: 145.2
click at [1343, 569] on button "Run ⇧↵" at bounding box center [1329, 566] width 329 height 34
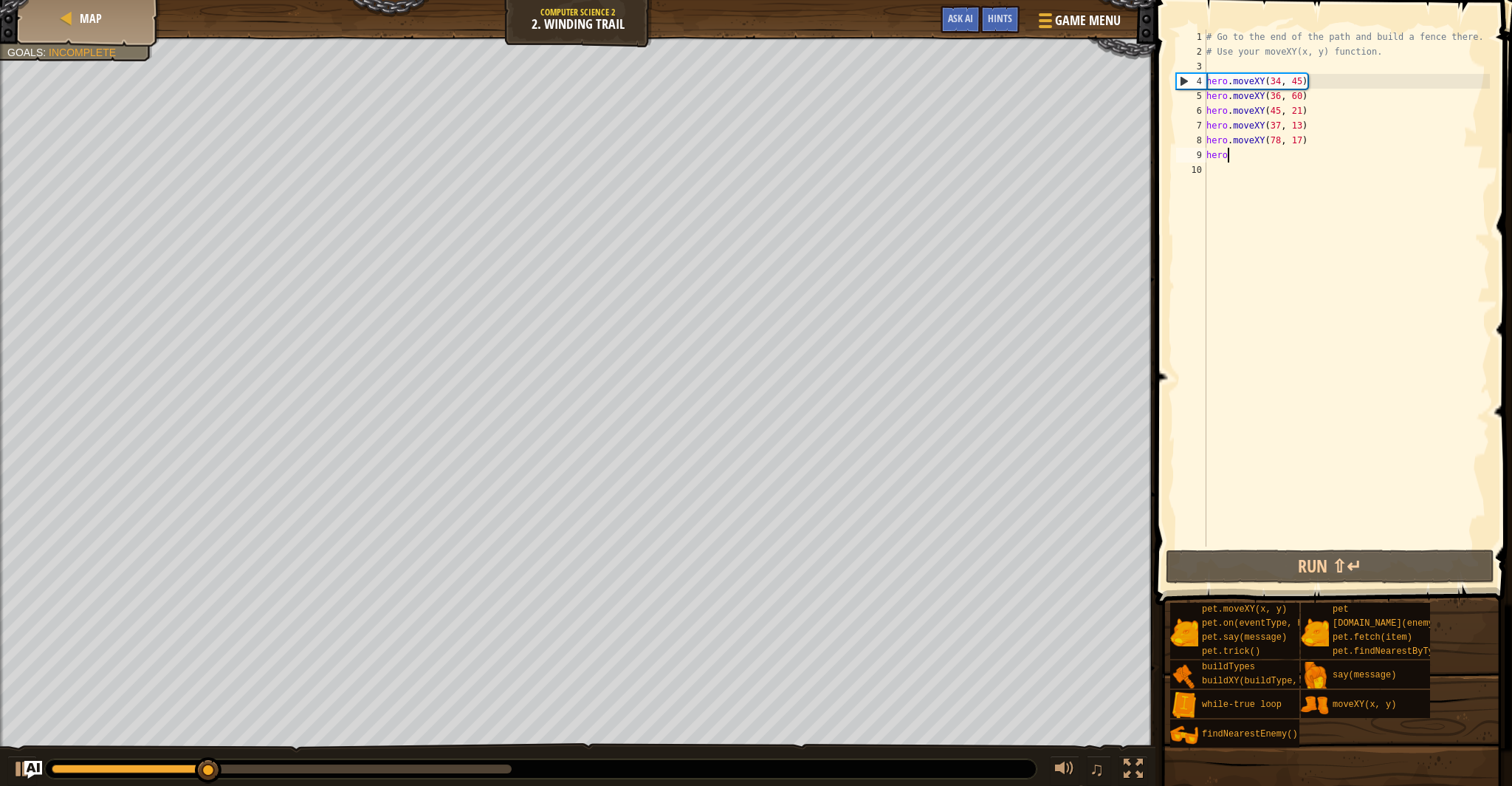
click at [1281, 143] on div "# Go to the end of the path and build a fence there. # Use your moveXY(x, y) fu…" at bounding box center [1346, 302] width 287 height 546
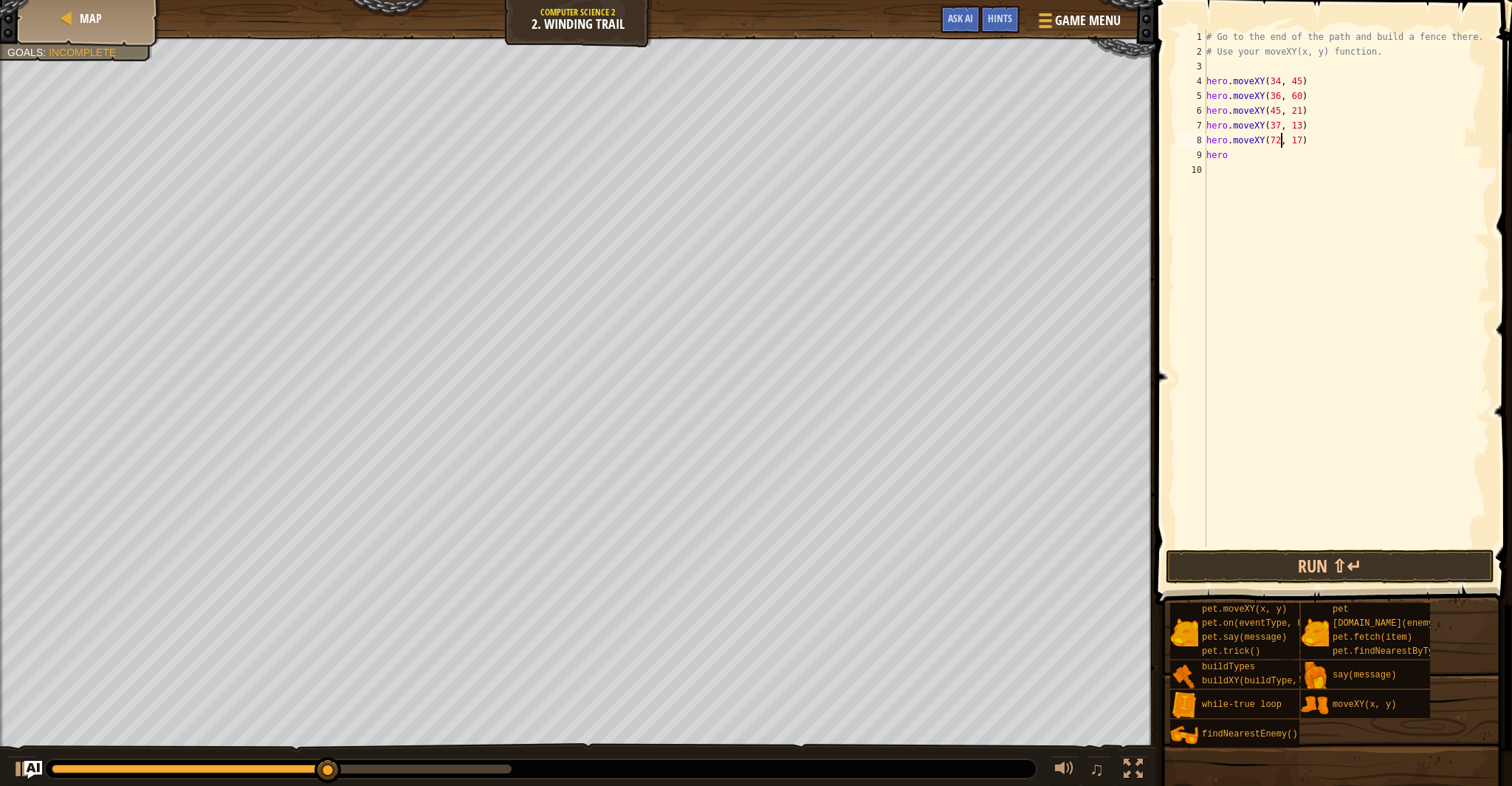
click at [1302, 145] on div "# Go to the end of the path and build a fence there. # Use your moveXY(x, y) fu…" at bounding box center [1346, 302] width 287 height 546
type textarea "hero.moveXY(72, 25)"
click at [1249, 165] on div "# Go to the end of the path and build a fence there. # Use your moveXY(x, y) fu…" at bounding box center [1346, 302] width 287 height 546
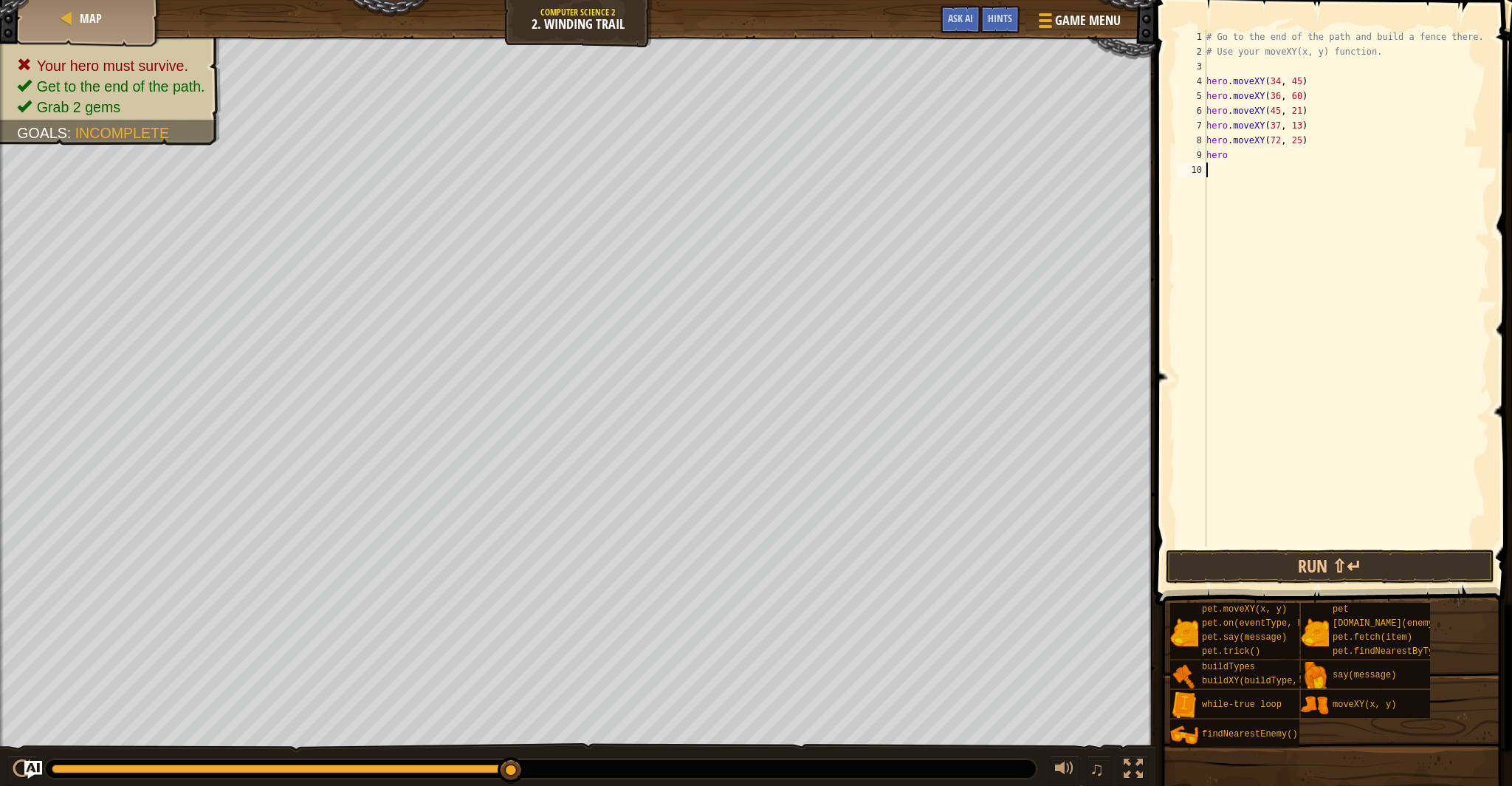
click at [1238, 153] on div "# Go to the end of the path and build a fence there. # Use your moveXY(x, y) fu…" at bounding box center [1346, 302] width 287 height 546
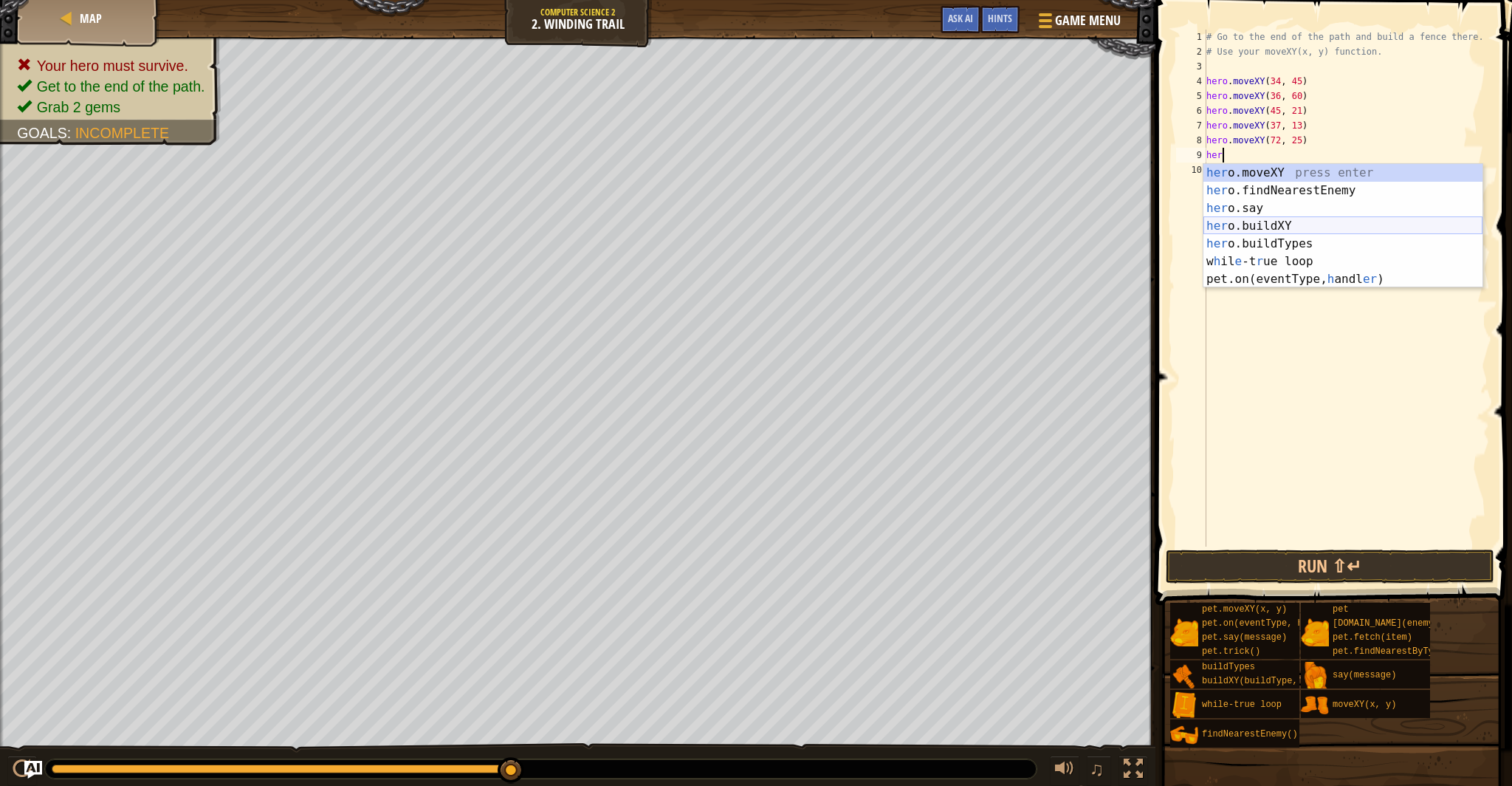
click at [1271, 228] on div "her o.moveXY press enter her o.findNearestEnemy press enter her o.say press ent…" at bounding box center [1343, 243] width 279 height 159
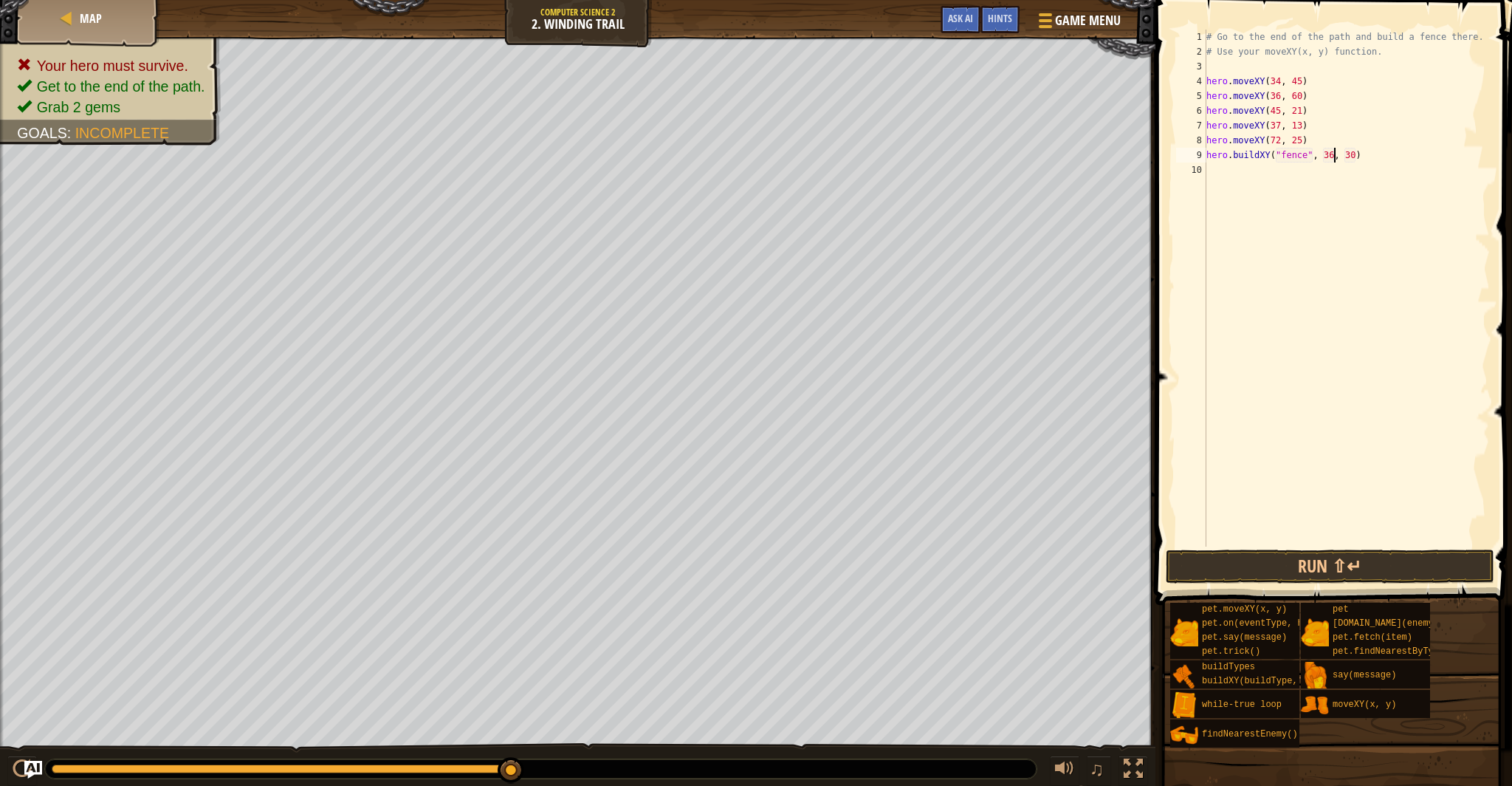
drag, startPoint x: 1333, startPoint y: 156, endPoint x: 1338, endPoint y: 178, distance: 22.6
click at [1334, 160] on div "# Go to the end of the path and build a fence there. # Use your moveXY(x, y) fu…" at bounding box center [1346, 302] width 287 height 546
drag, startPoint x: 1355, startPoint y: 154, endPoint x: 1346, endPoint y: 179, distance: 26.6
click at [1353, 159] on div "# Go to the end of the path and build a fence there. # Use your moveXY(x, y) fu…" at bounding box center [1346, 302] width 287 height 546
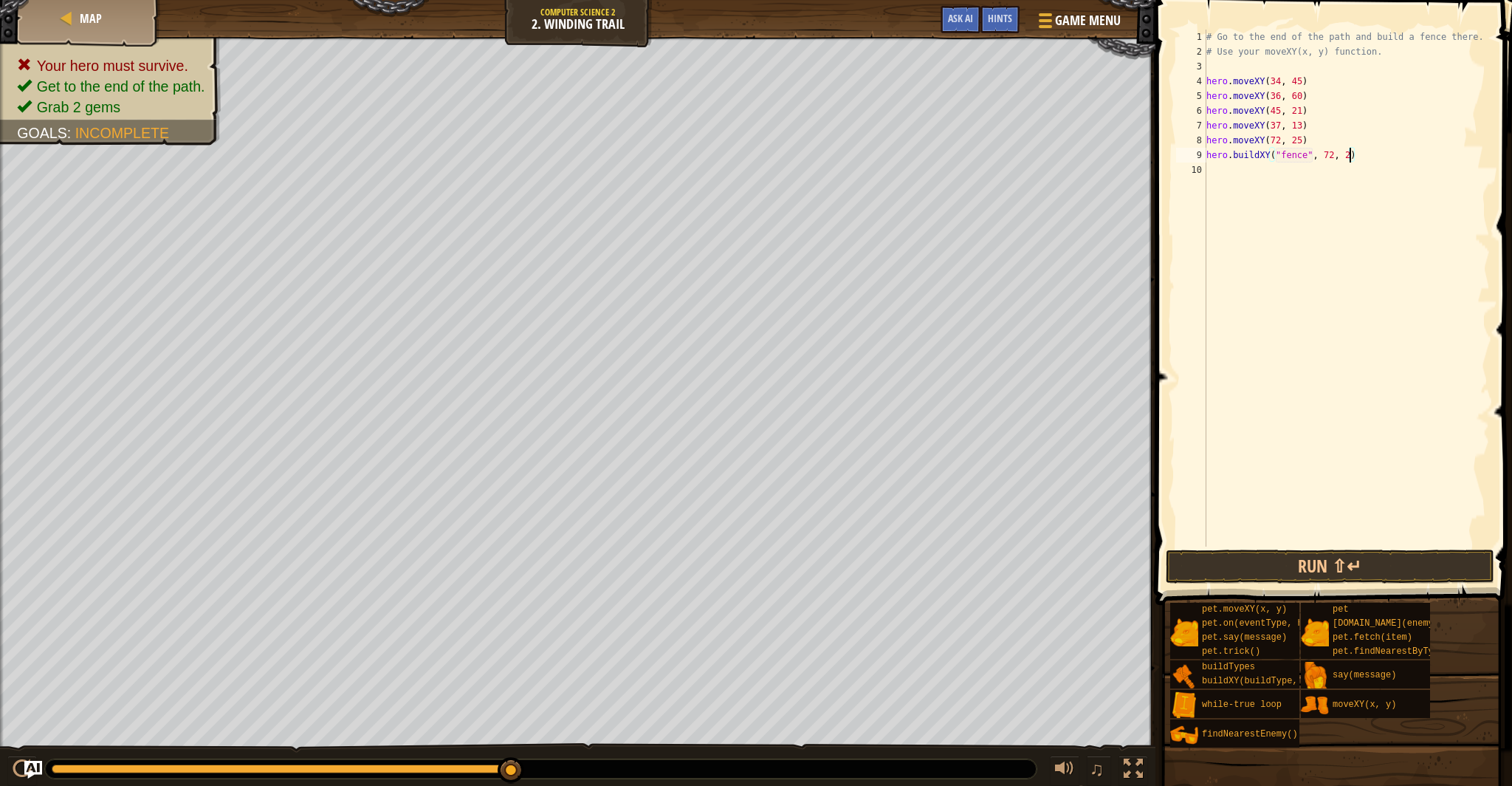
scroll to position [7, 11]
type textarea "hero.buildXY("fence", 72, 25)"
click at [1348, 571] on button "Run ⇧↵" at bounding box center [1329, 566] width 329 height 34
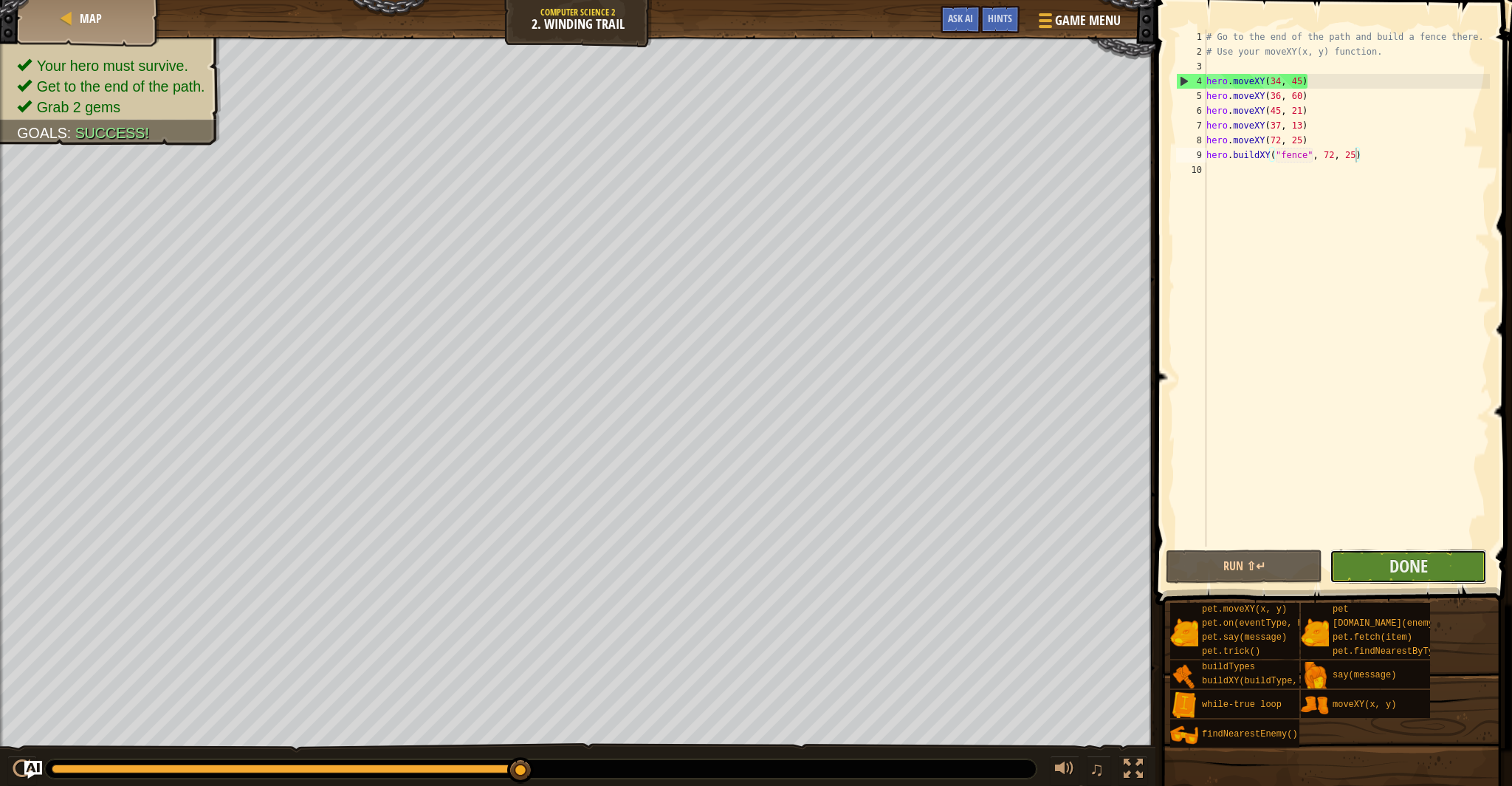
click at [1353, 576] on button "Done" at bounding box center [1407, 566] width 156 height 34
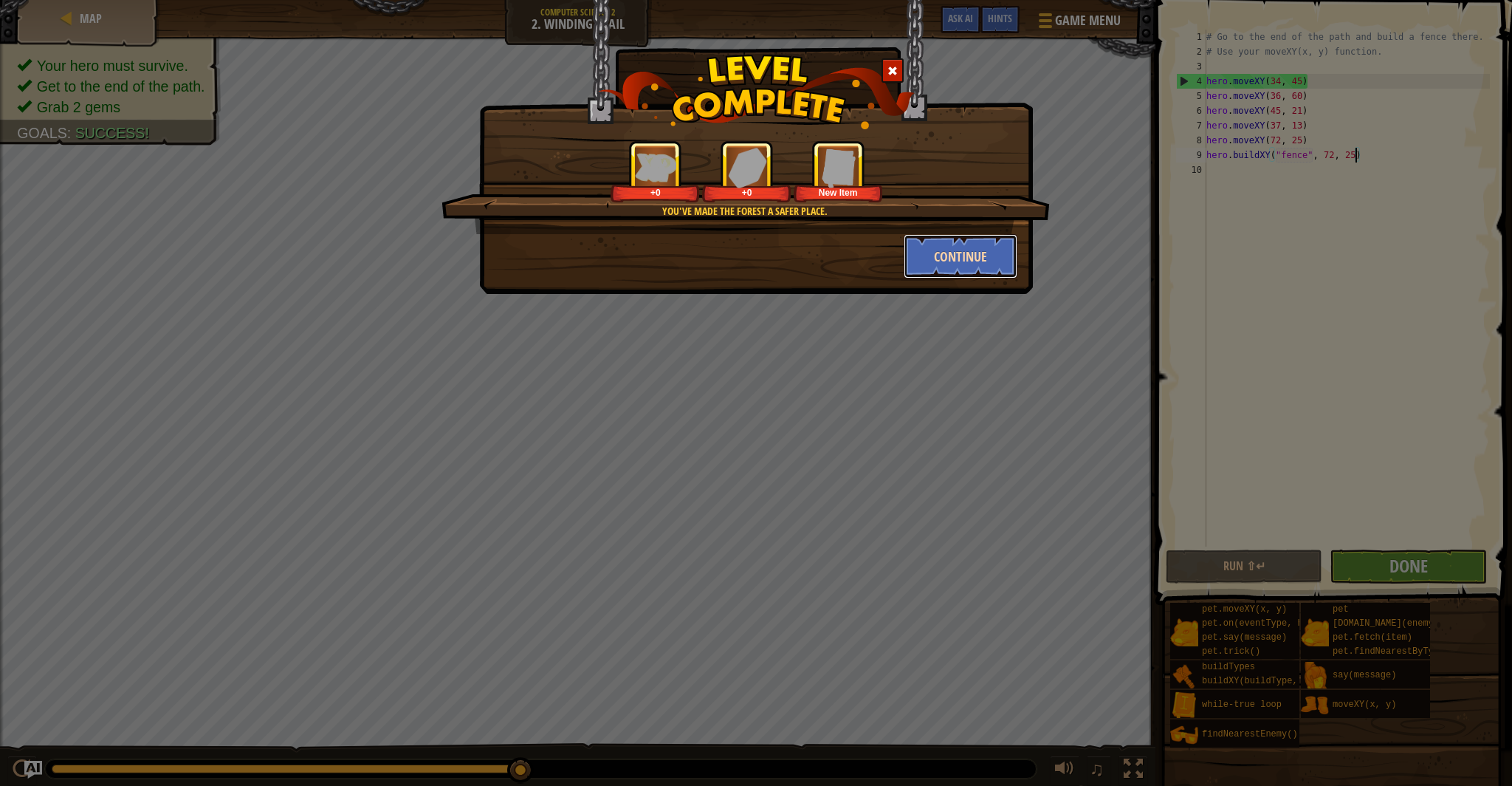
click at [955, 253] on button "Continue" at bounding box center [960, 256] width 115 height 45
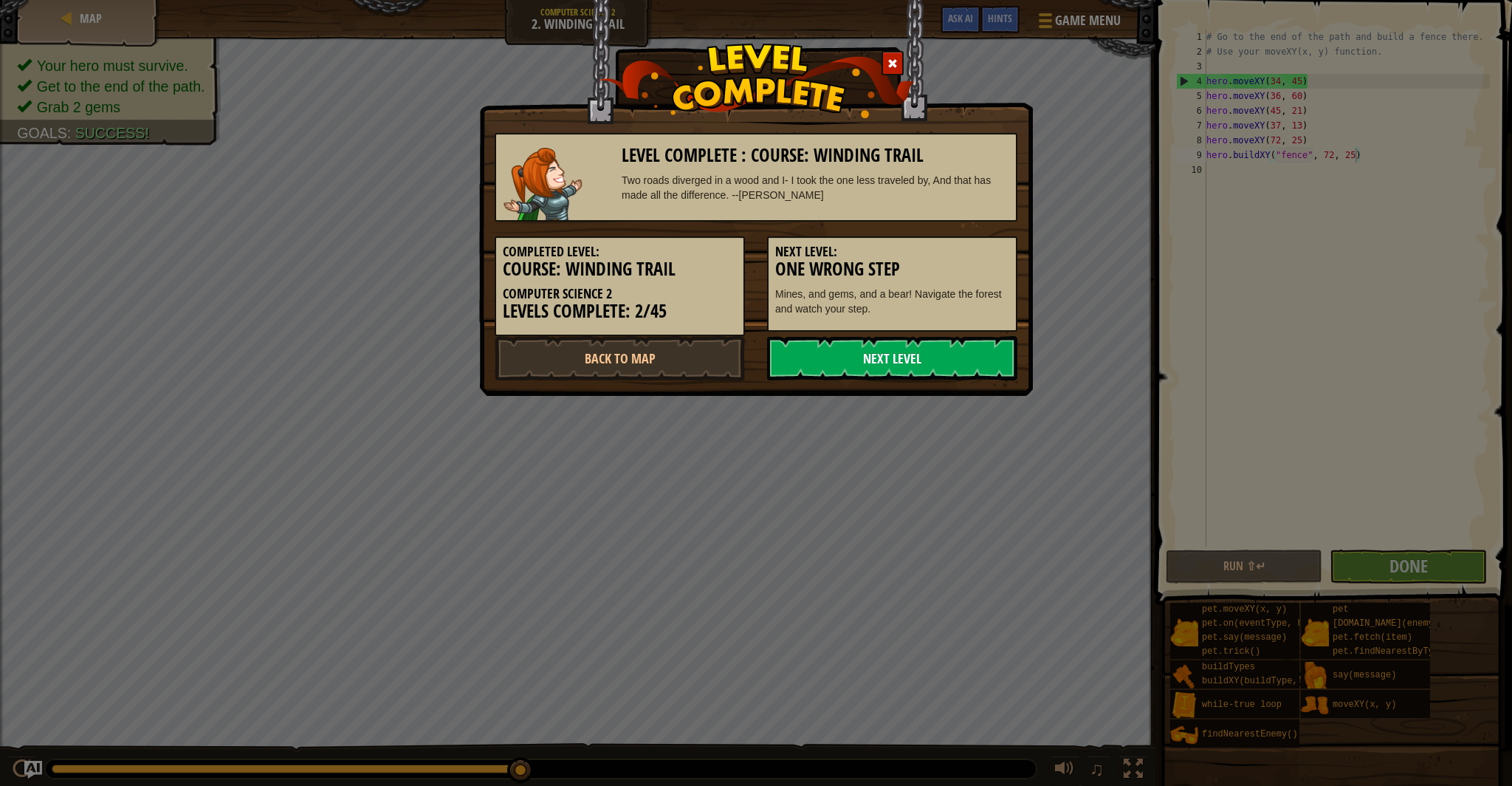
click at [948, 358] on link "Next Level" at bounding box center [892, 358] width 250 height 45
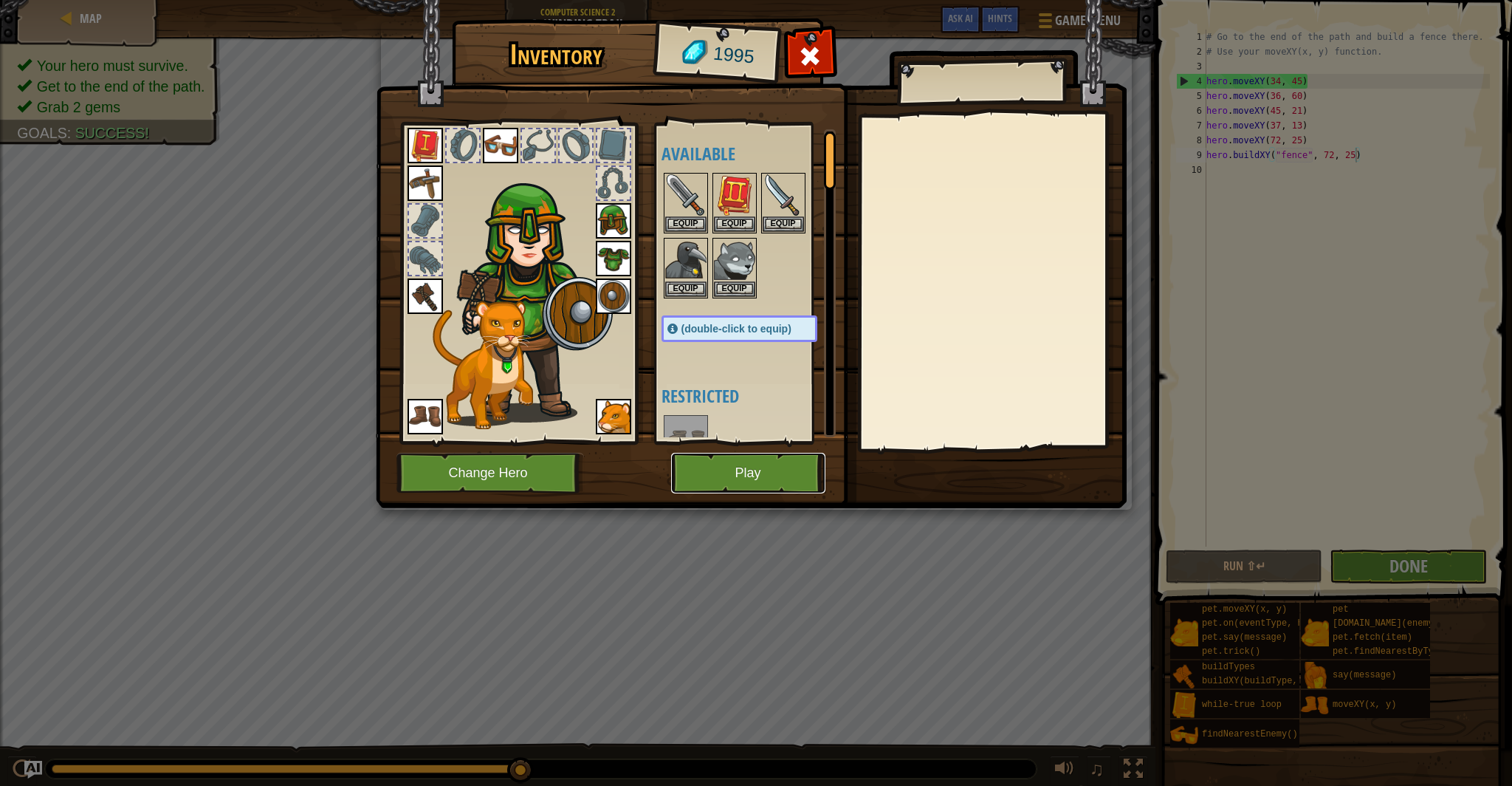
click at [788, 464] on button "Play" at bounding box center [748, 473] width 154 height 41
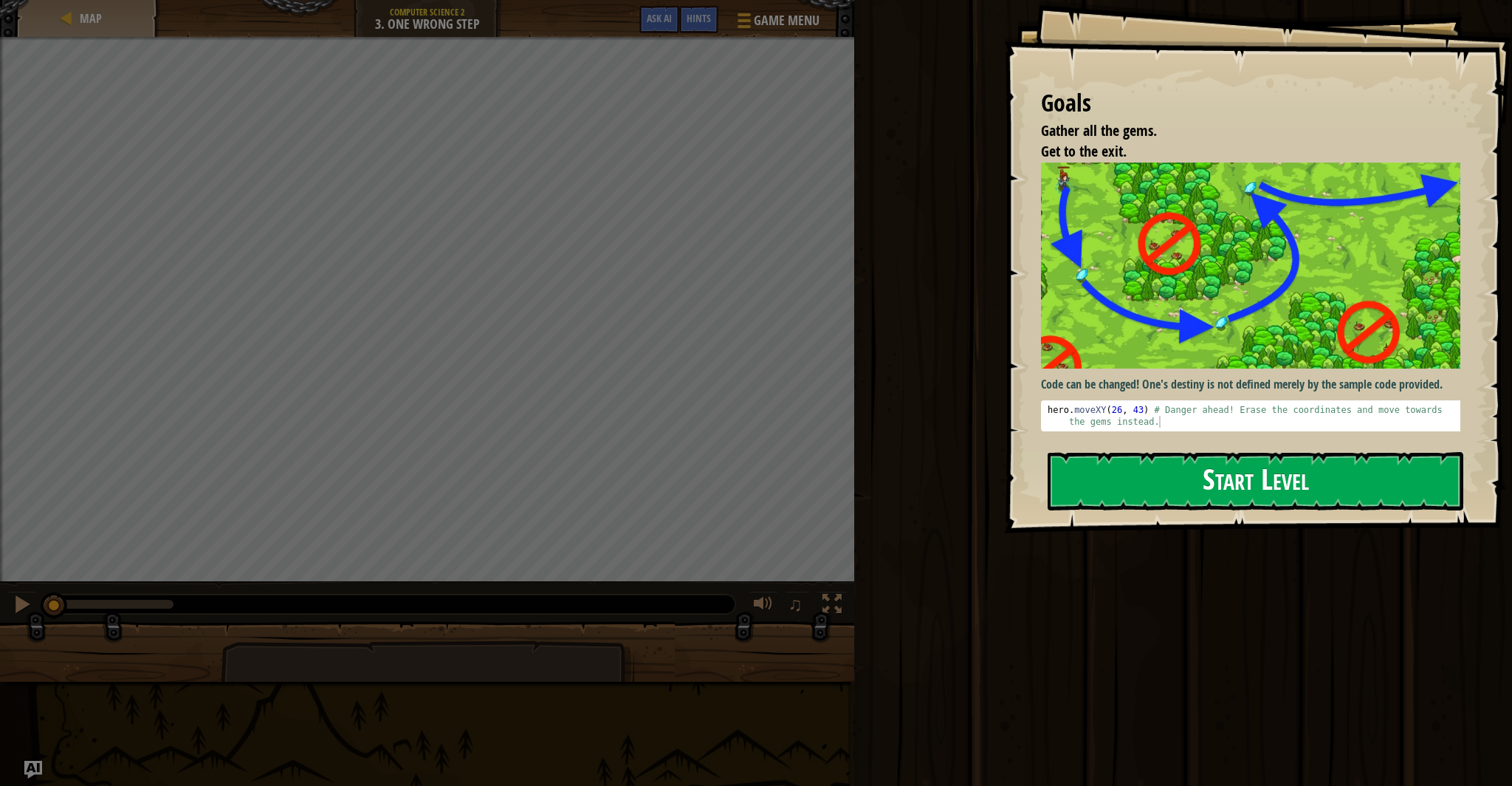
click at [1240, 457] on button "Start Level" at bounding box center [1254, 481] width 416 height 59
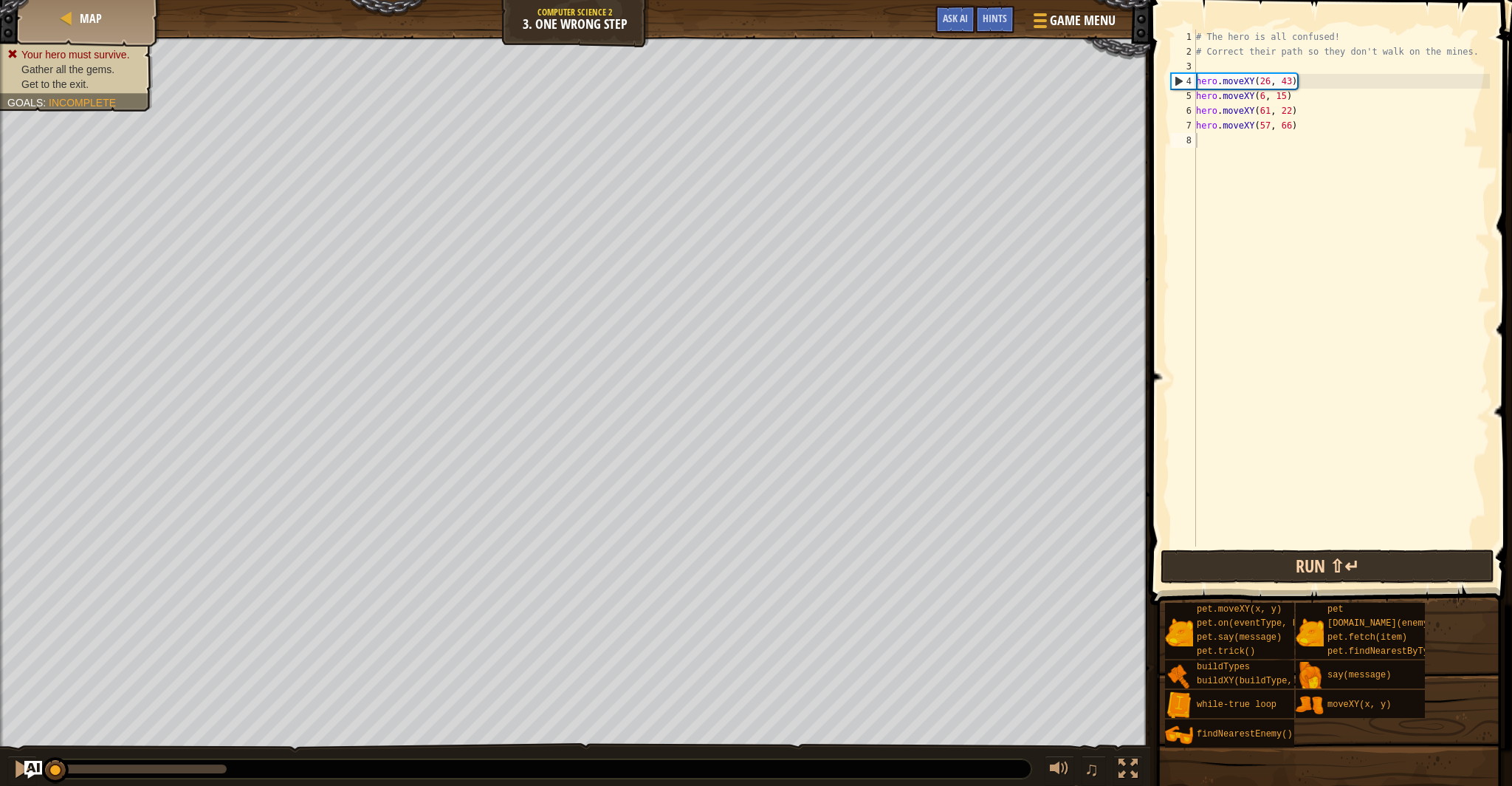
click at [1356, 585] on div "Hints 1 2 3 4 5 6 7 8 # The hero is all confused! # Correct their path so they …" at bounding box center [1328, 389] width 366 height 778
click at [1347, 562] on button "Run ⇧↵" at bounding box center [1327, 566] width 333 height 34
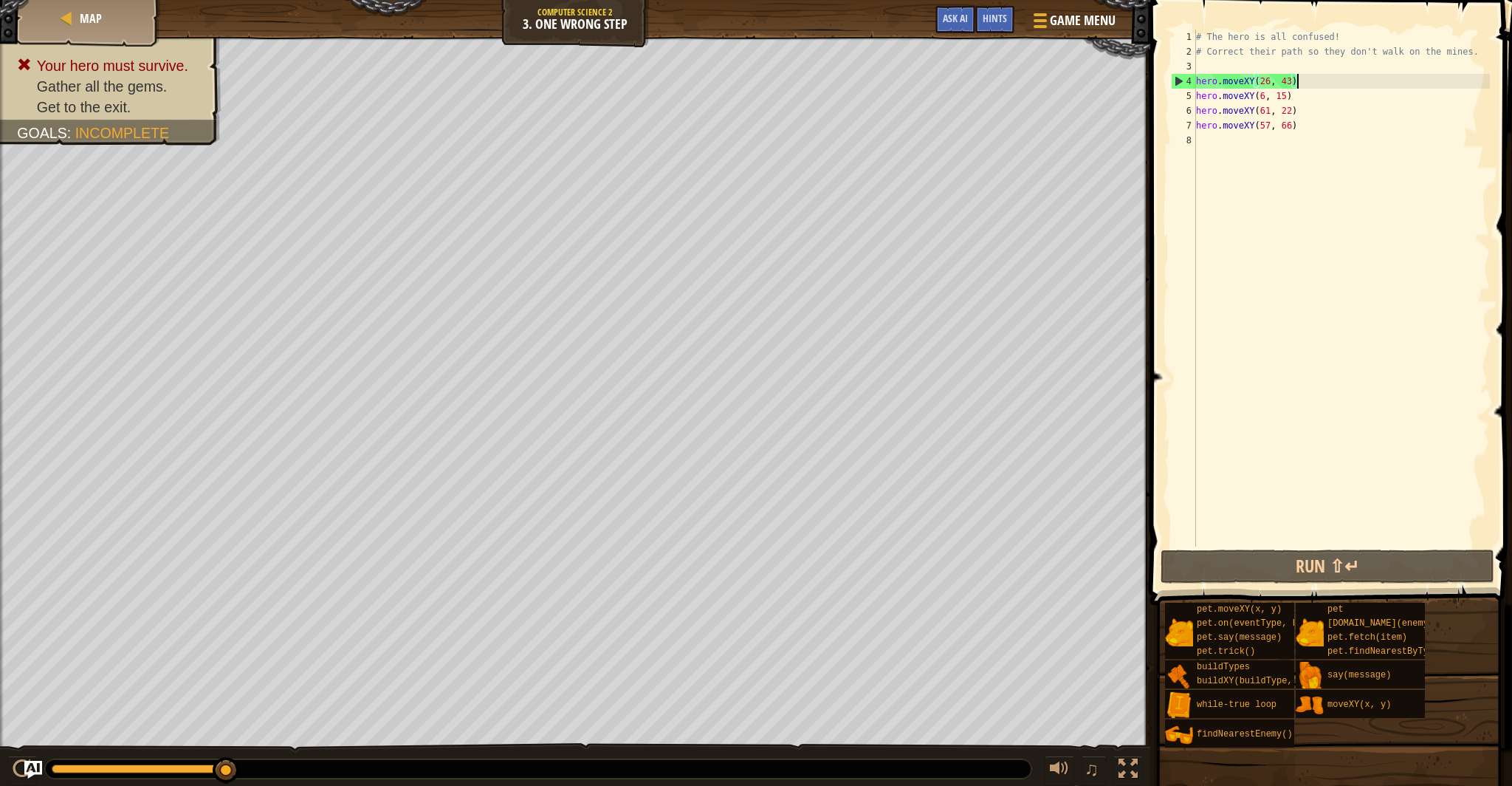
click at [1314, 84] on div "# The hero is all confused! # Correct their path so they don't walk on the mine…" at bounding box center [1341, 302] width 296 height 546
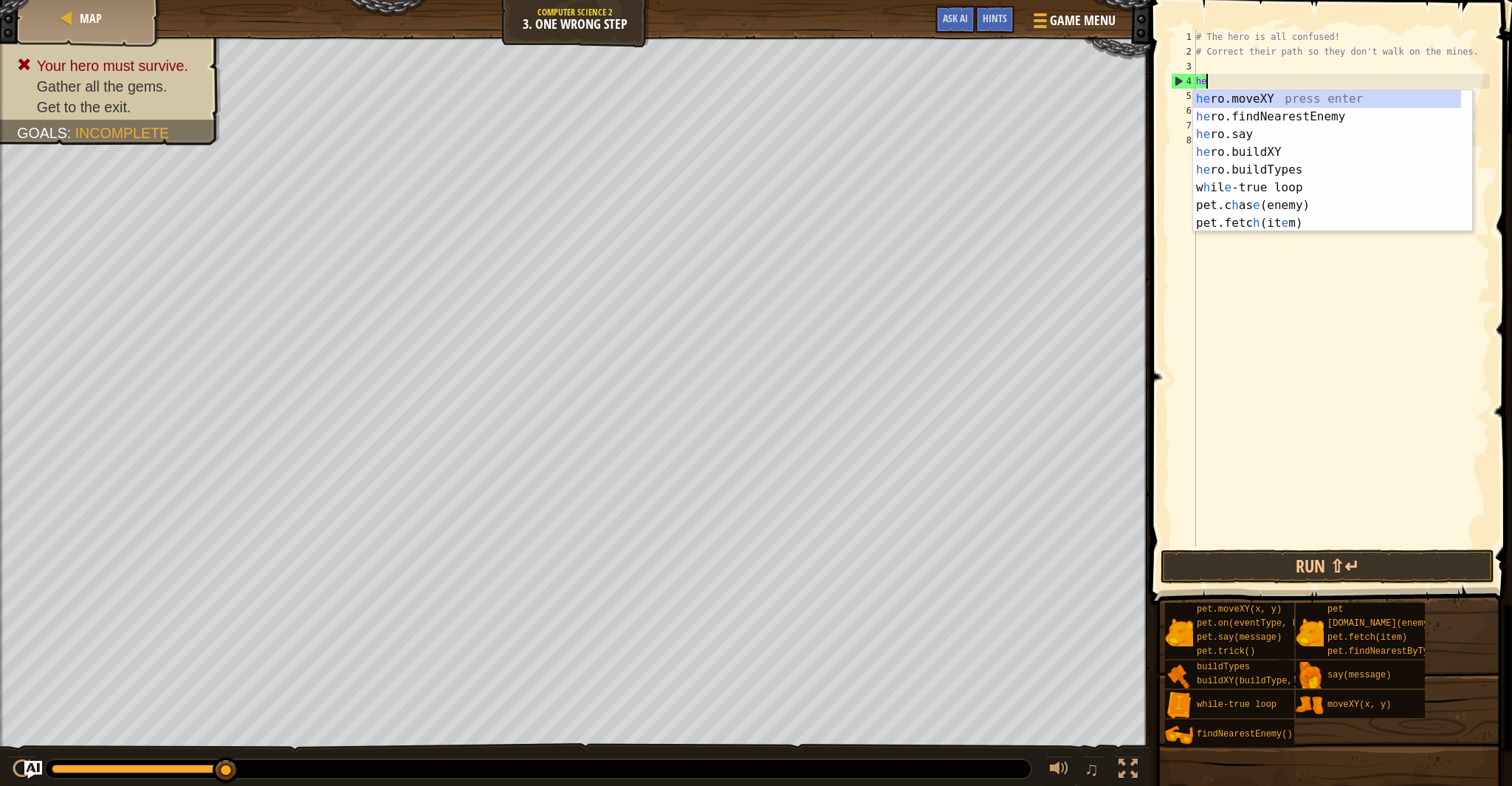
type textarea "h"
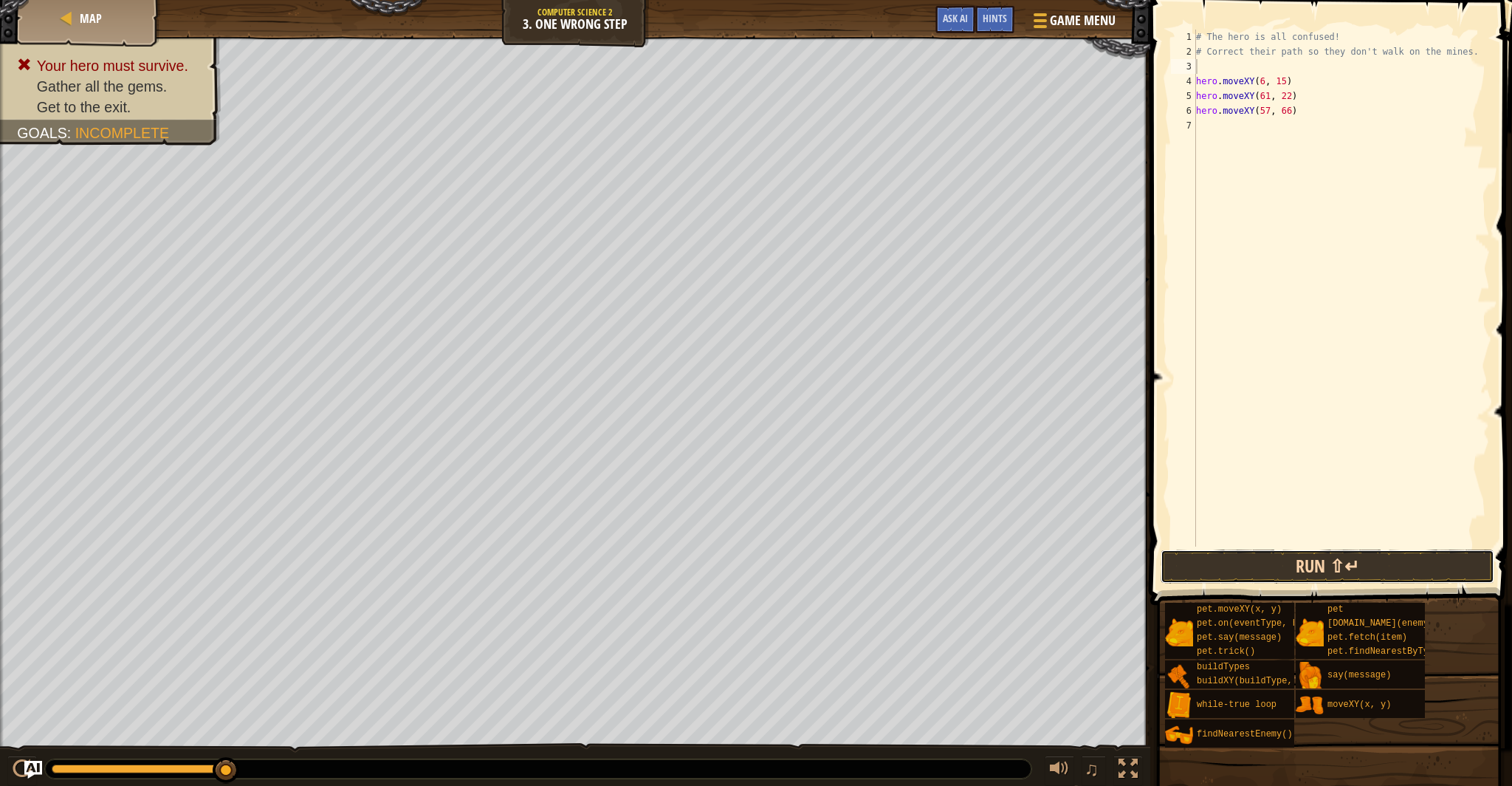
click at [1334, 560] on button "Run ⇧↵" at bounding box center [1327, 566] width 333 height 34
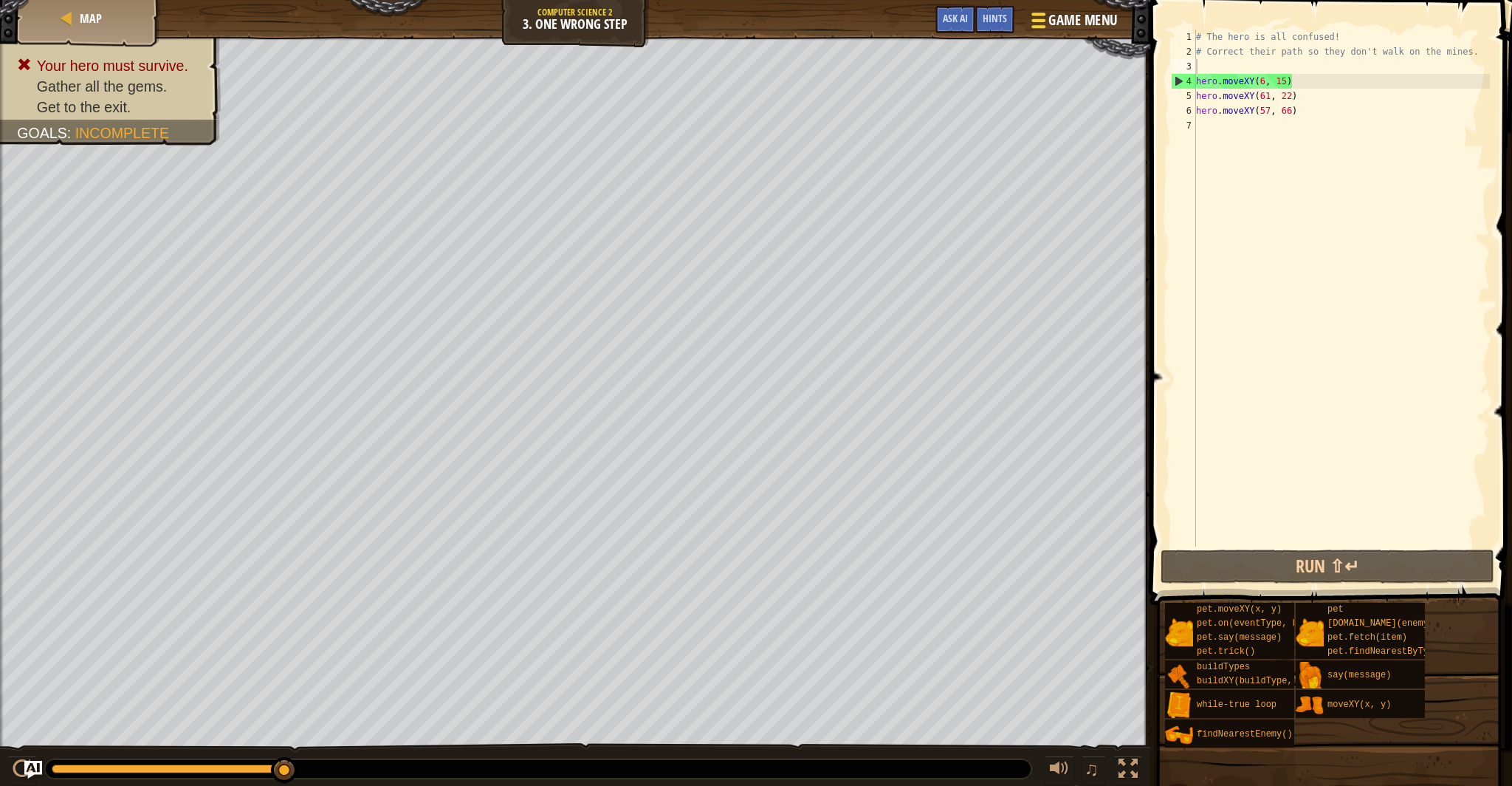
click at [1083, 18] on span "Game Menu" at bounding box center [1083, 20] width 69 height 20
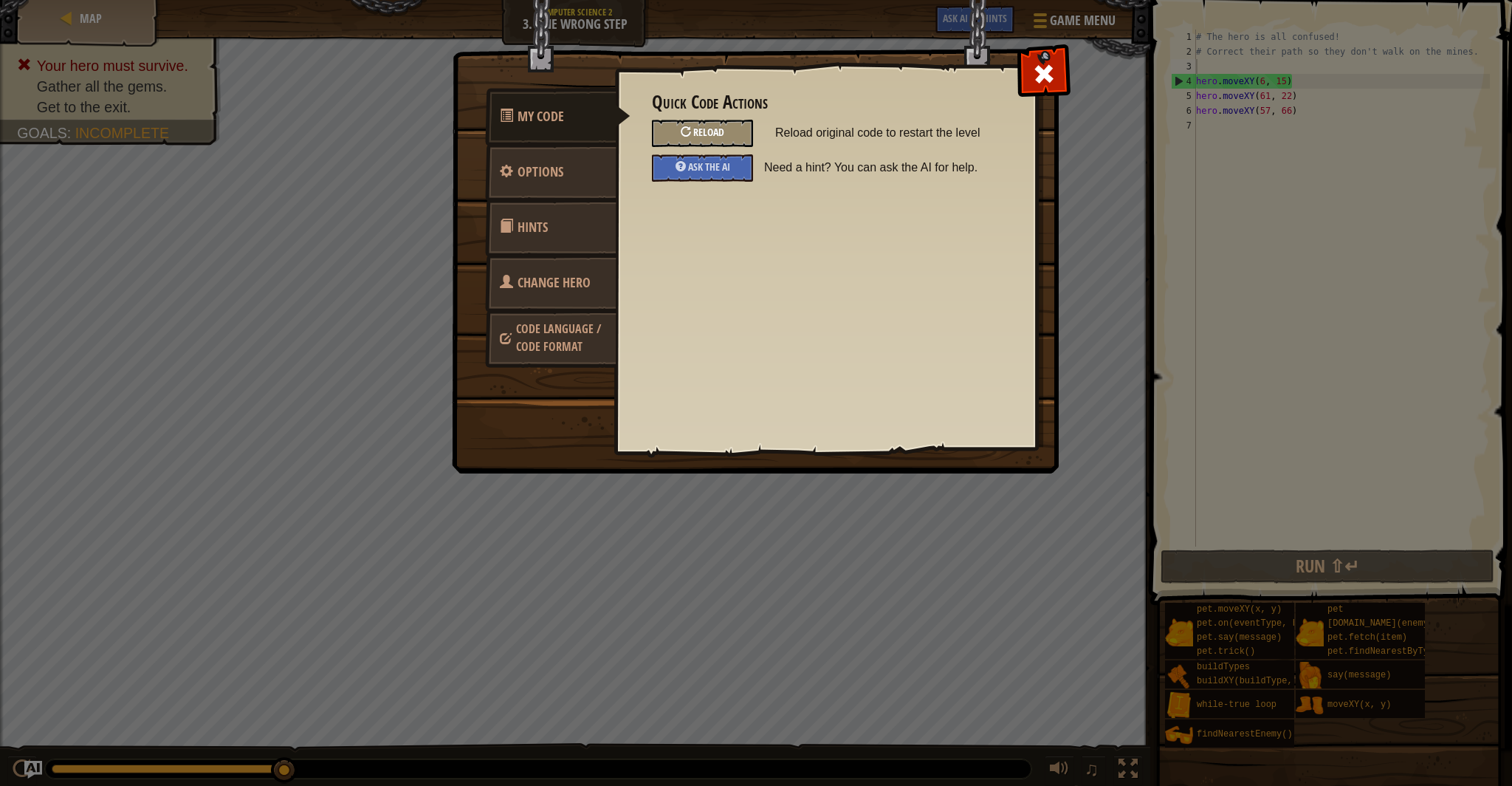
click at [708, 126] on span "Reload" at bounding box center [708, 132] width 31 height 14
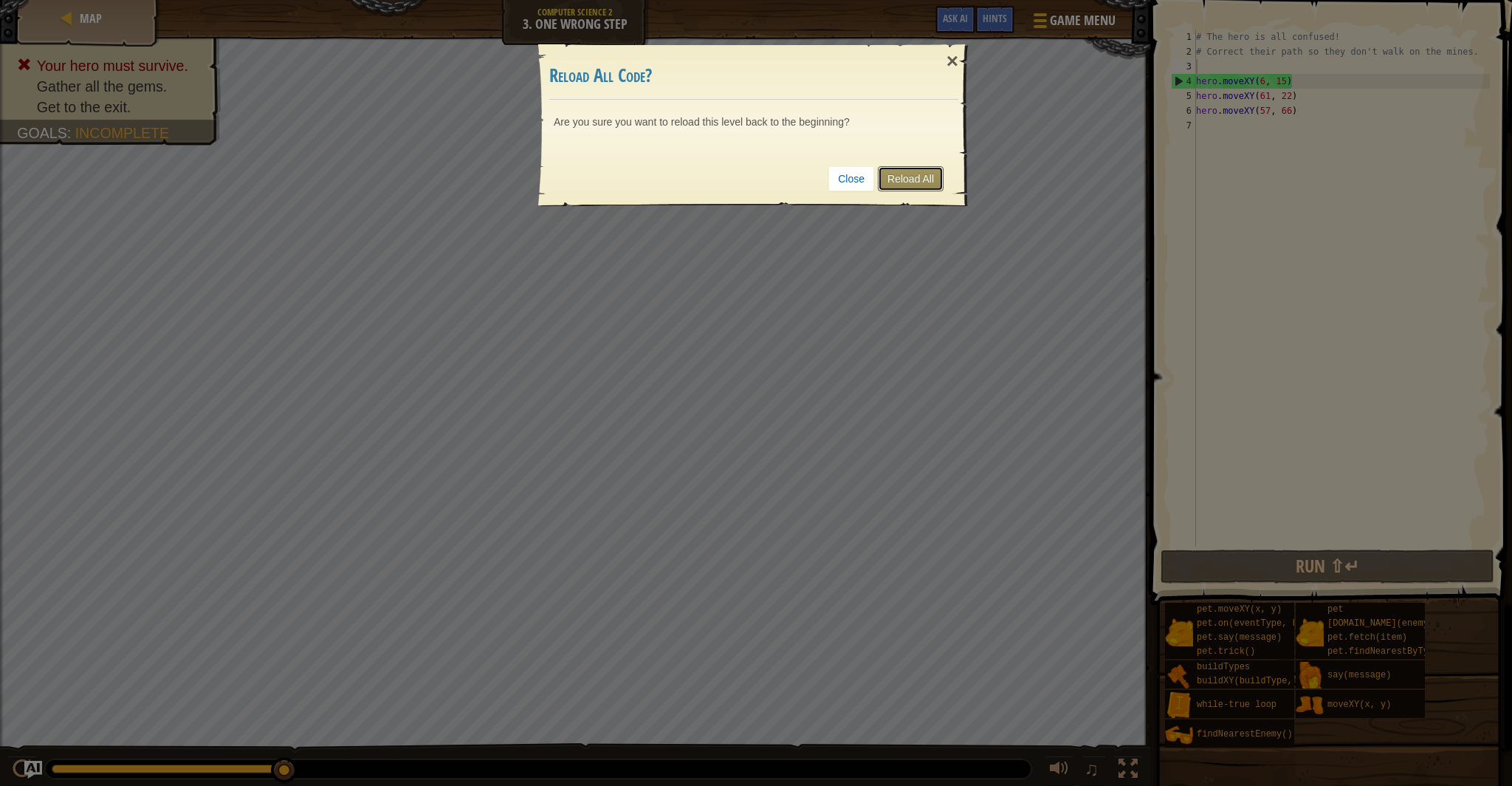
click at [905, 175] on link "Reload All" at bounding box center [910, 178] width 65 height 26
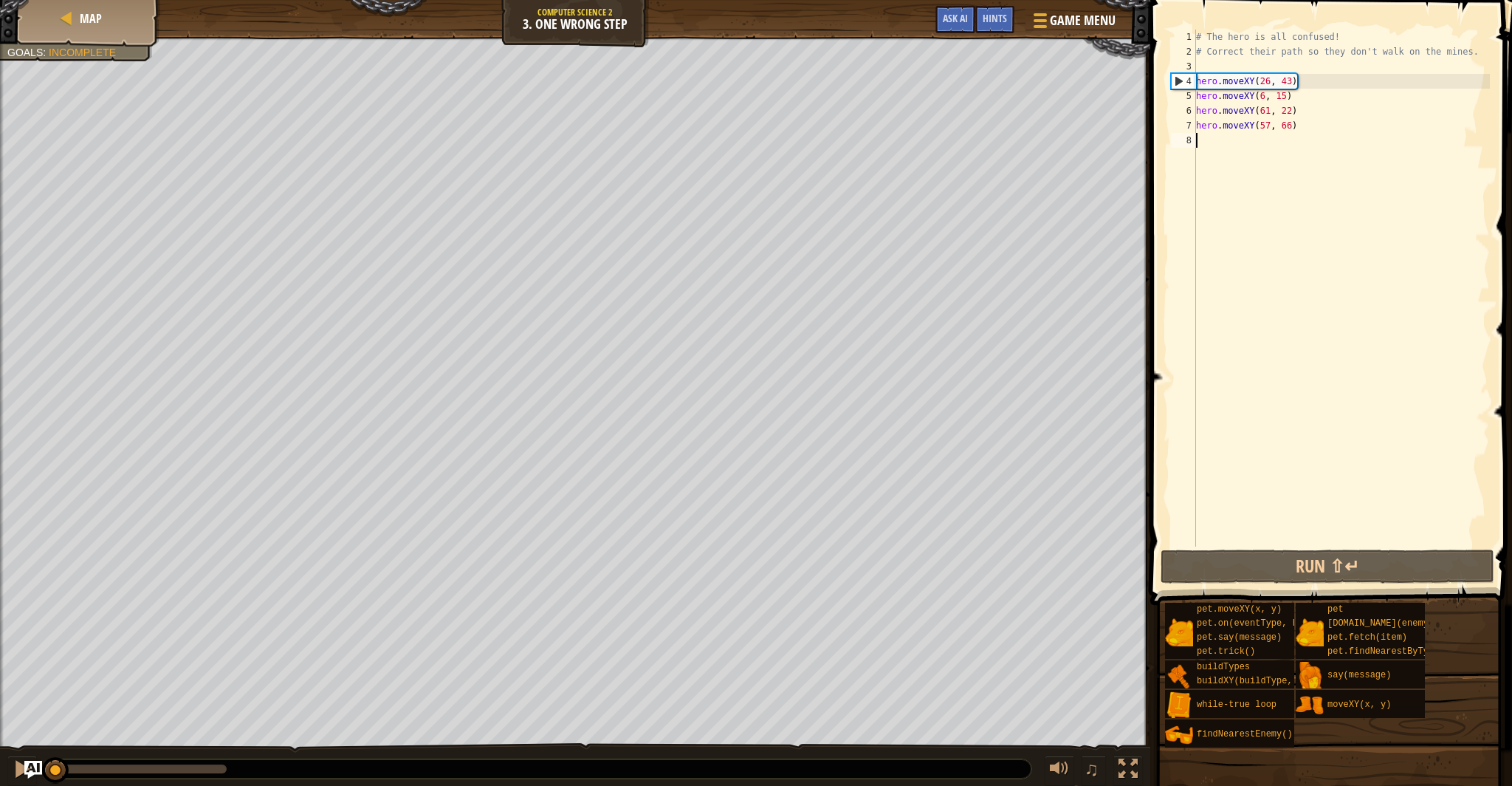
click at [1269, 85] on div "# The hero is all confused! # Correct their path so they don't walk on the mine…" at bounding box center [1341, 302] width 296 height 546
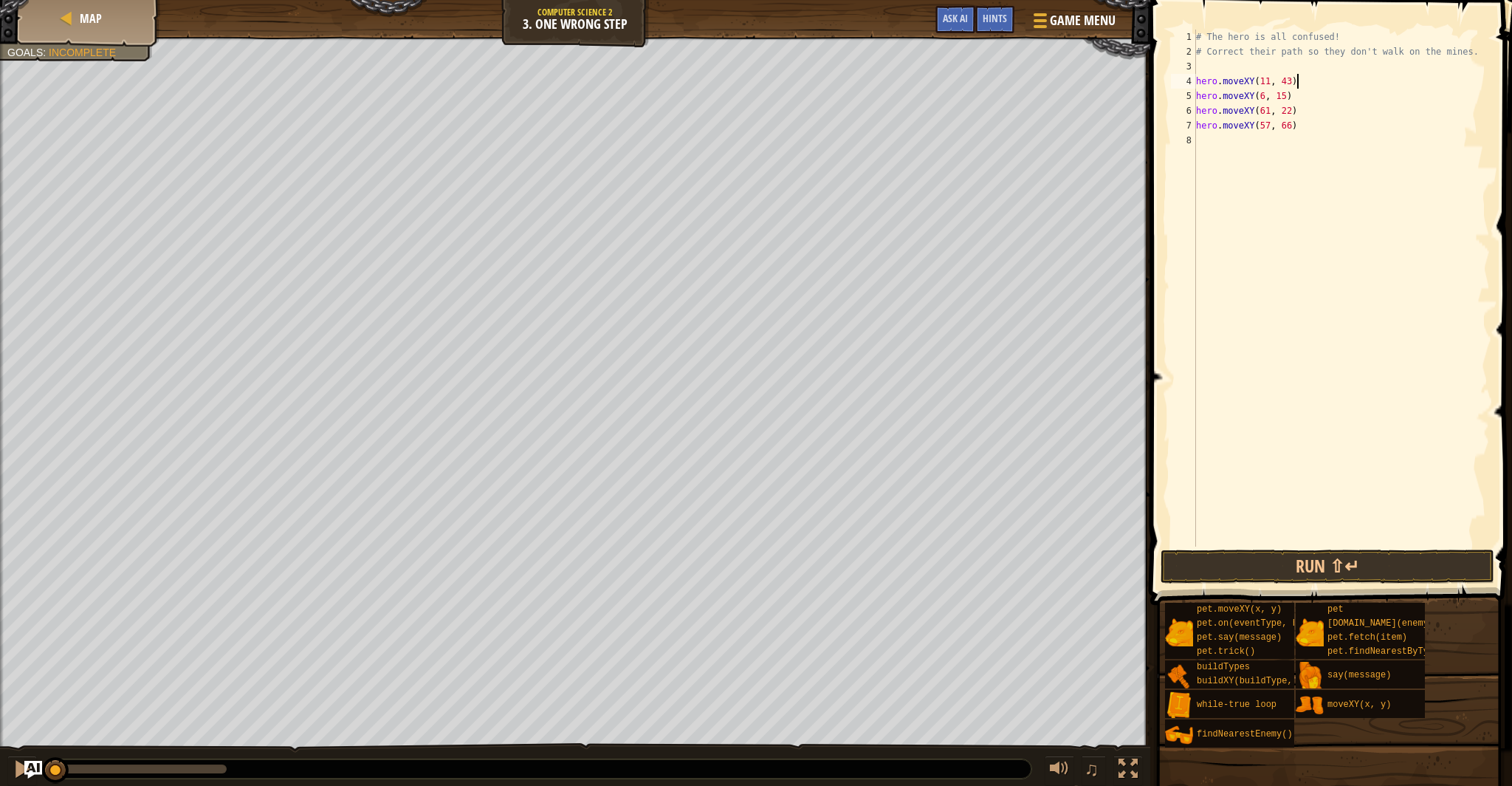
click at [1295, 80] on div "# The hero is all confused! # Correct their path so they don't walk on the mine…" at bounding box center [1341, 302] width 296 height 546
drag, startPoint x: 1292, startPoint y: 85, endPoint x: 1293, endPoint y: 111, distance: 26.0
click at [1293, 85] on div "# The hero is all confused! # Correct their path so they don't walk on the mine…" at bounding box center [1341, 302] width 296 height 546
click at [1265, 96] on div "# The hero is all confused! # Correct their path so they don't walk on the mine…" at bounding box center [1341, 302] width 296 height 546
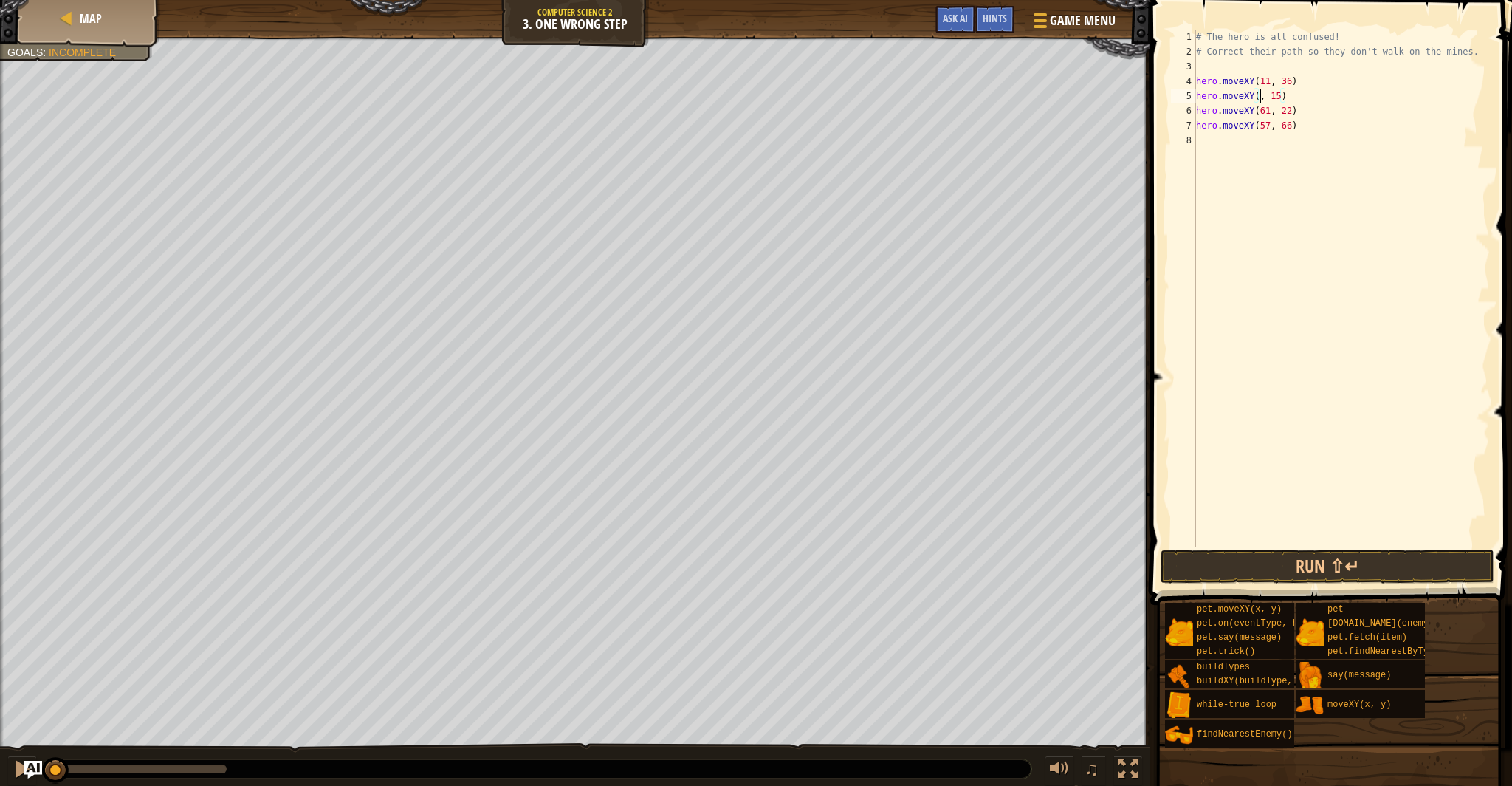
scroll to position [7, 6]
click at [1291, 100] on div "# The hero is all confused! # Correct their path so they don't walk on the mine…" at bounding box center [1341, 302] width 296 height 546
click at [1288, 101] on div "# The hero is all confused! # Correct their path so they don't walk on the mine…" at bounding box center [1341, 302] width 296 height 546
click at [1270, 113] on div "# The hero is all confused! # Correct their path so they don't walk on the mine…" at bounding box center [1341, 302] width 296 height 546
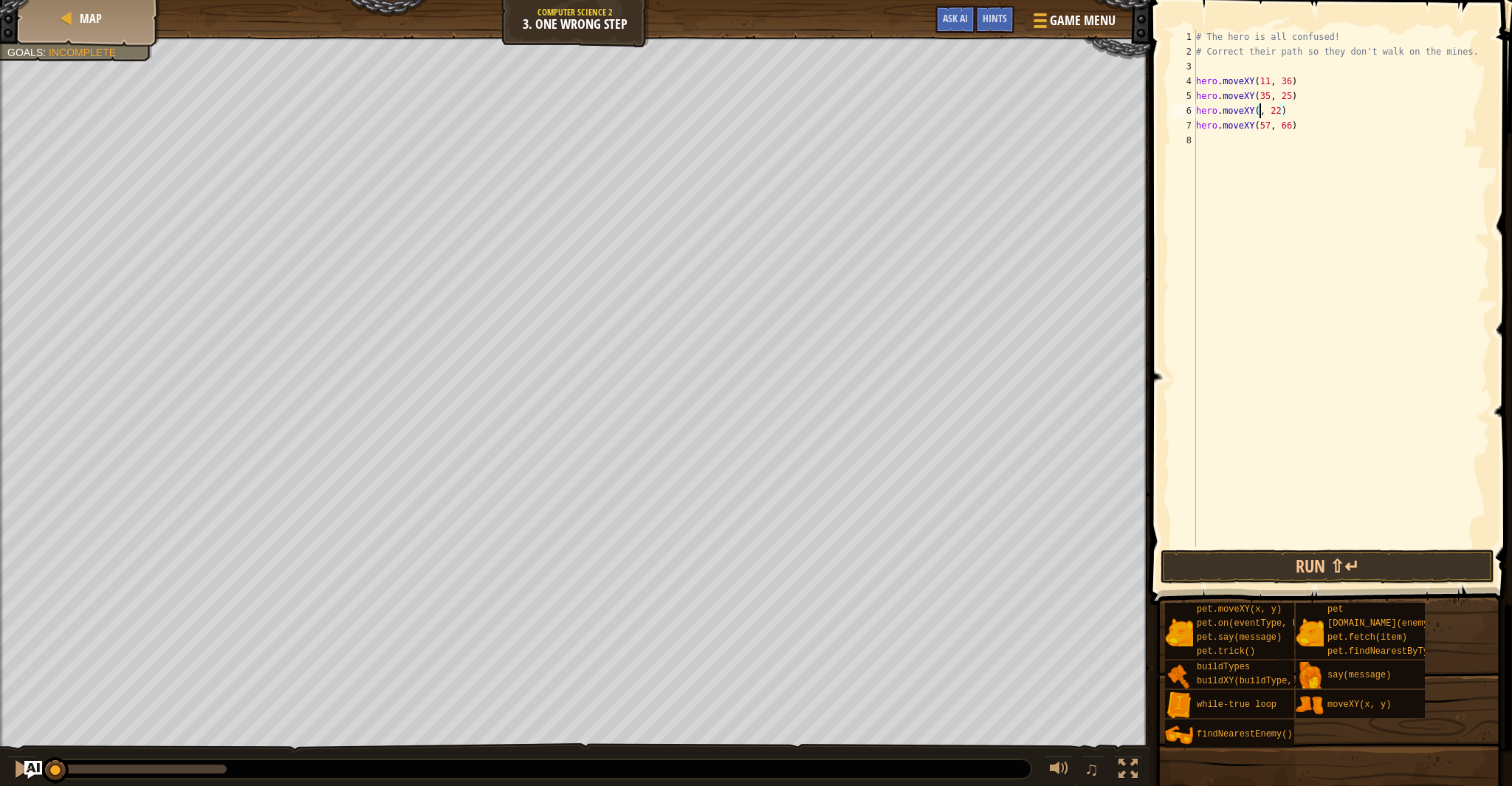
scroll to position [7, 6]
drag, startPoint x: 1291, startPoint y: 113, endPoint x: 1287, endPoint y: 126, distance: 13.6
click at [1291, 113] on div "# The hero is all confused! # Correct their path so they don't walk on the mine…" at bounding box center [1341, 302] width 296 height 546
drag, startPoint x: 1271, startPoint y: 122, endPoint x: 1159, endPoint y: 128, distance: 112.2
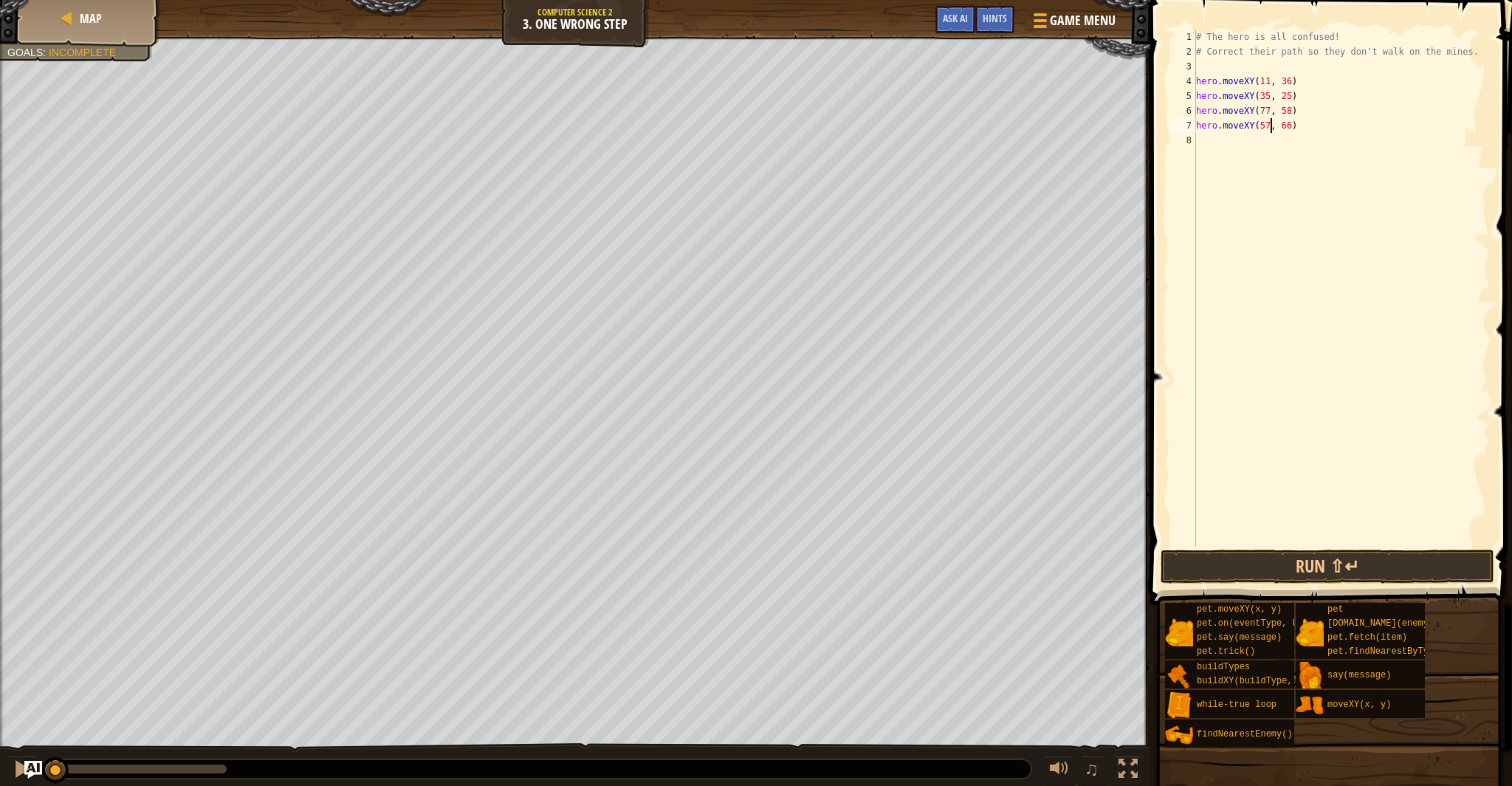
click at [1269, 122] on div "# The hero is all confused! # Correct their path so they don't walk on the mine…" at bounding box center [1341, 302] width 296 height 546
click at [1284, 132] on div "# The hero is all confused! # Correct their path so they don't walk on the mine…" at bounding box center [1341, 302] width 296 height 546
type textarea "hero.moveXY(40, 56)"
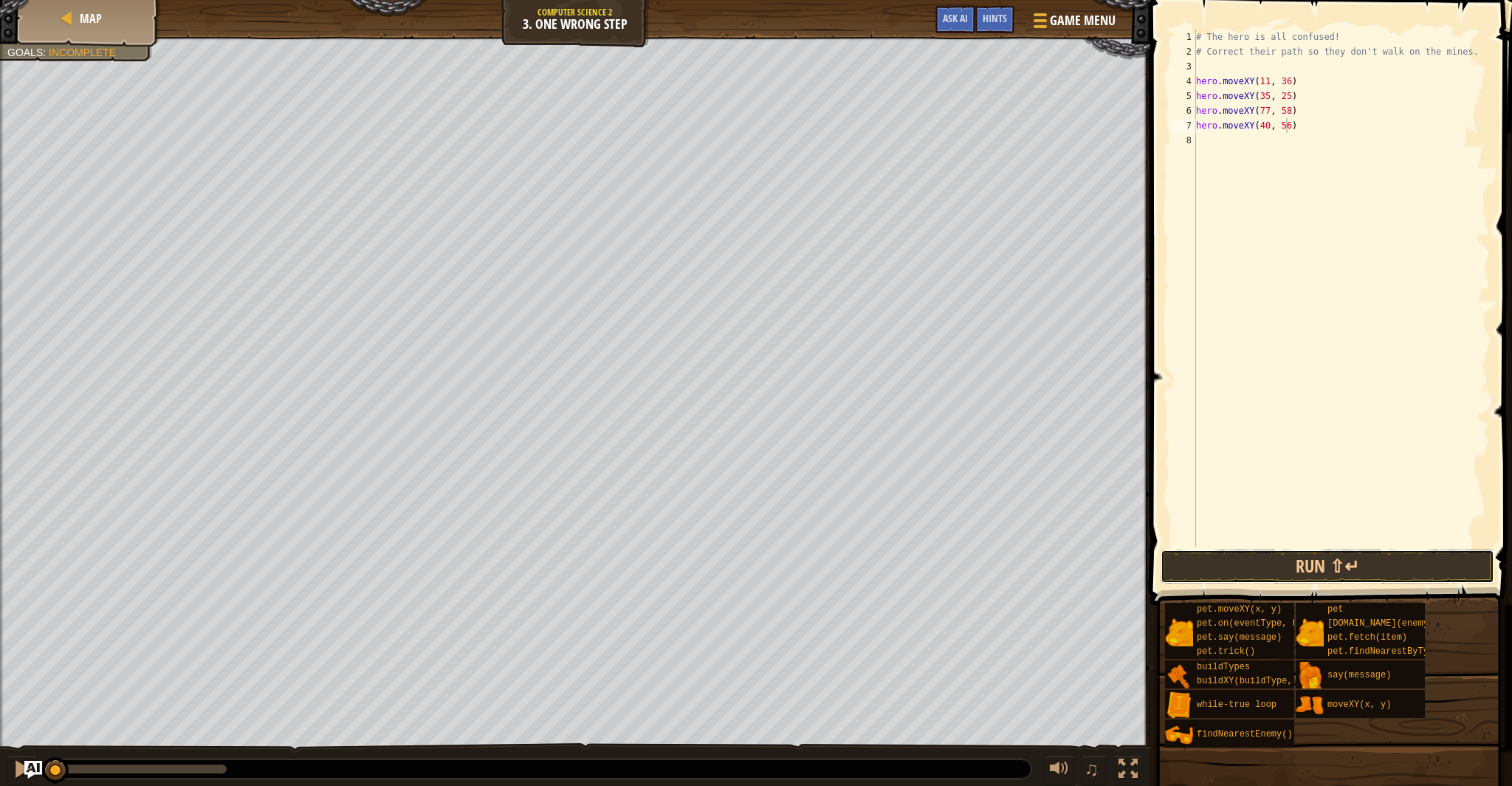
drag, startPoint x: 1296, startPoint y: 559, endPoint x: 1285, endPoint y: 547, distance: 16.3
click at [1293, 555] on button "Run ⇧↵" at bounding box center [1327, 566] width 333 height 34
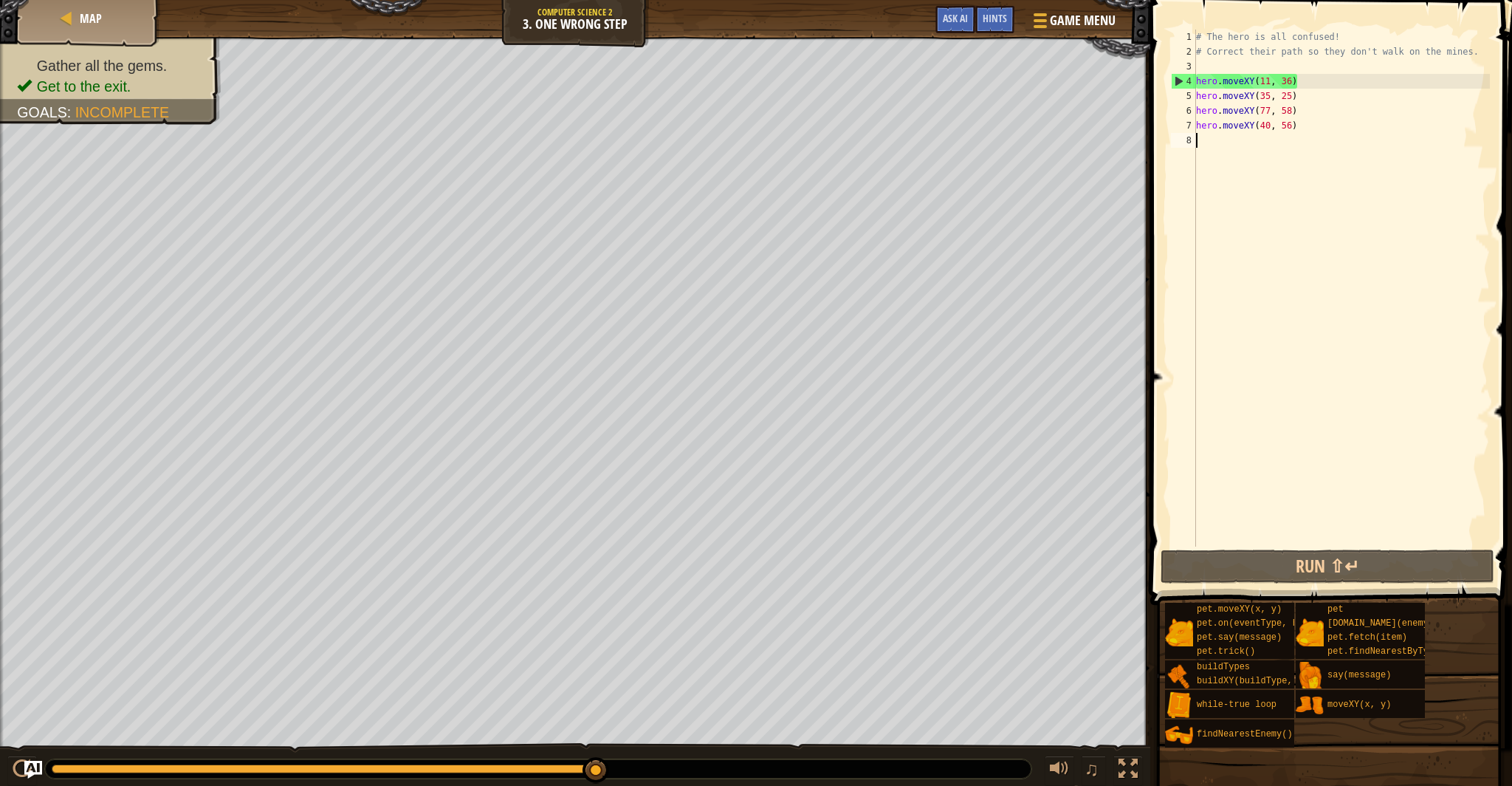
click at [1240, 137] on div "# The hero is all confused! # Correct their path so they don't walk on the mine…" at bounding box center [1341, 302] width 296 height 546
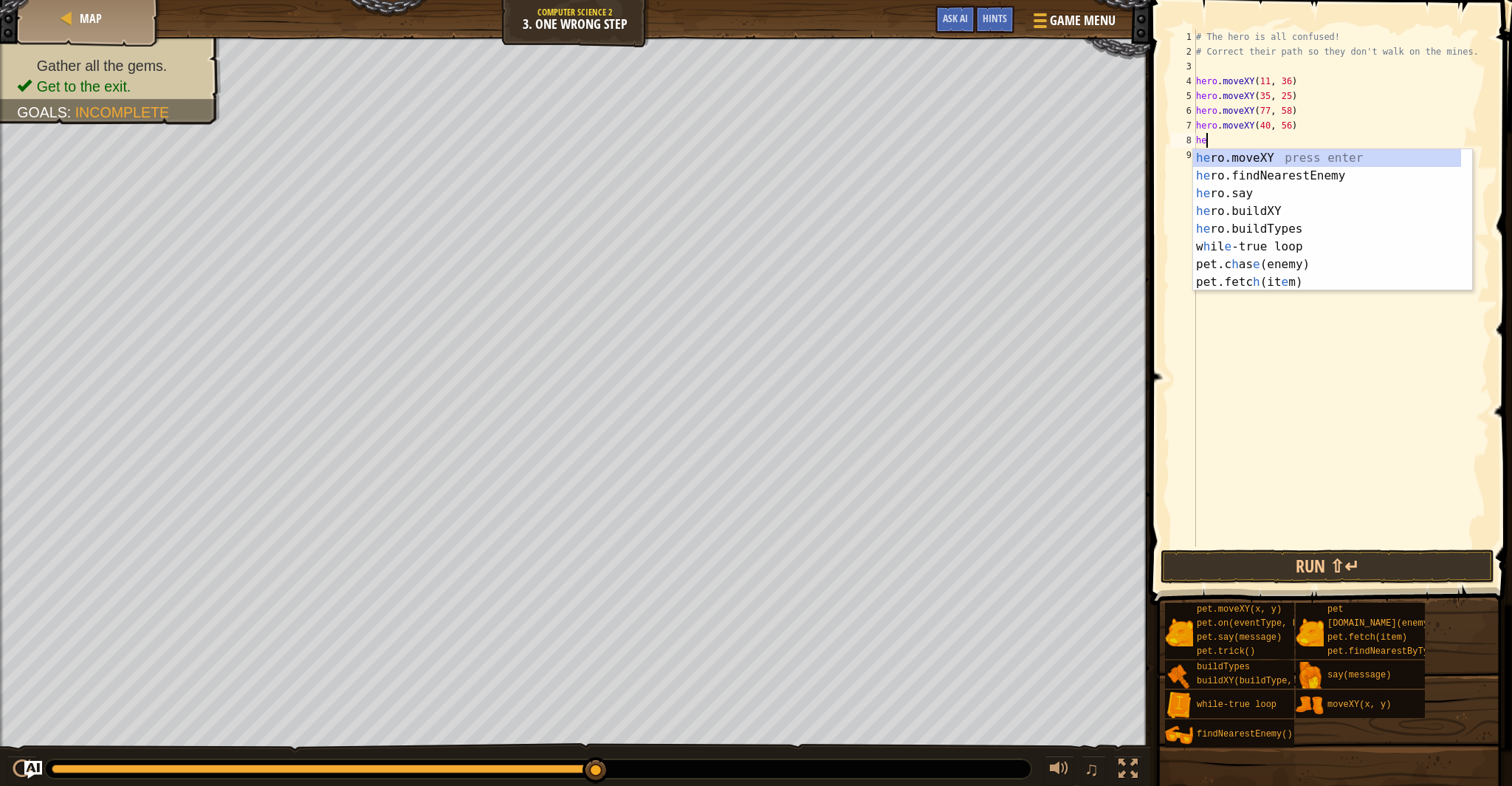
scroll to position [7, 1]
click at [1252, 152] on div "her o.moveXY press enter her o.findNearestEnemy press enter her o.say press ent…" at bounding box center [1332, 228] width 279 height 159
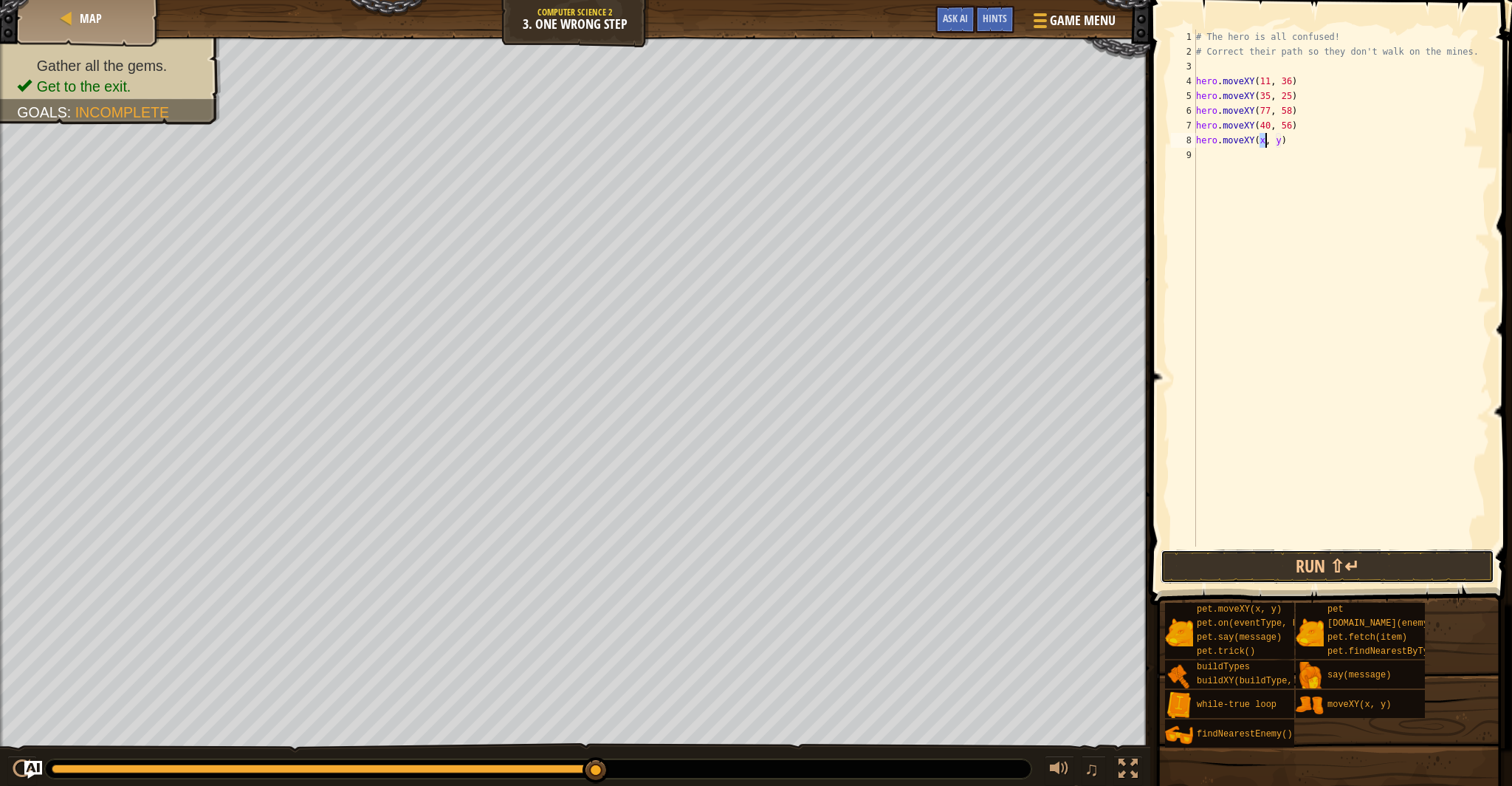
drag, startPoint x: 1348, startPoint y: 562, endPoint x: 1236, endPoint y: 483, distance: 137.1
click at [1335, 556] on button "Run ⇧↵" at bounding box center [1327, 566] width 333 height 34
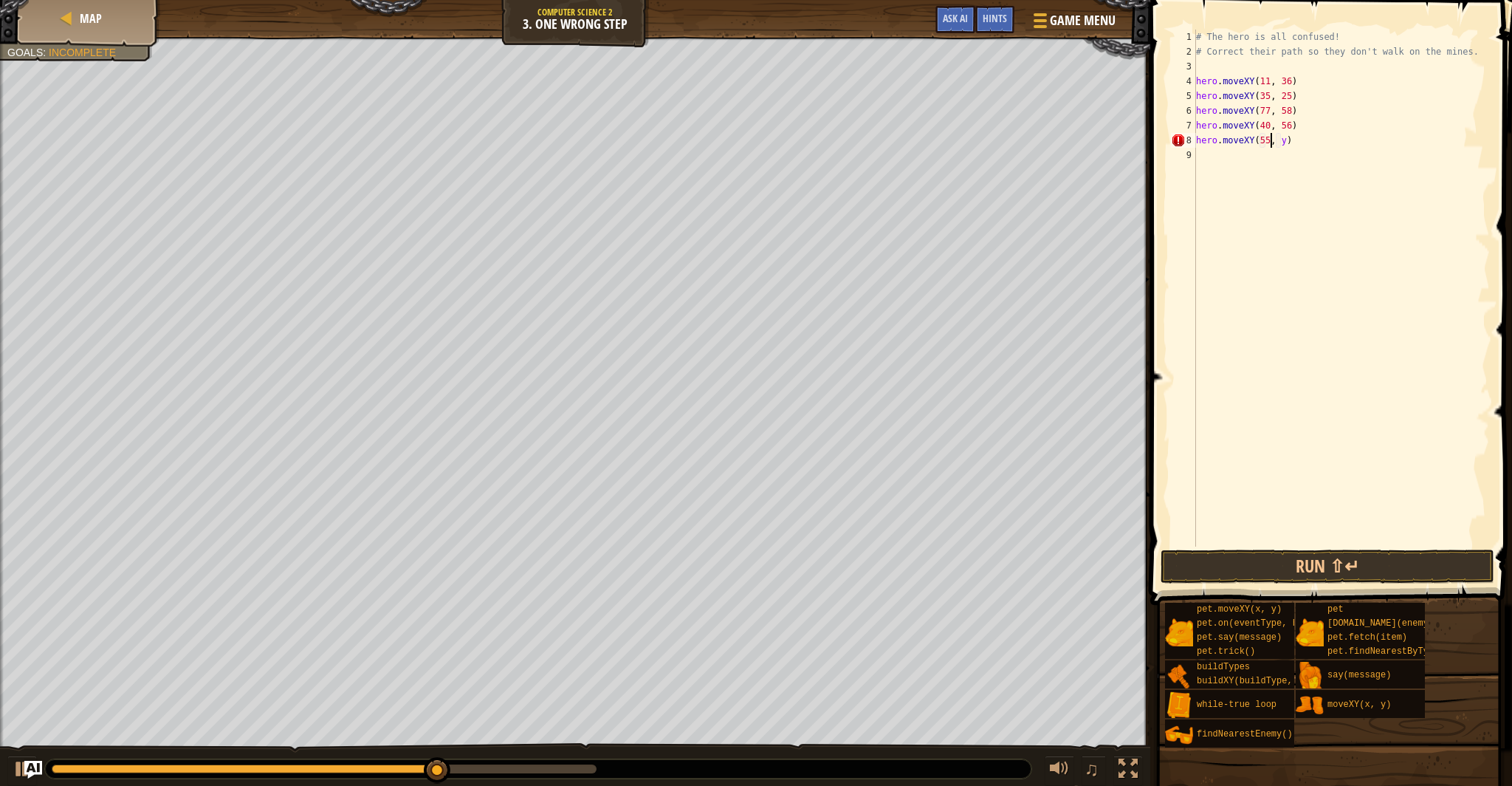
scroll to position [7, 6]
drag, startPoint x: 1289, startPoint y: 146, endPoint x: 1288, endPoint y: 153, distance: 7.1
click at [1289, 147] on div "# The hero is all confused! # Correct their path so they don't walk on the mine…" at bounding box center [1341, 302] width 296 height 546
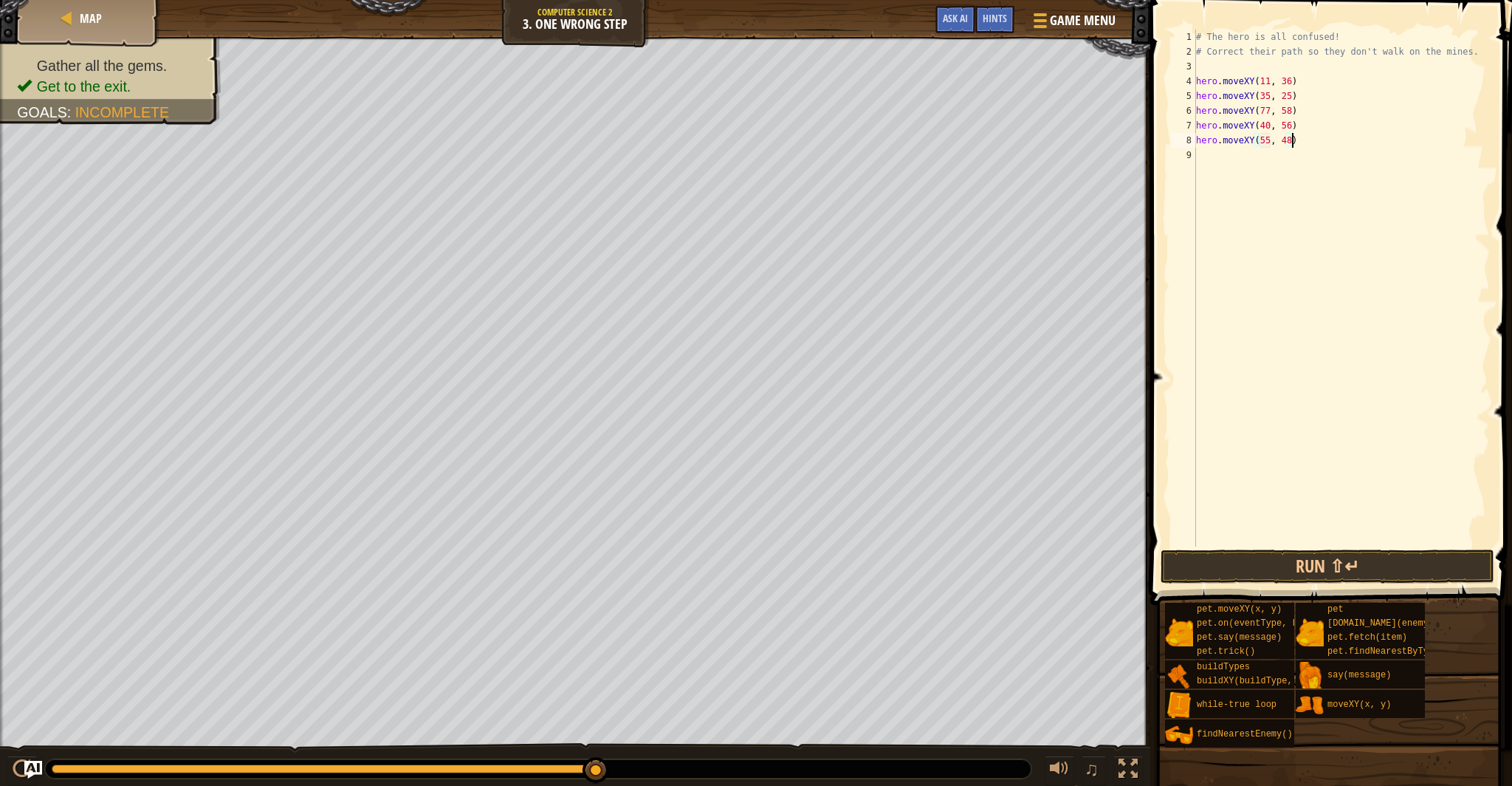
scroll to position [7, 8]
click at [1338, 568] on button "Run ⇧↵" at bounding box center [1327, 566] width 333 height 34
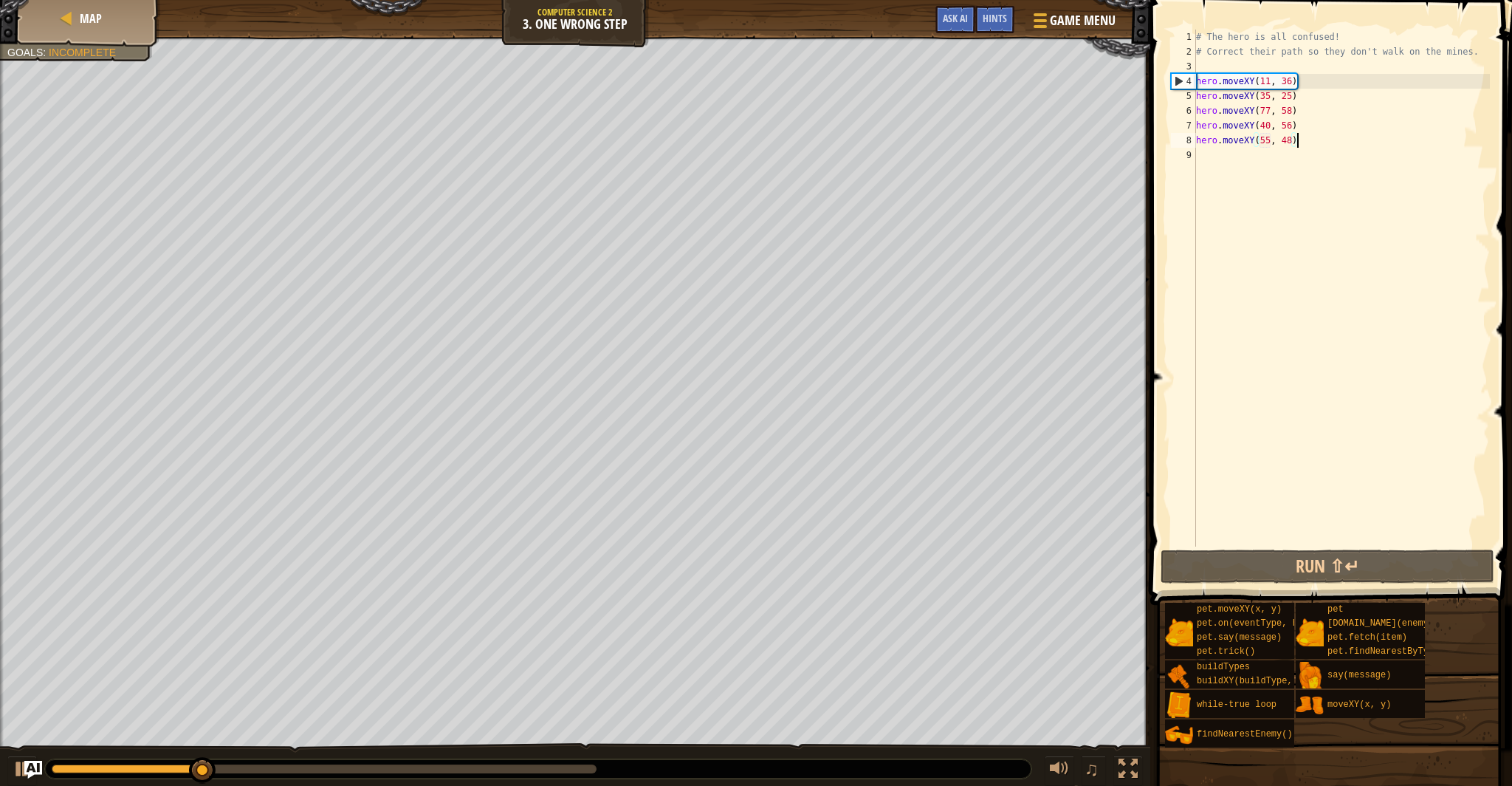
click at [1307, 139] on div "# The hero is all confused! # Correct their path so they don't walk on the mine…" at bounding box center [1341, 302] width 296 height 546
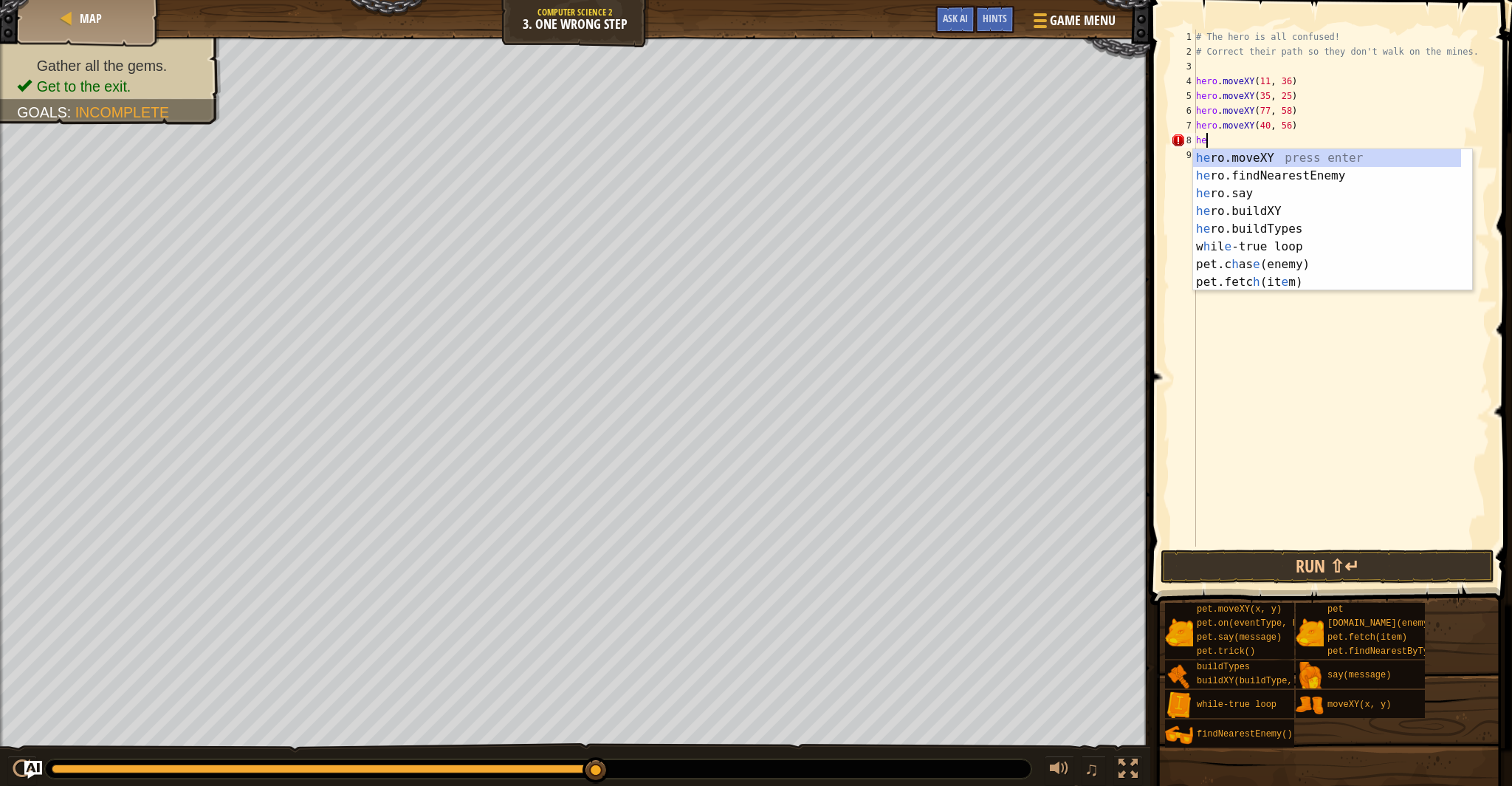
scroll to position [7, 0]
type textarea "h"
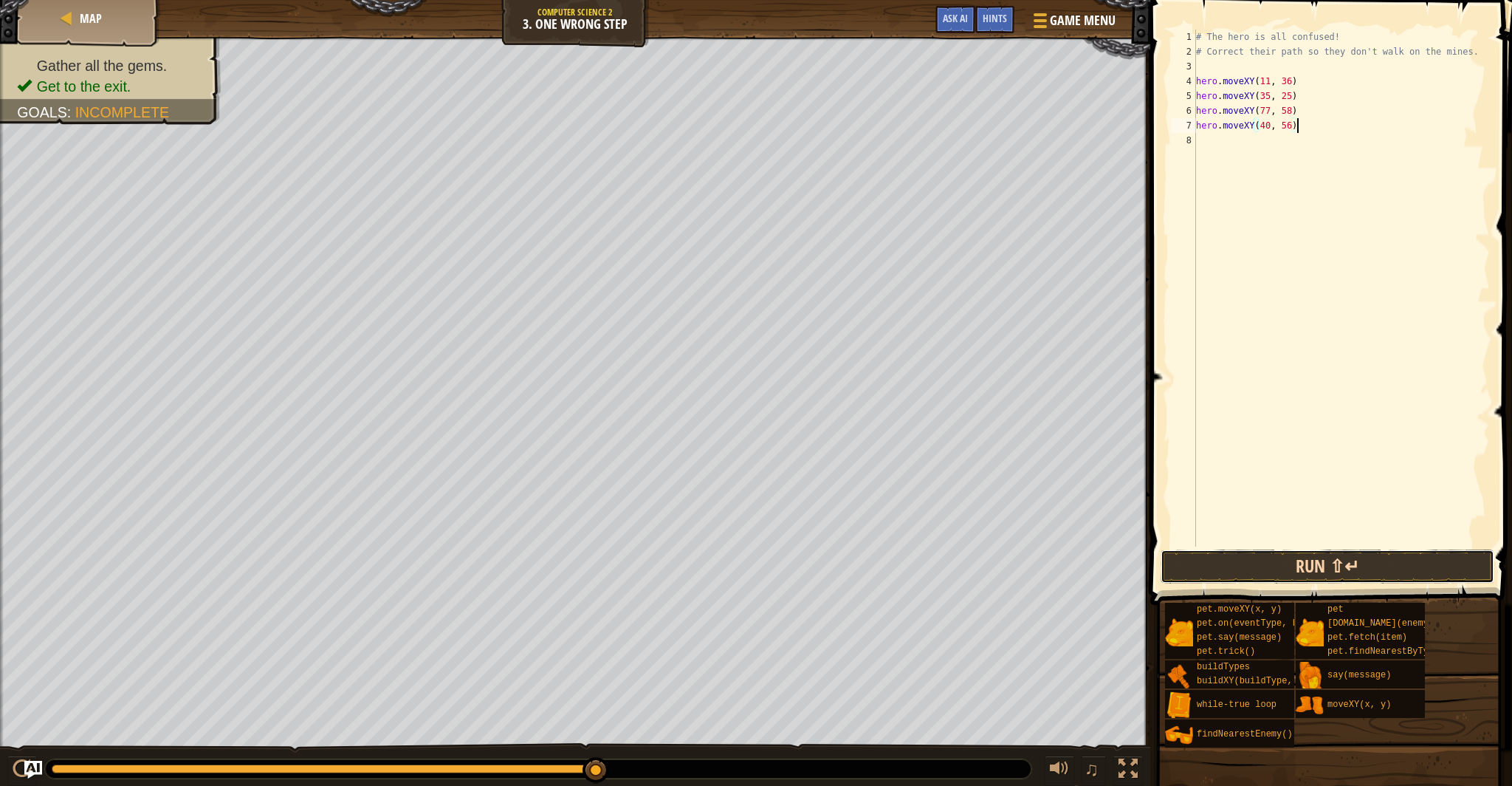
drag, startPoint x: 1326, startPoint y: 567, endPoint x: 1313, endPoint y: 554, distance: 18.4
click at [1325, 564] on button "Run ⇧↵" at bounding box center [1327, 566] width 333 height 34
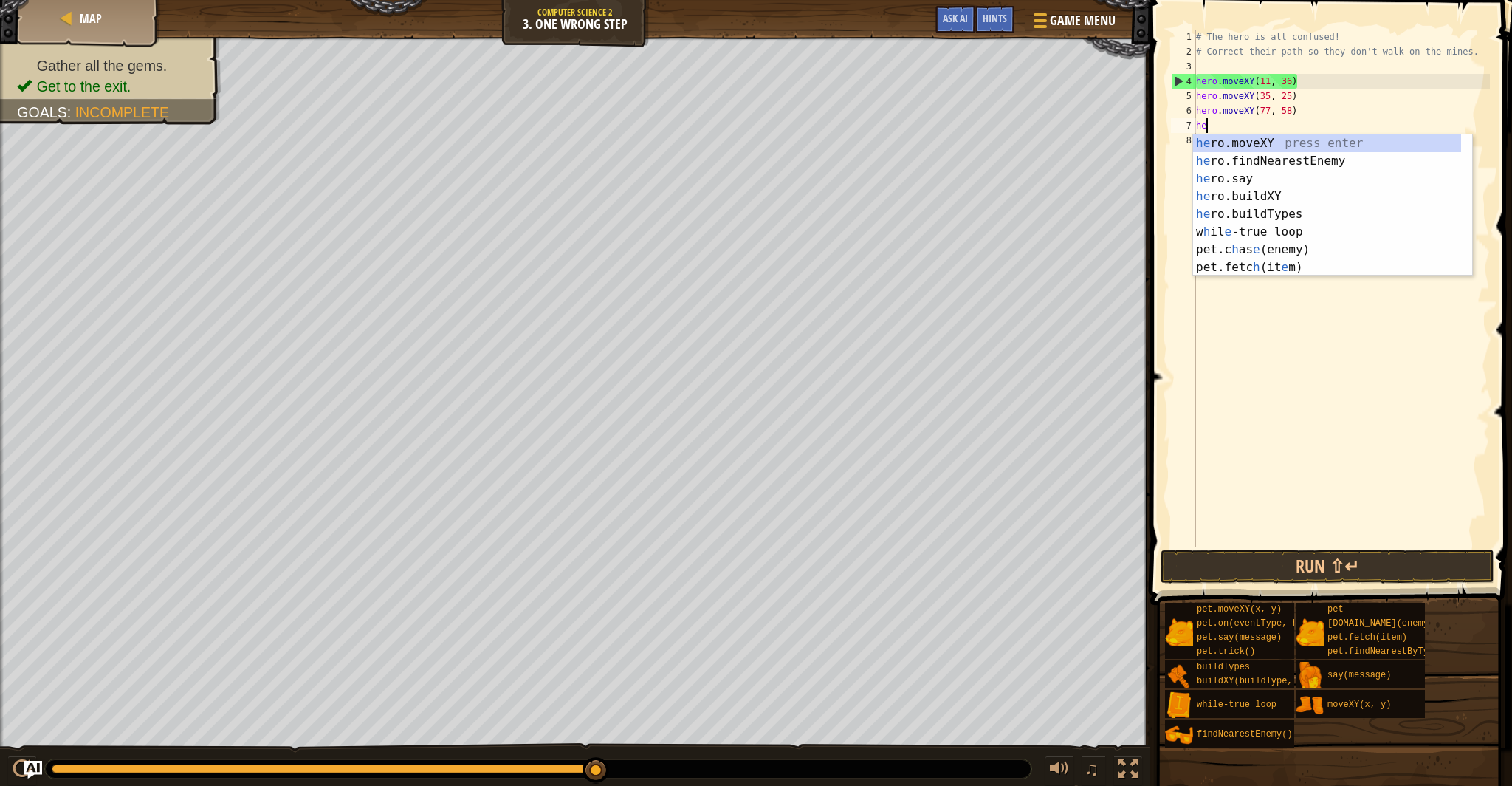
type textarea "h"
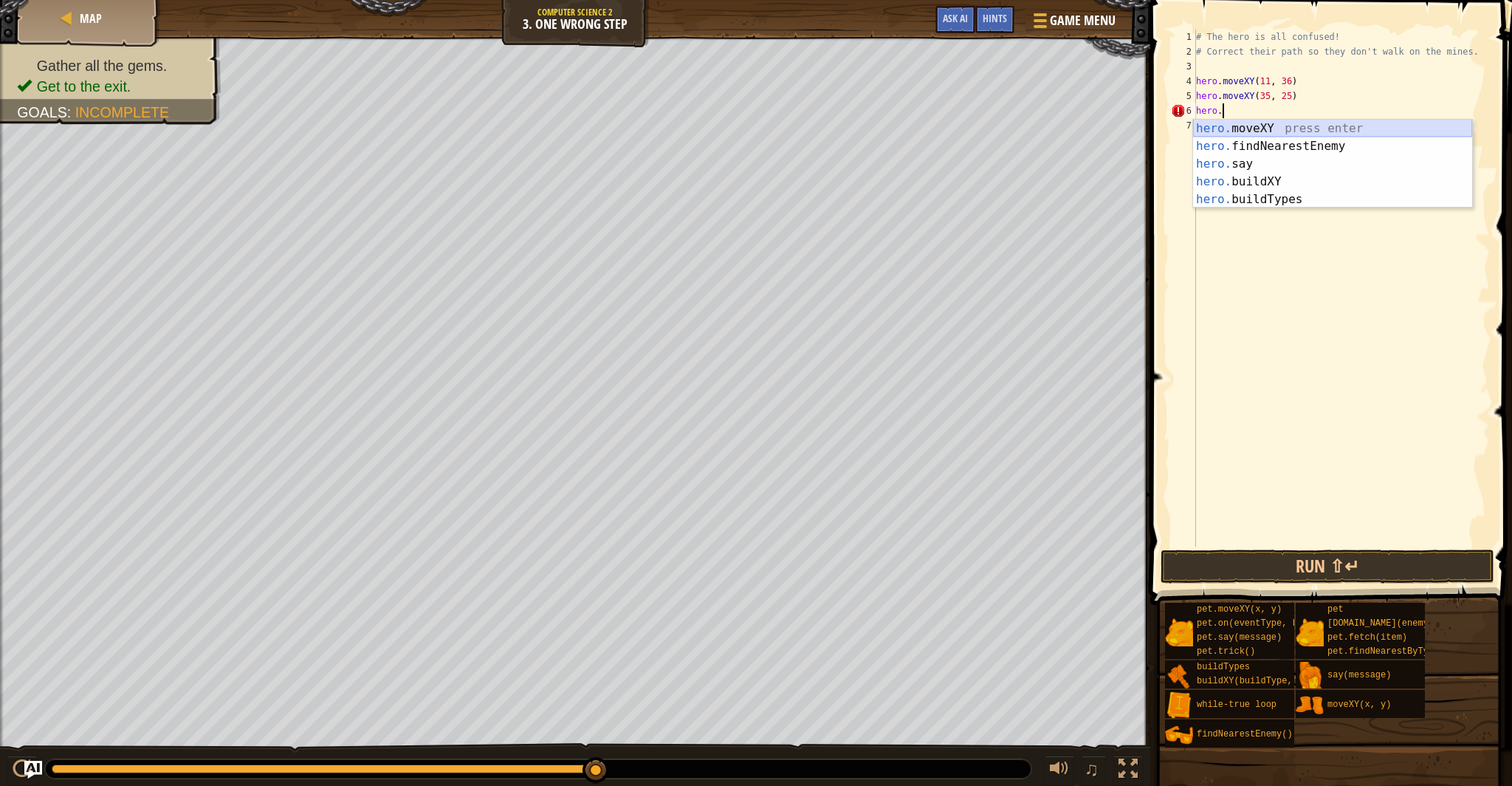
drag, startPoint x: 1308, startPoint y: 122, endPoint x: 1290, endPoint y: 126, distance: 18.4
click at [1308, 122] on div "hero. moveXY press enter hero. findNearestEnemy press enter hero. say press ent…" at bounding box center [1332, 181] width 279 height 124
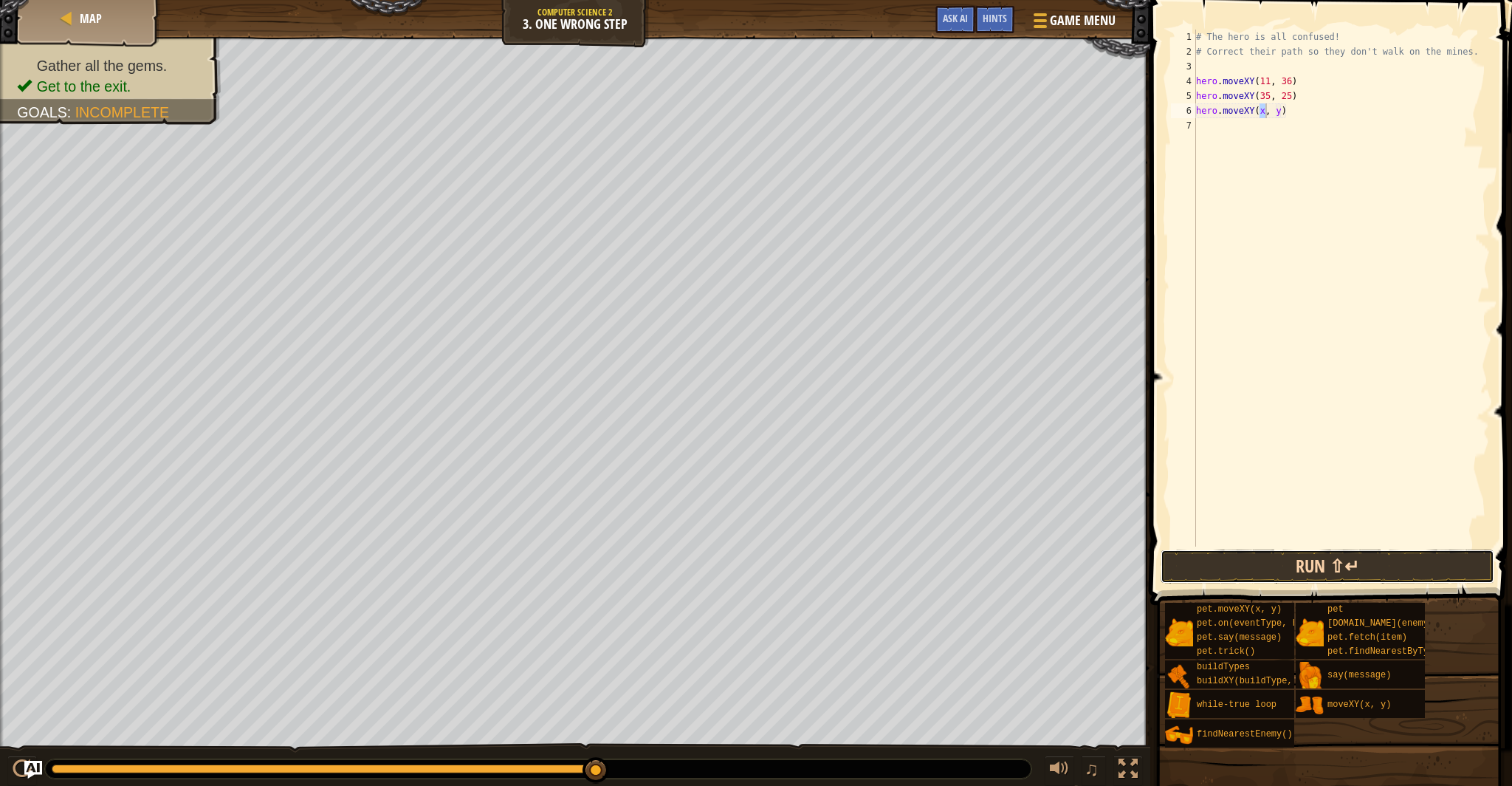
click at [1393, 562] on button "Run ⇧↵" at bounding box center [1327, 566] width 333 height 34
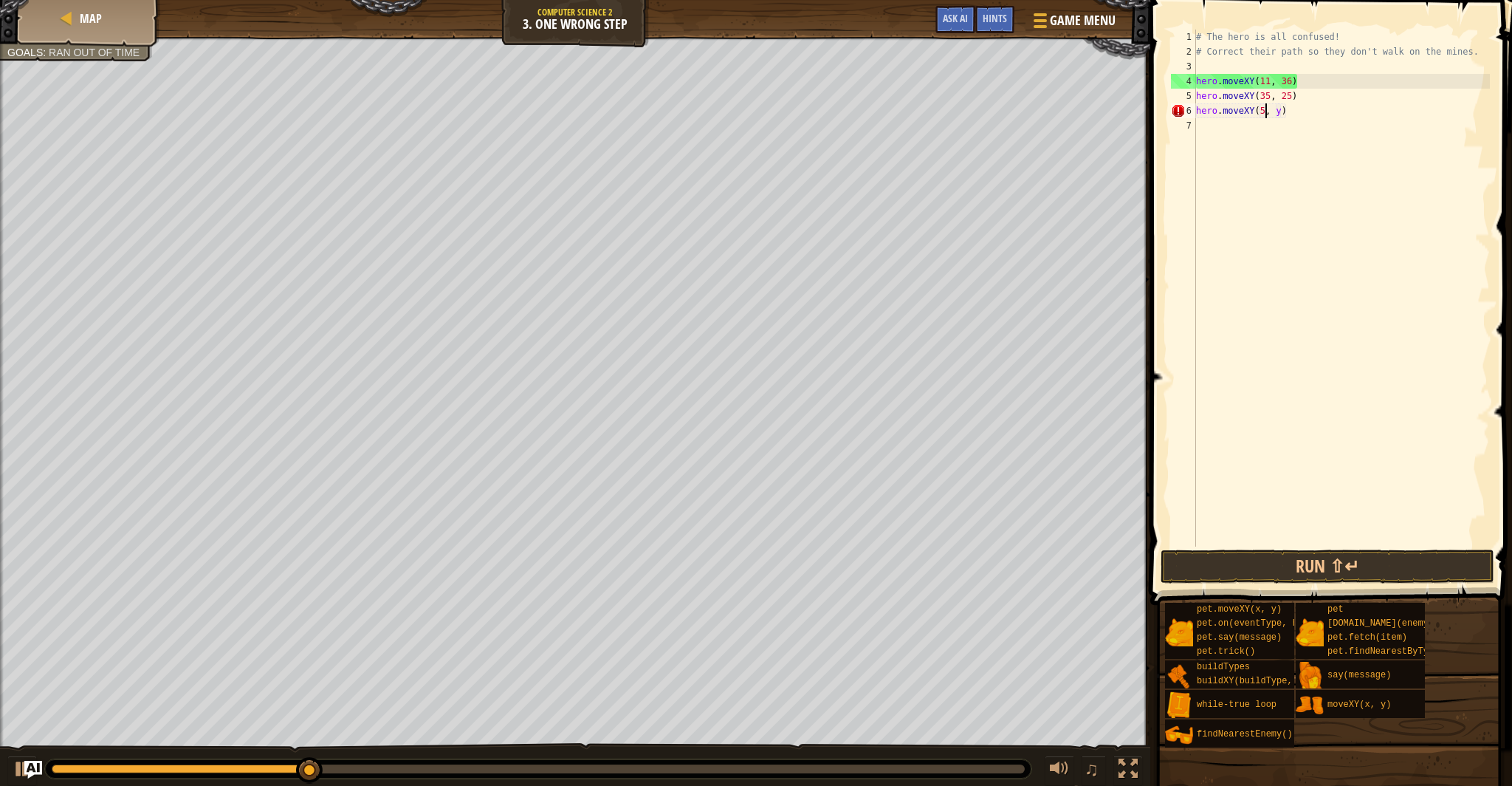
scroll to position [7, 6]
click at [1285, 116] on div "# The hero is all confused! # Correct their path so they don't walk on the mine…" at bounding box center [1341, 302] width 296 height 546
type textarea "hero.moveXY(55, 45)"
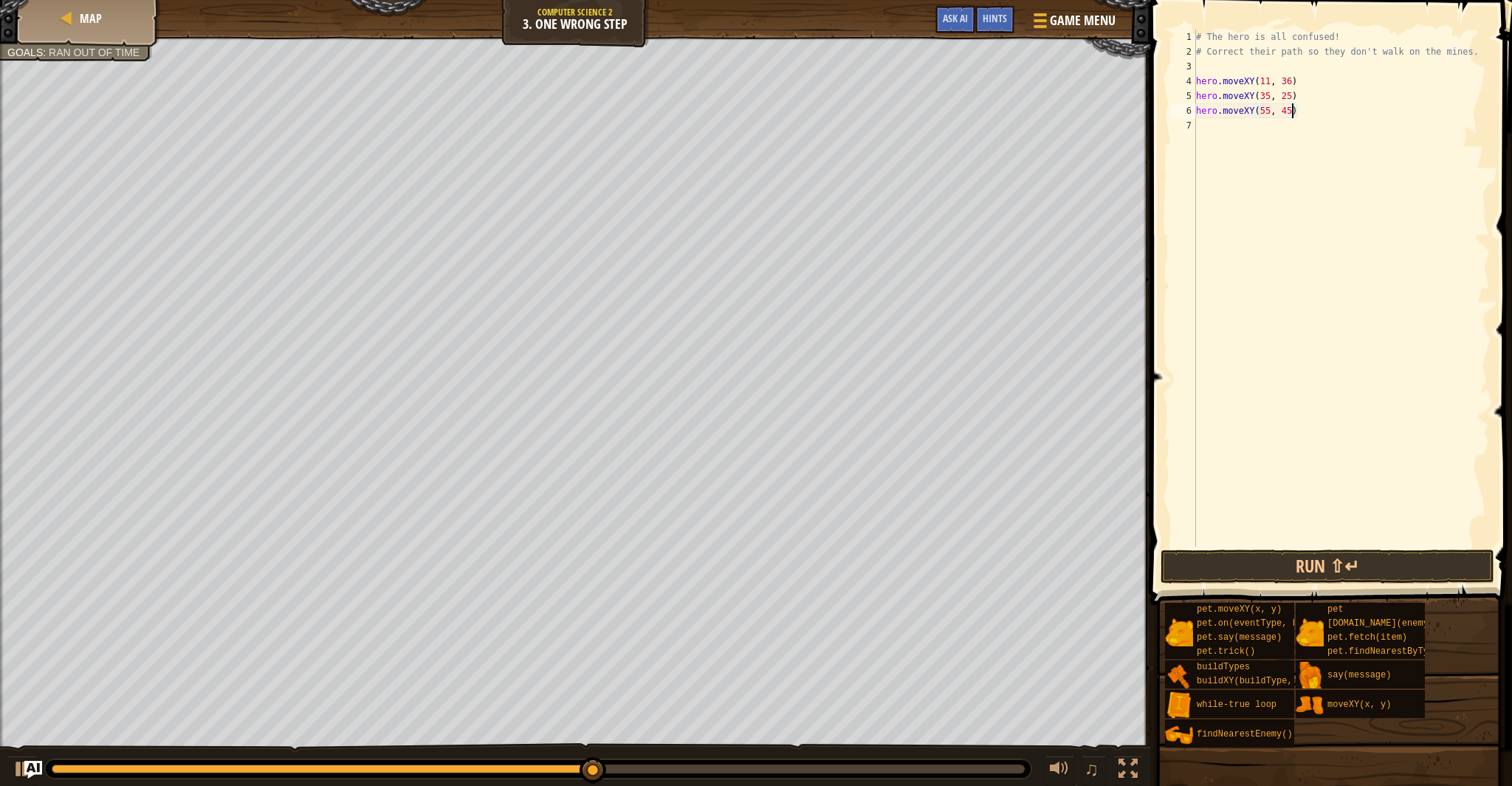
click at [1228, 133] on div "# The hero is all confused! # Correct their path so they don't walk on the mine…" at bounding box center [1341, 302] width 296 height 546
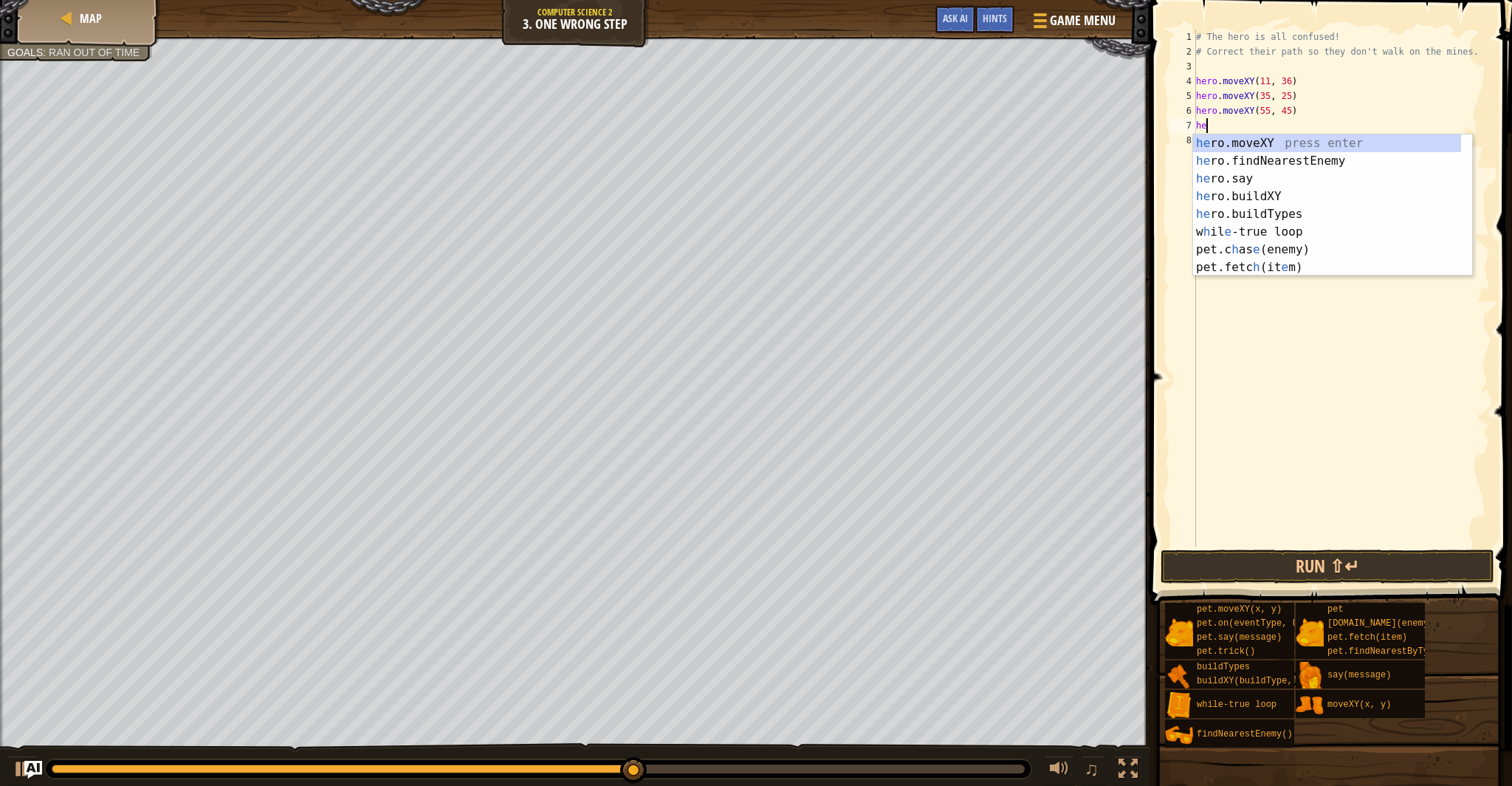
scroll to position [7, 1]
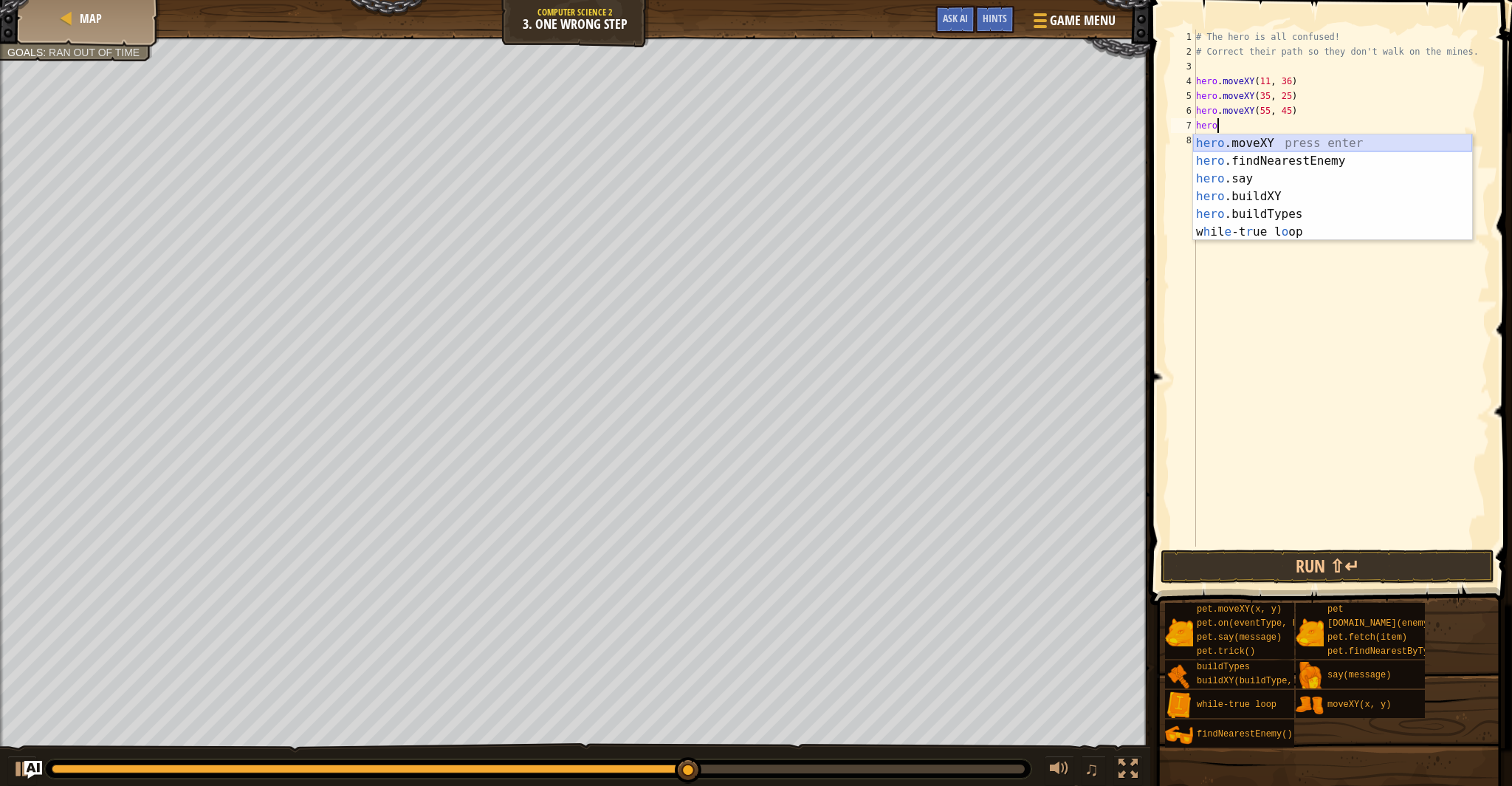
drag, startPoint x: 1254, startPoint y: 140, endPoint x: 1231, endPoint y: 136, distance: 23.3
click at [1236, 136] on div "hero .moveXY press enter hero .findNearestEnemy press enter hero .say press ent…" at bounding box center [1332, 205] width 279 height 142
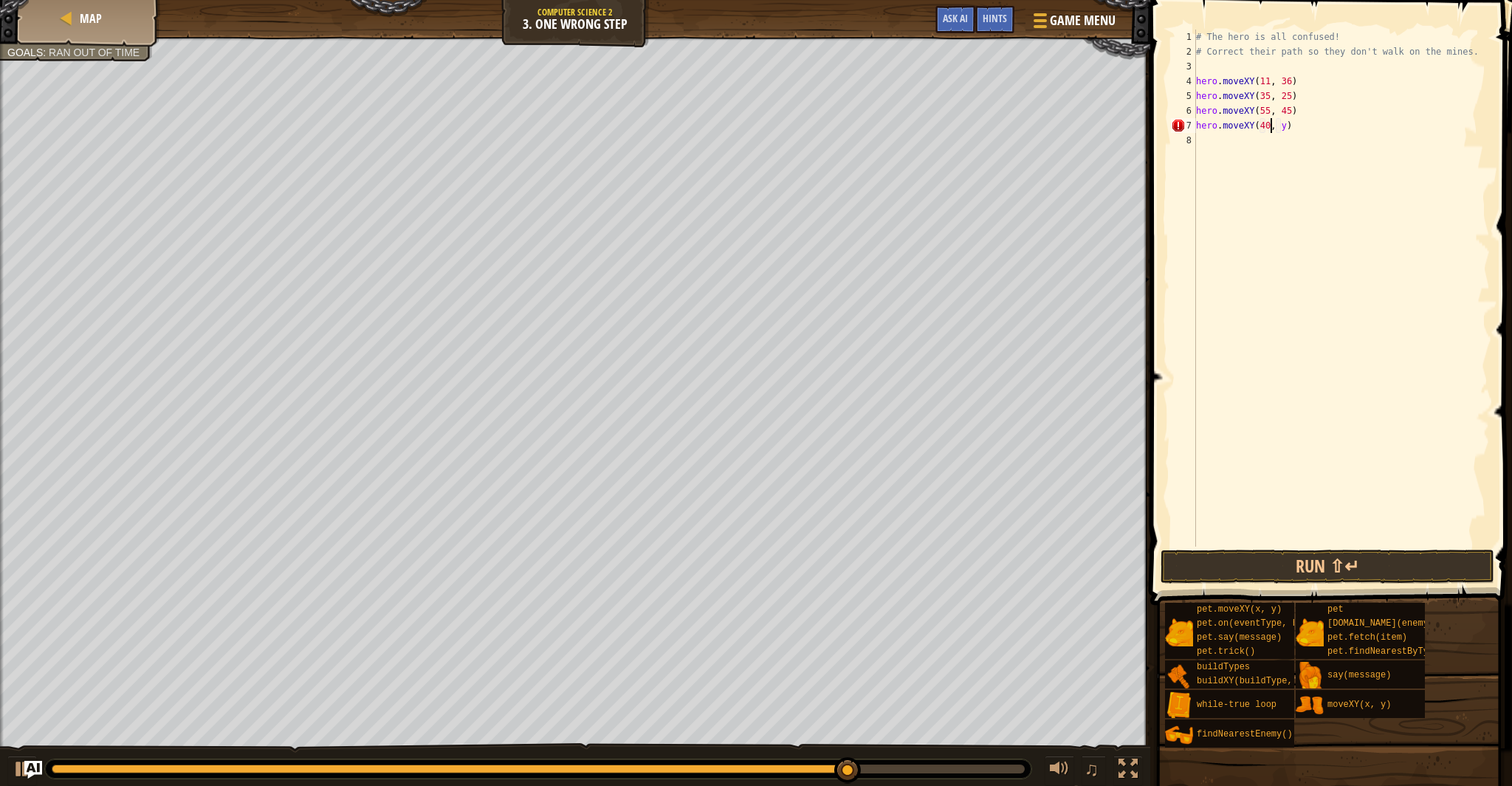
scroll to position [7, 6]
click at [1285, 127] on div "# The hero is all confused! # Correct their path so they don't walk on the mine…" at bounding box center [1341, 302] width 296 height 546
type textarea "hero.moveXY(40, 56)"
click at [1252, 146] on div "# The hero is all confused! # Correct their path so they don't walk on the mine…" at bounding box center [1341, 302] width 296 height 546
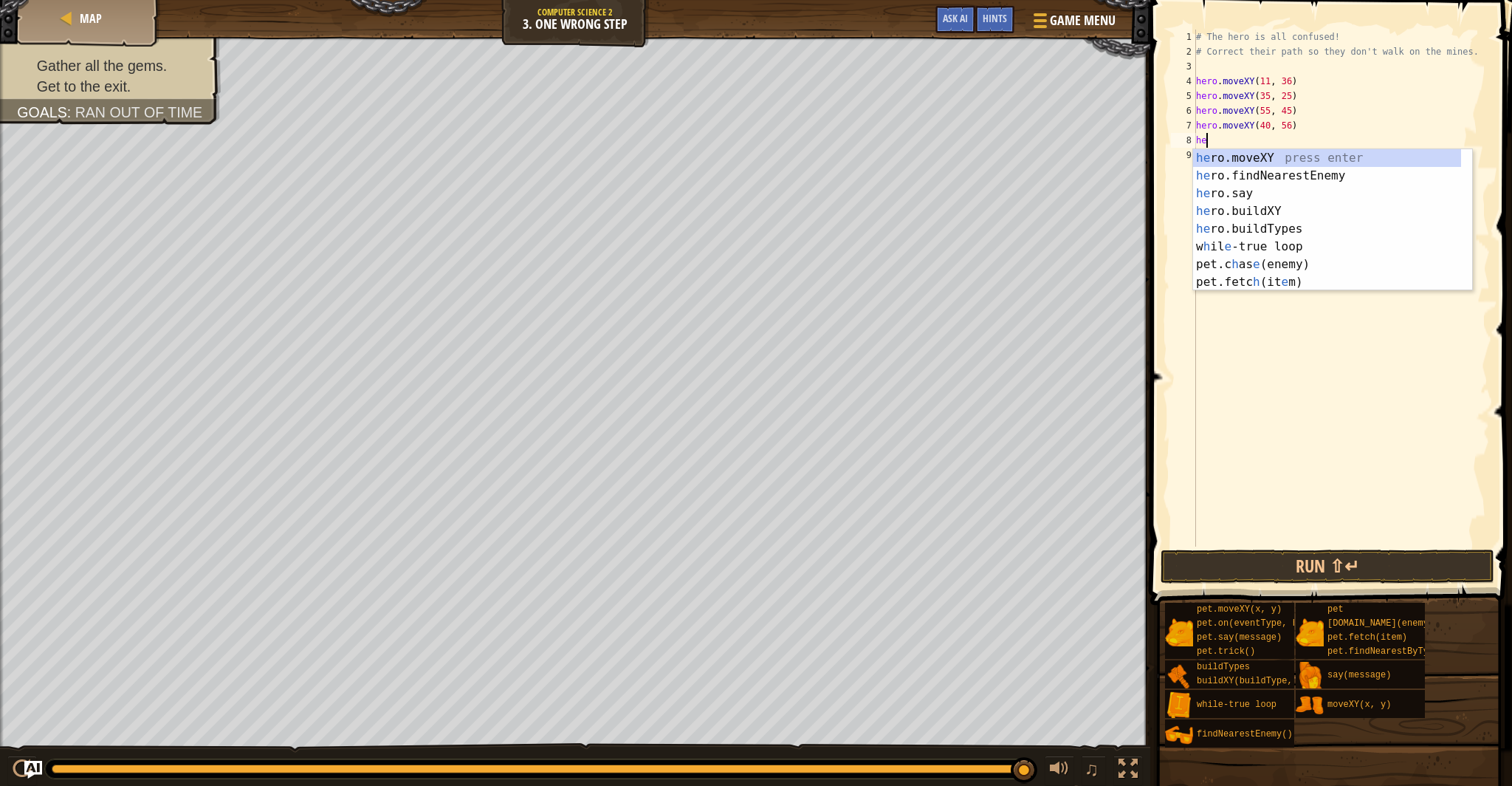
scroll to position [7, 1]
click at [1275, 154] on div "her o.moveXY press enter her o.findNearestEnemy press enter her o.say press ent…" at bounding box center [1332, 228] width 279 height 159
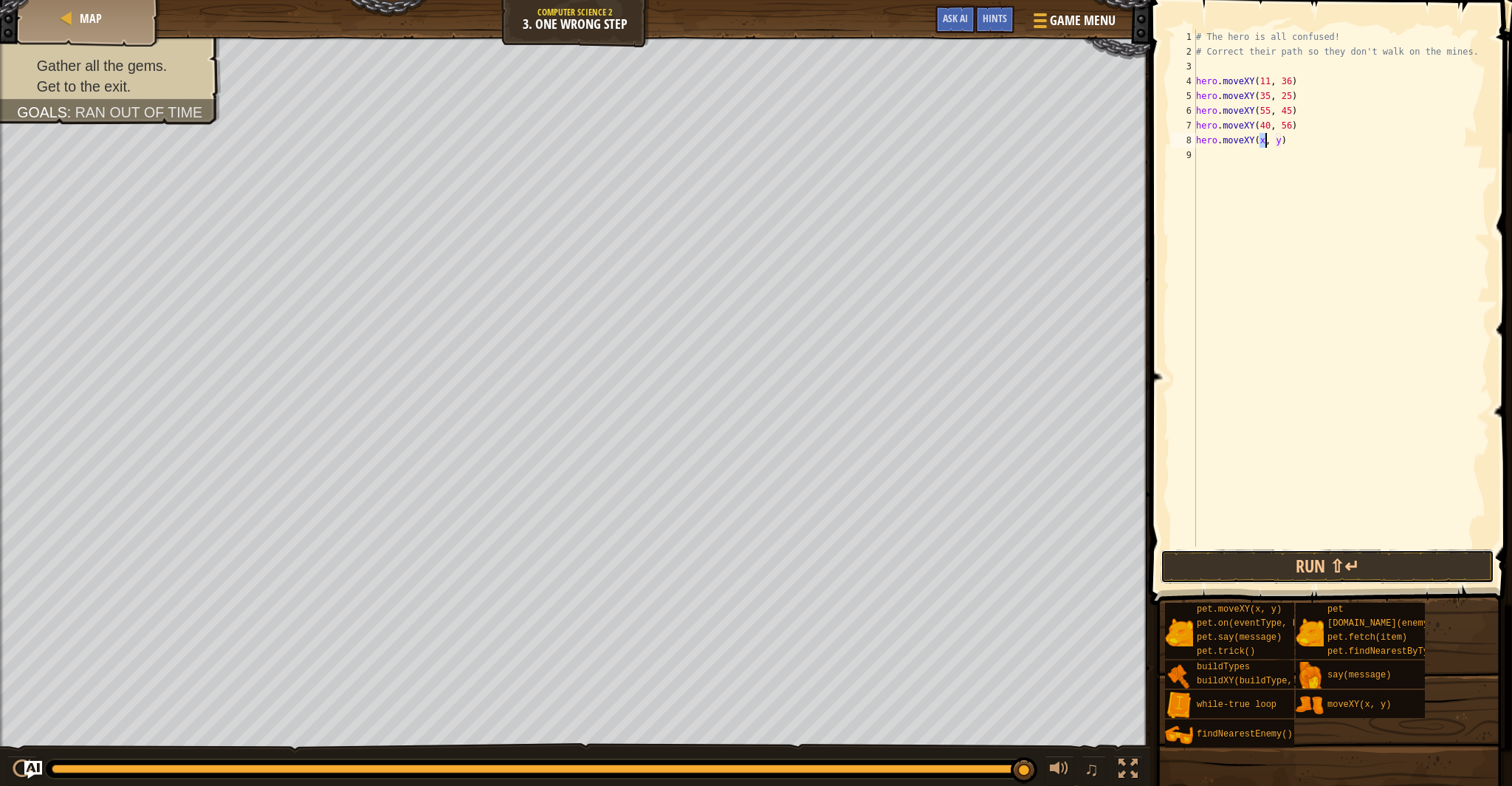
drag, startPoint x: 1279, startPoint y: 561, endPoint x: 1236, endPoint y: 513, distance: 64.4
click at [1279, 560] on button "Run ⇧↵" at bounding box center [1327, 566] width 333 height 34
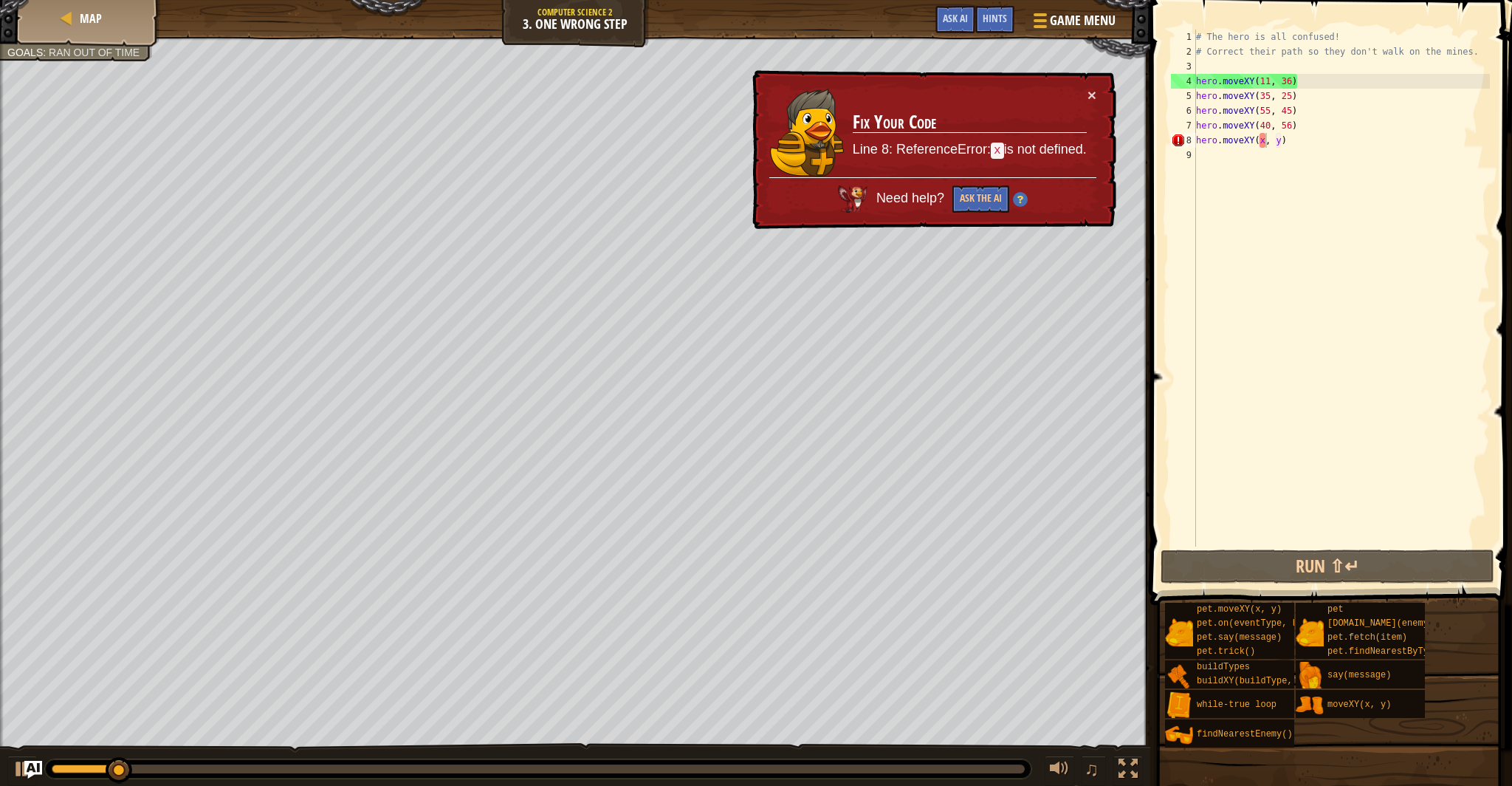
click at [1109, 146] on div "× Fix Your Code Line 8: ReferenceError: x is not defined. Need help? Ask the AI" at bounding box center [933, 150] width 367 height 162
click at [1093, 102] on button "×" at bounding box center [1093, 97] width 9 height 15
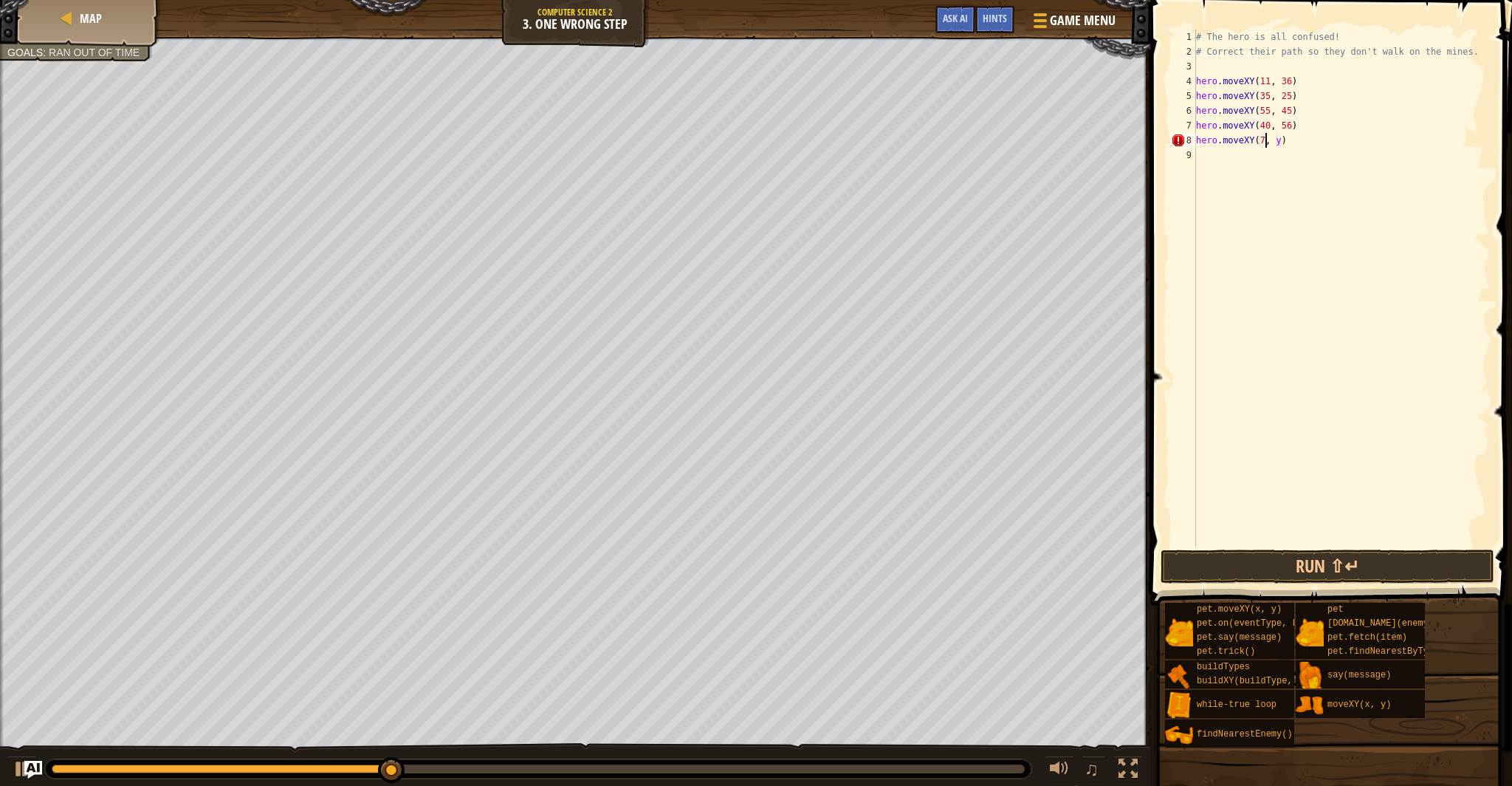
scroll to position [7, 6]
click at [1290, 143] on div "# The hero is all confused! # Correct their path so they don't walk on the mine…" at bounding box center [1341, 302] width 296 height 546
click at [1287, 146] on div "# The hero is all confused! # Correct their path so they don't walk on the mine…" at bounding box center [1341, 302] width 296 height 546
type textarea "hero.moveXY(77, 58)"
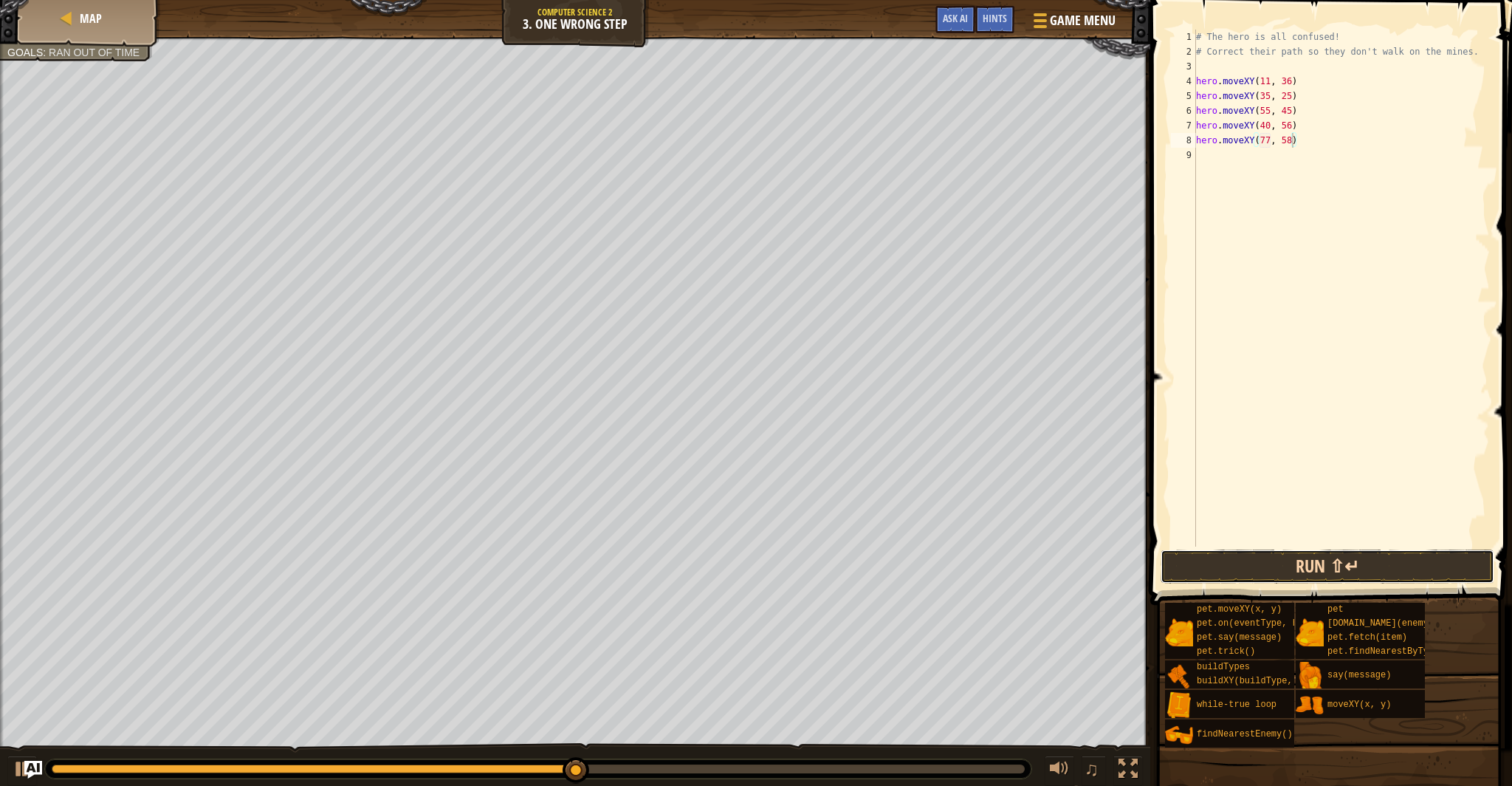
click at [1311, 555] on button "Run ⇧↵" at bounding box center [1327, 566] width 333 height 34
